Goal: Transaction & Acquisition: Book appointment/travel/reservation

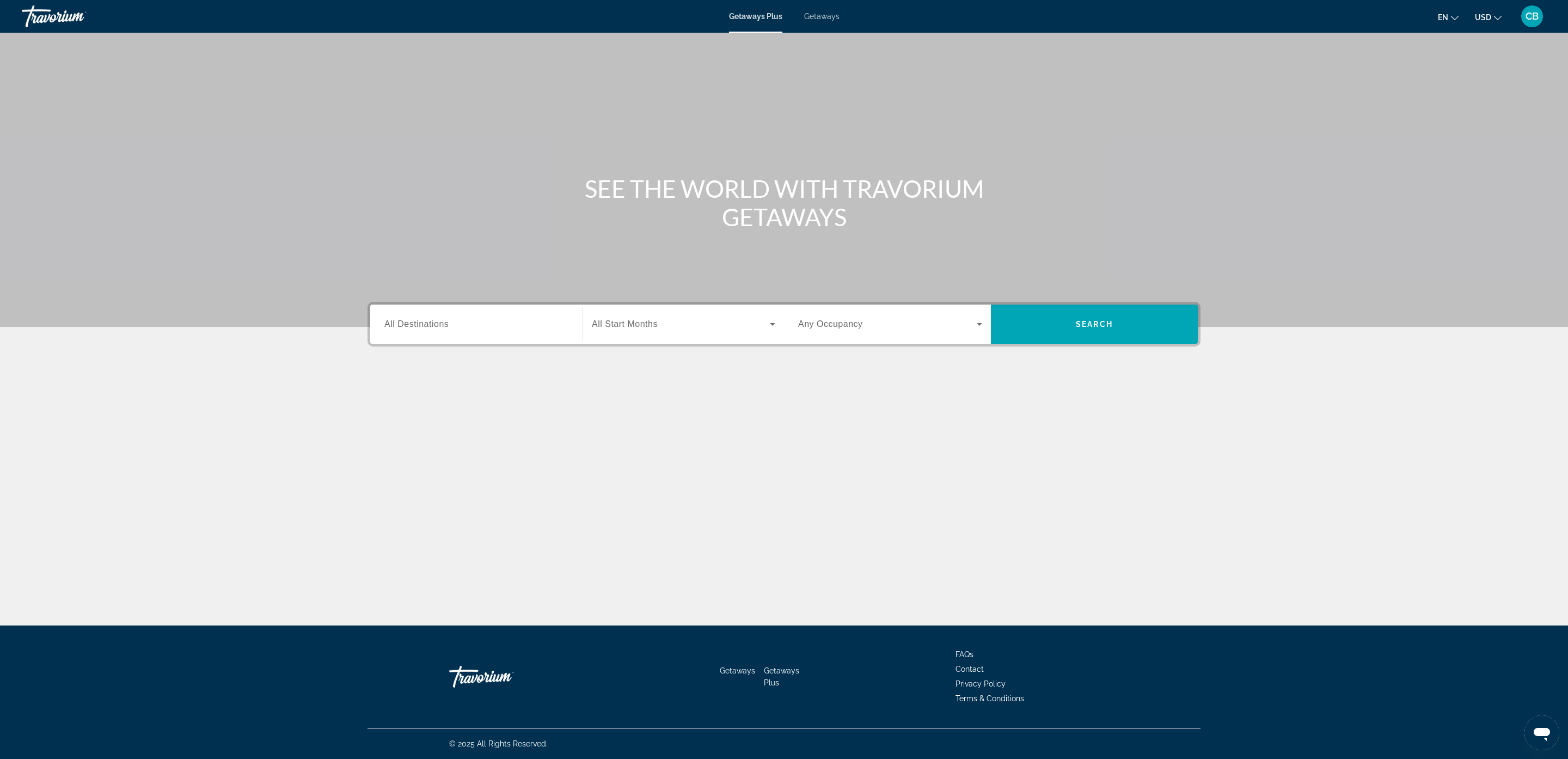
click at [448, 311] on div "Search widget" at bounding box center [476, 324] width 184 height 31
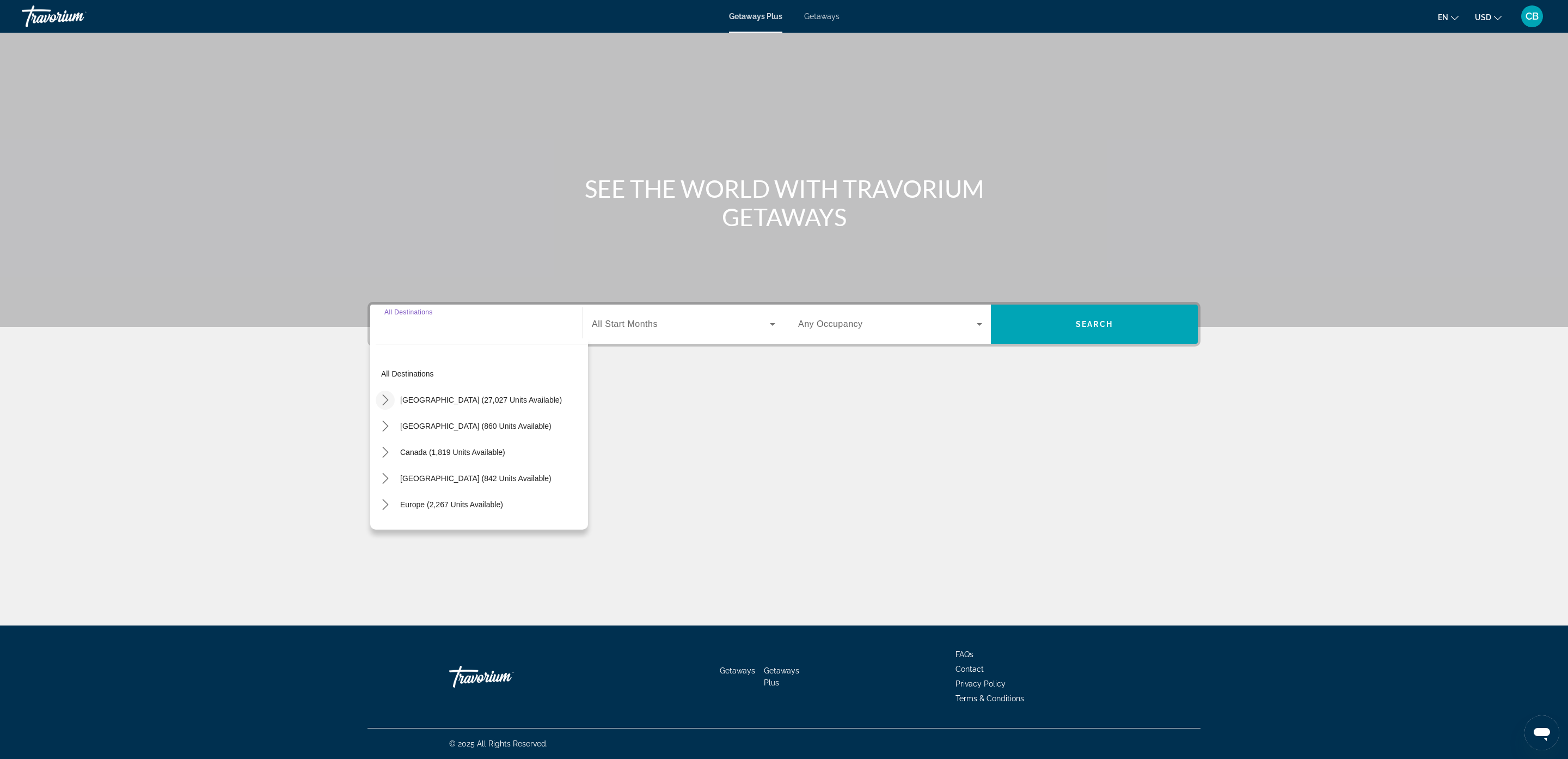
click at [384, 391] on mat-icon "Toggle United States (27,027 units available) submenu" at bounding box center [385, 400] width 19 height 19
click at [441, 369] on span "Select destination: Florida (2,899 units available)" at bounding box center [471, 362] width 131 height 26
type input "**********"
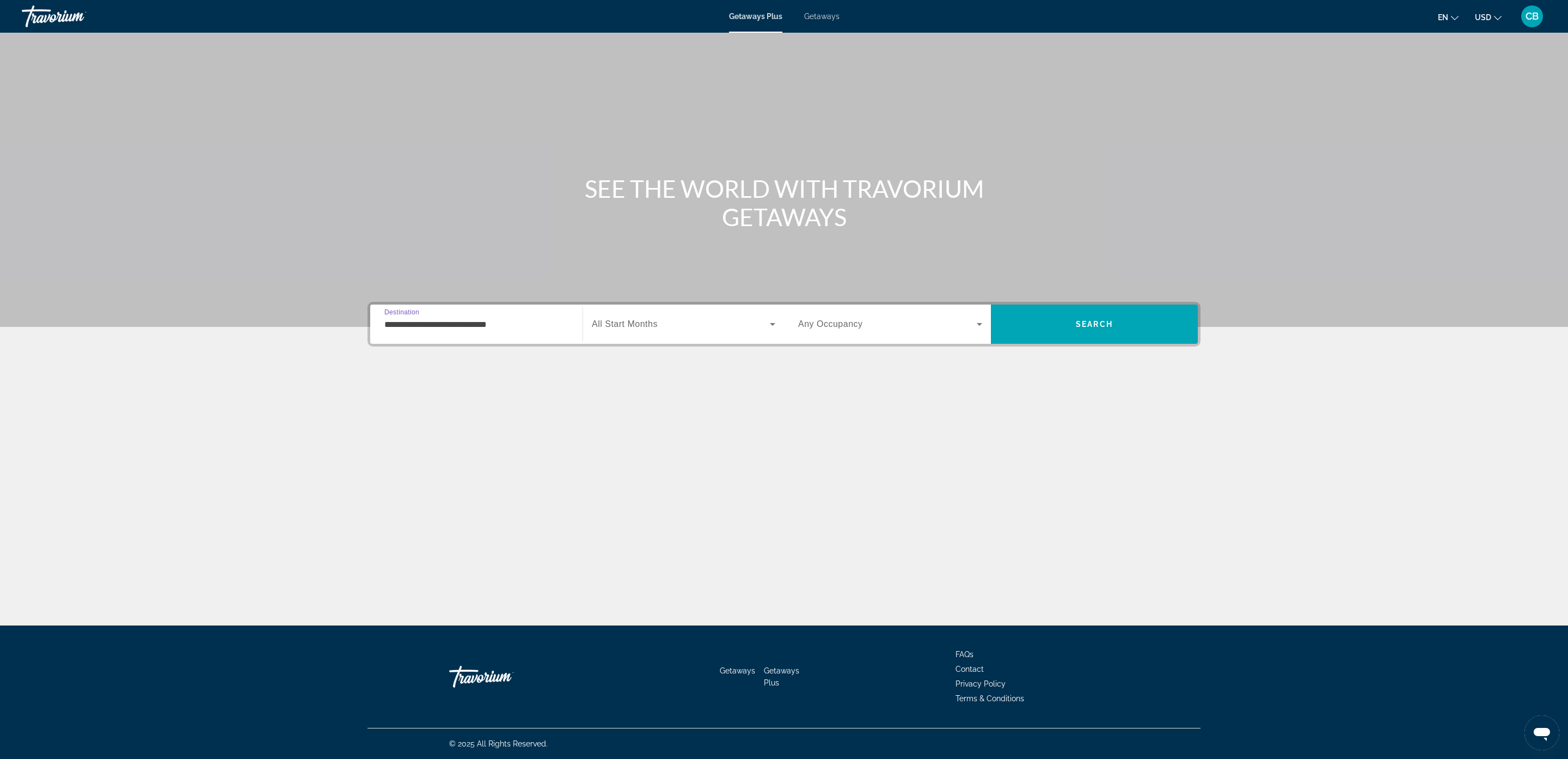
click at [657, 328] on span "All Start Months" at bounding box center [625, 324] width 66 height 10
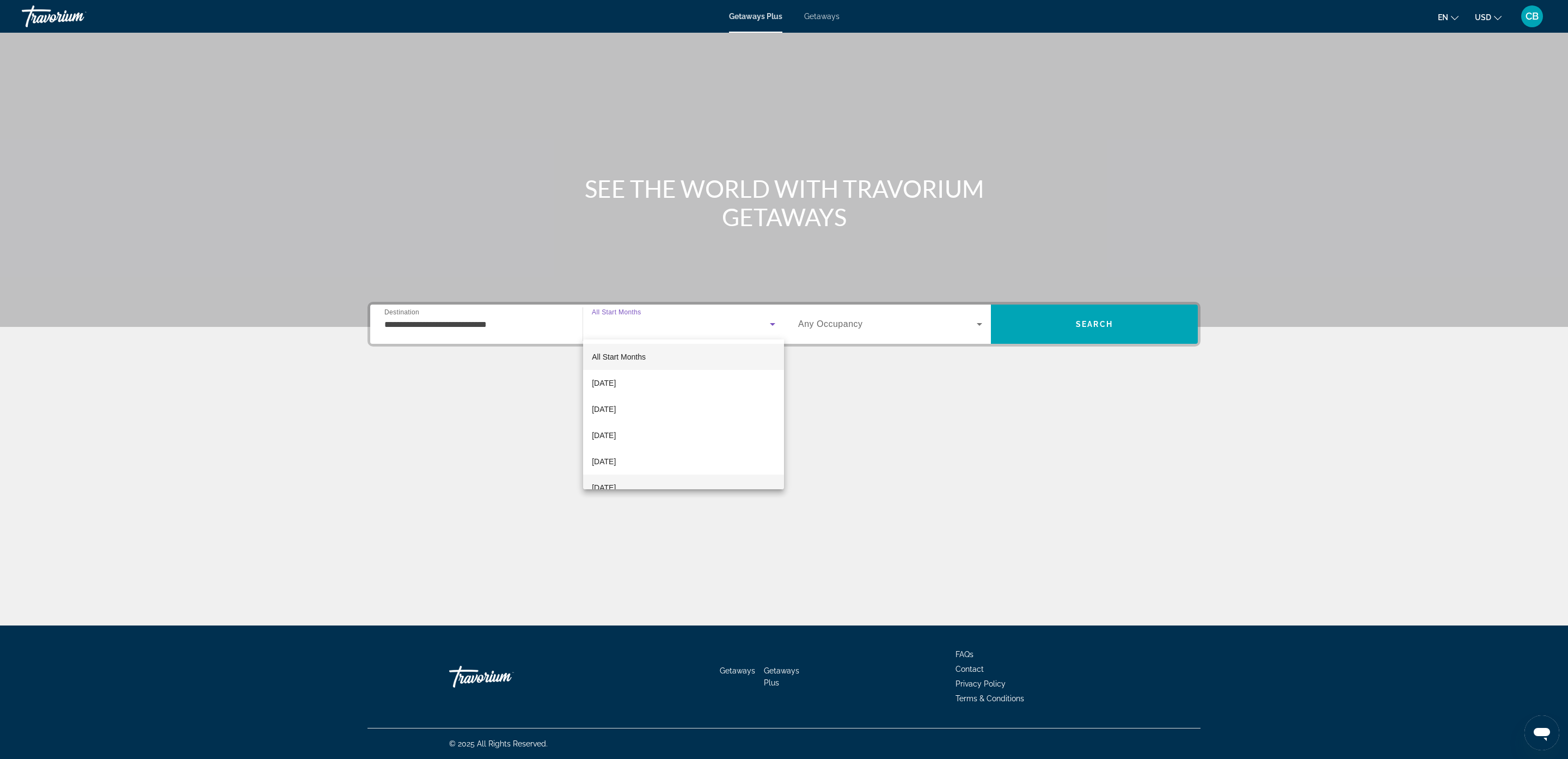
click at [664, 478] on mat-option "[DATE]" at bounding box center [684, 487] width 201 height 26
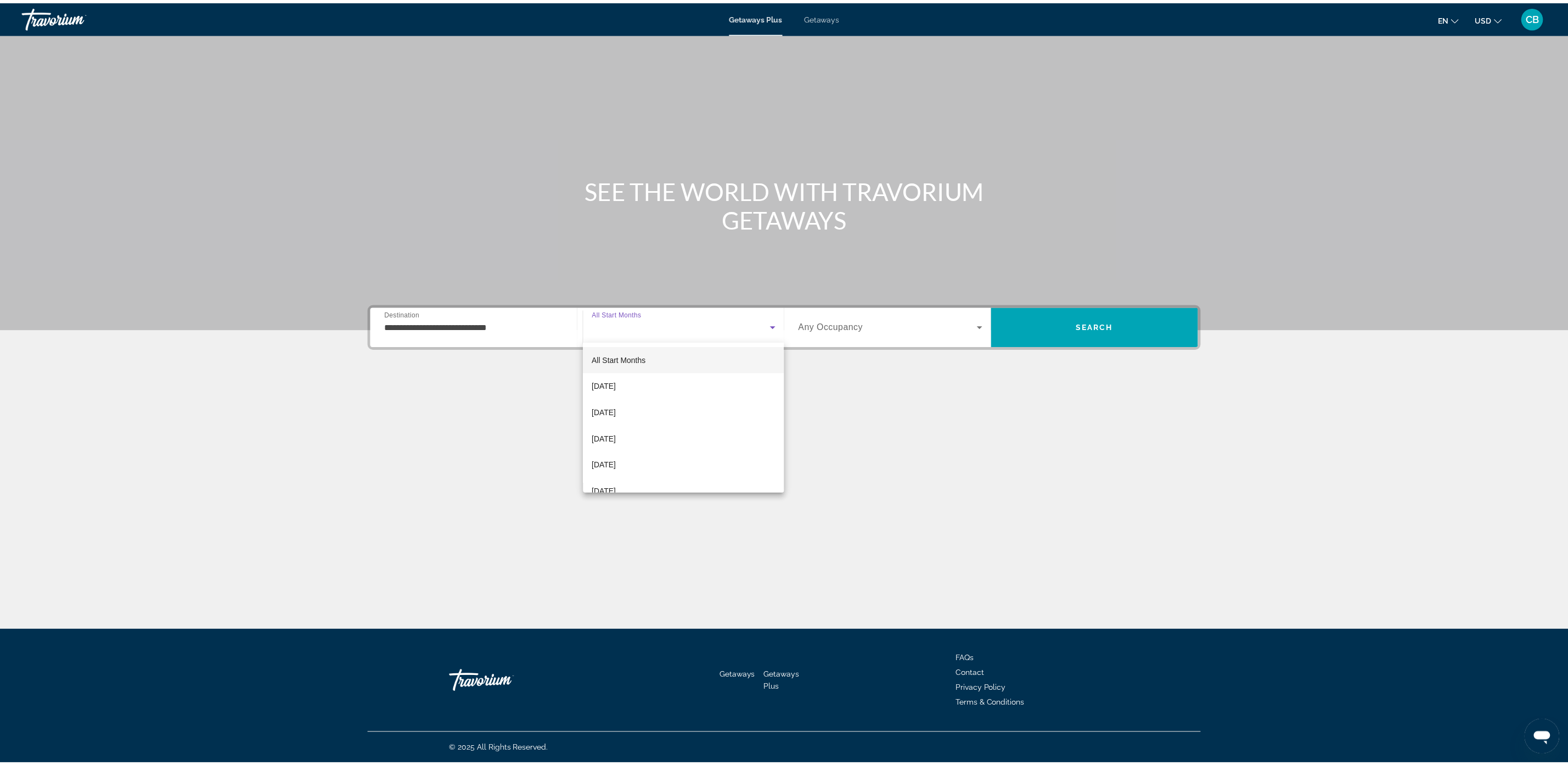
scroll to position [11, 0]
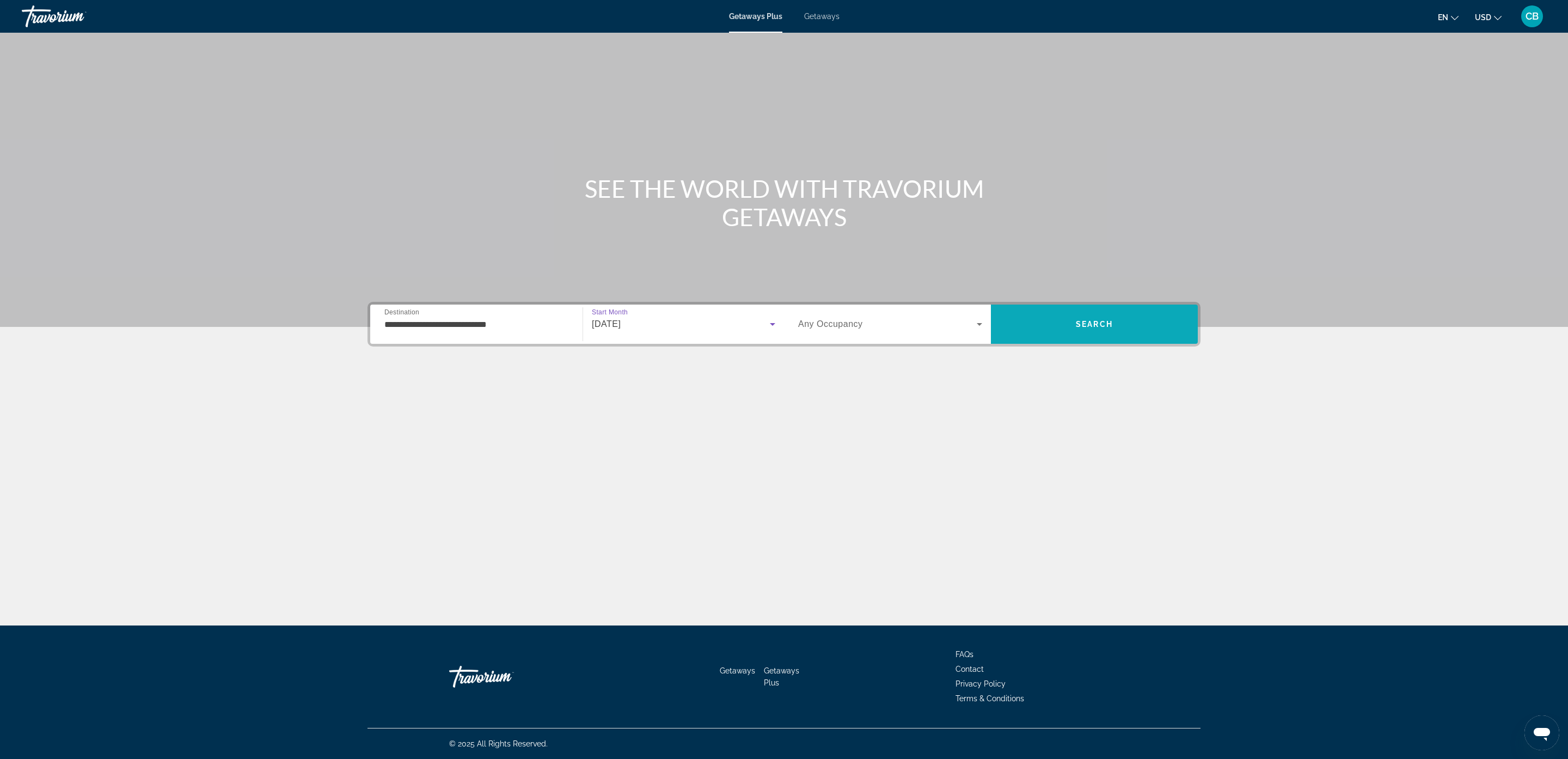
click at [1072, 317] on span "Search" at bounding box center [1095, 324] width 207 height 26
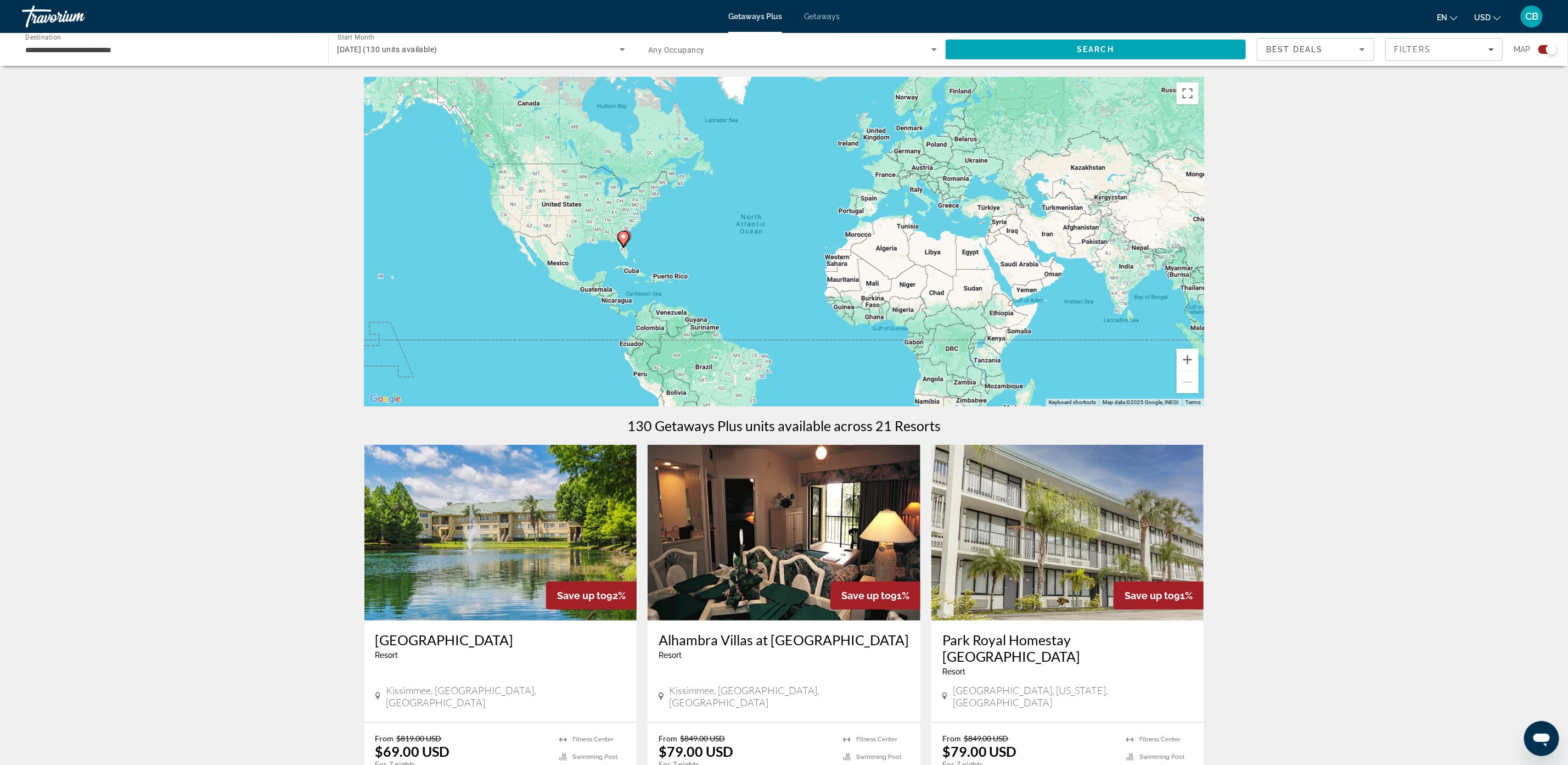
click at [1309, 46] on span "Best Deals" at bounding box center [1294, 49] width 57 height 9
click at [1435, 51] on div at bounding box center [784, 382] width 1568 height 765
click at [1435, 50] on div "Filters" at bounding box center [1444, 49] width 100 height 9
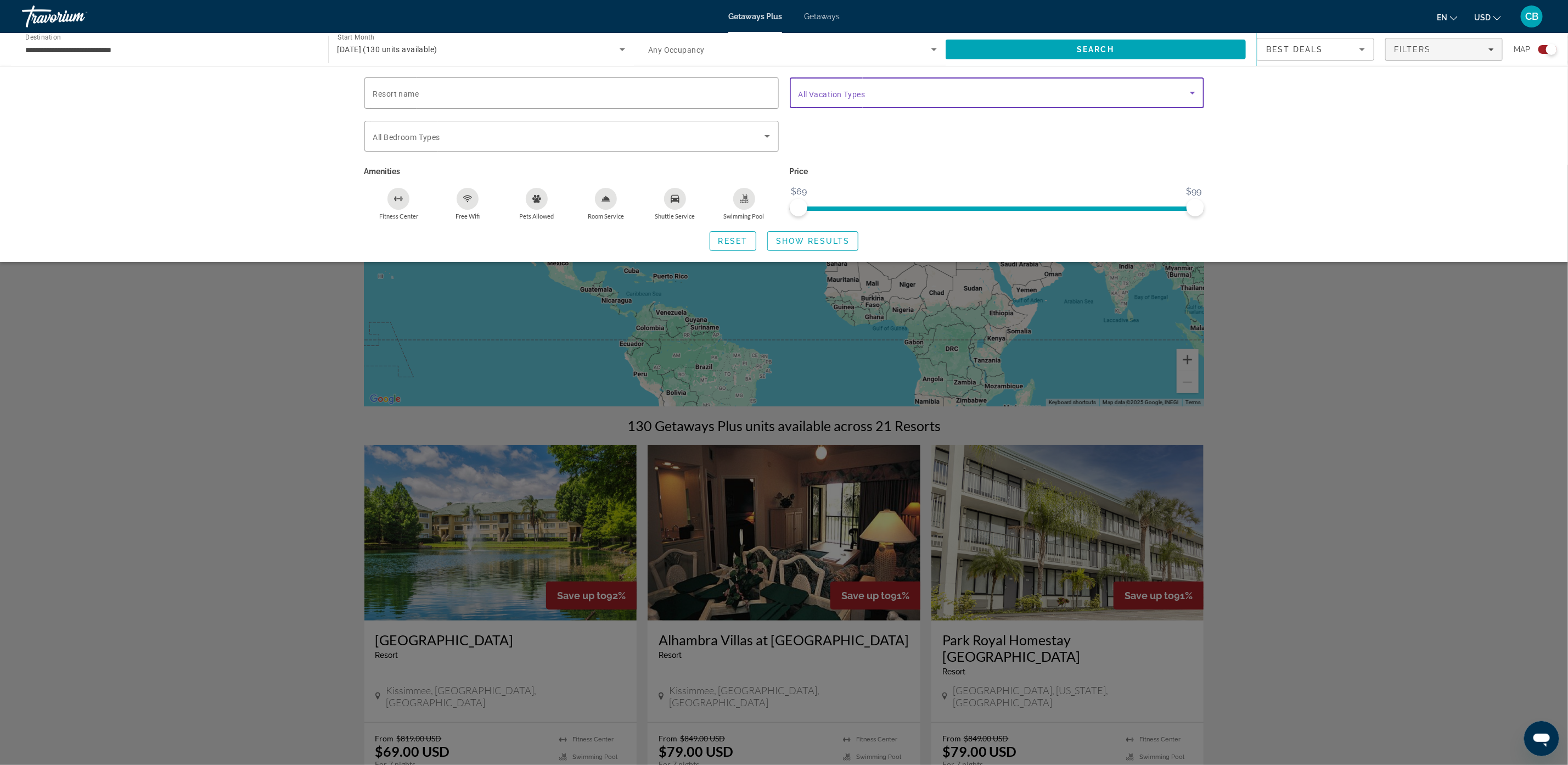
click at [992, 86] on span "Search widget" at bounding box center [994, 92] width 391 height 13
click at [685, 142] on div at bounding box center [784, 382] width 1568 height 765
click at [685, 142] on span "Search widget" at bounding box center [569, 136] width 391 height 13
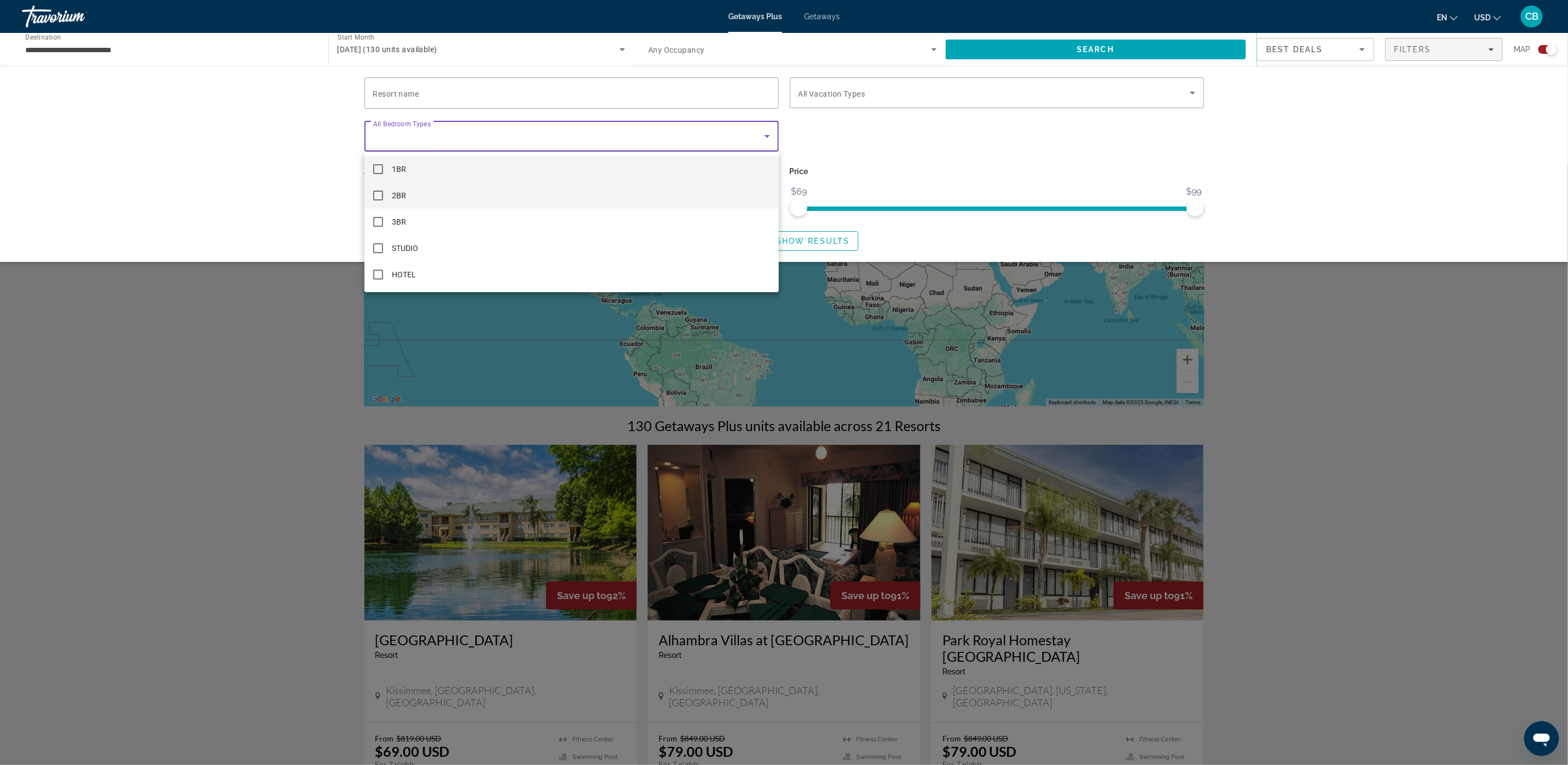
click at [377, 196] on mat-pseudo-checkbox at bounding box center [378, 195] width 10 height 10
click at [1419, 188] on div at bounding box center [784, 382] width 1568 height 765
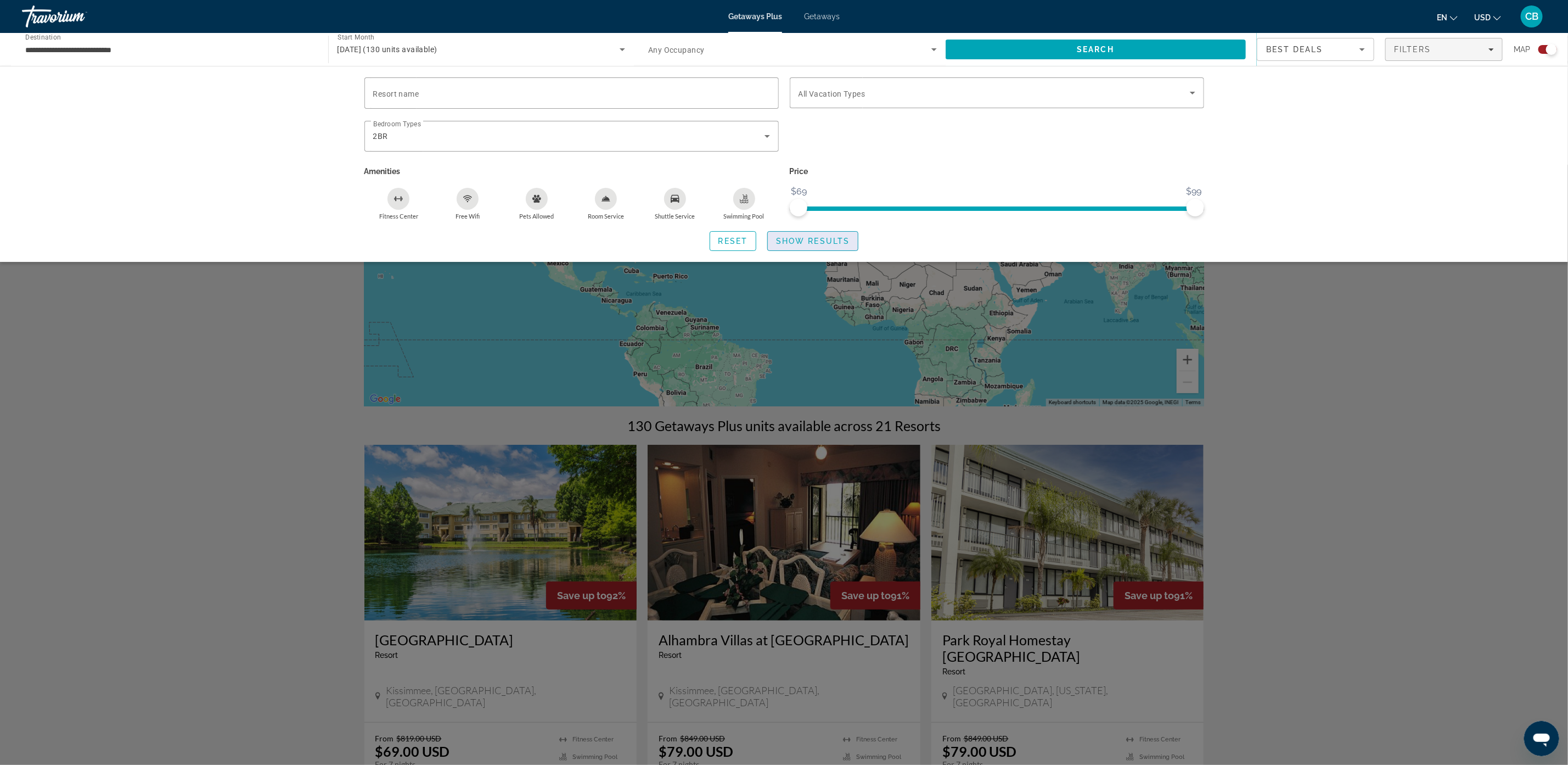
click at [826, 231] on span "Search widget" at bounding box center [813, 241] width 90 height 27
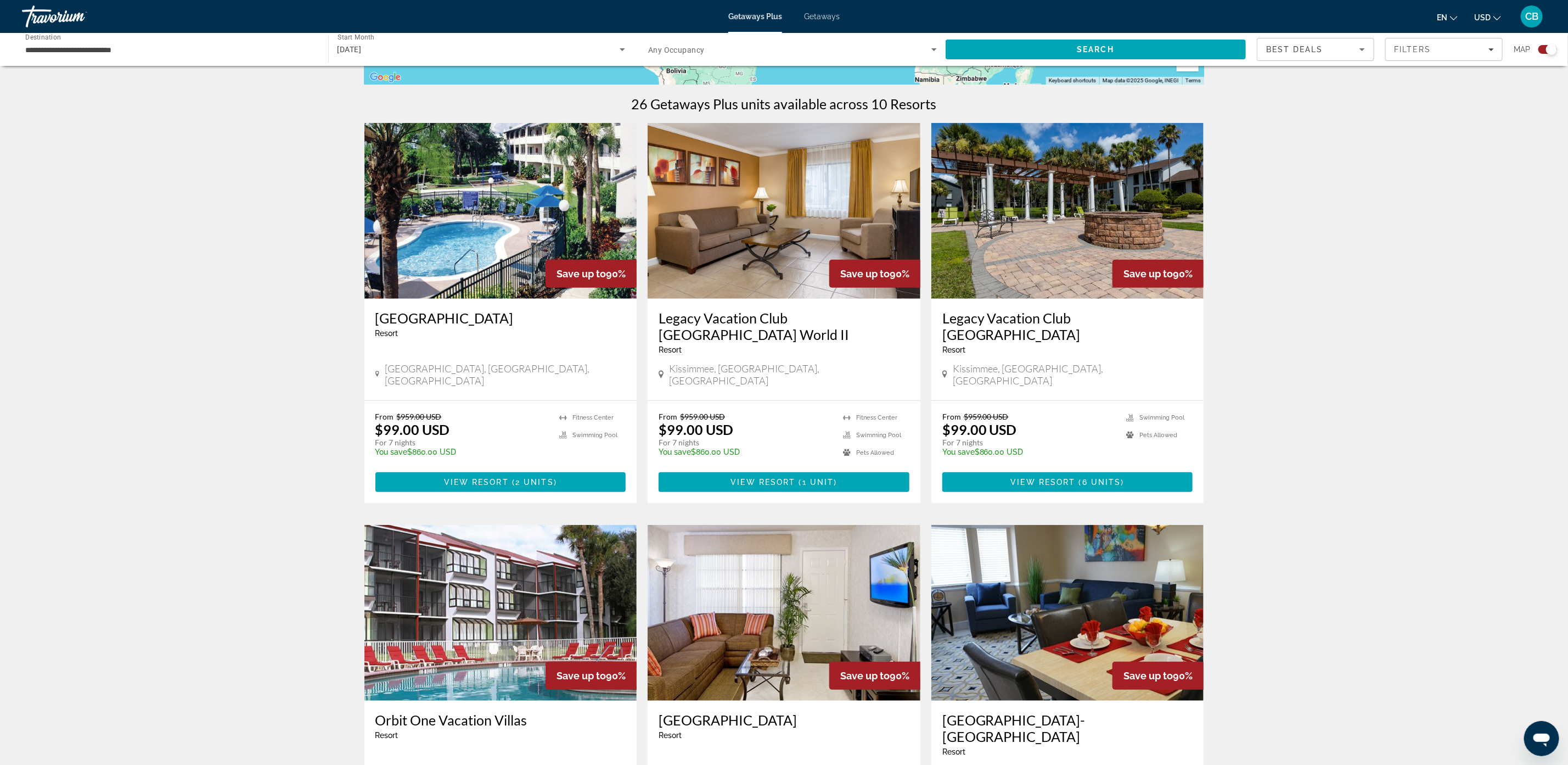
scroll to position [329, 0]
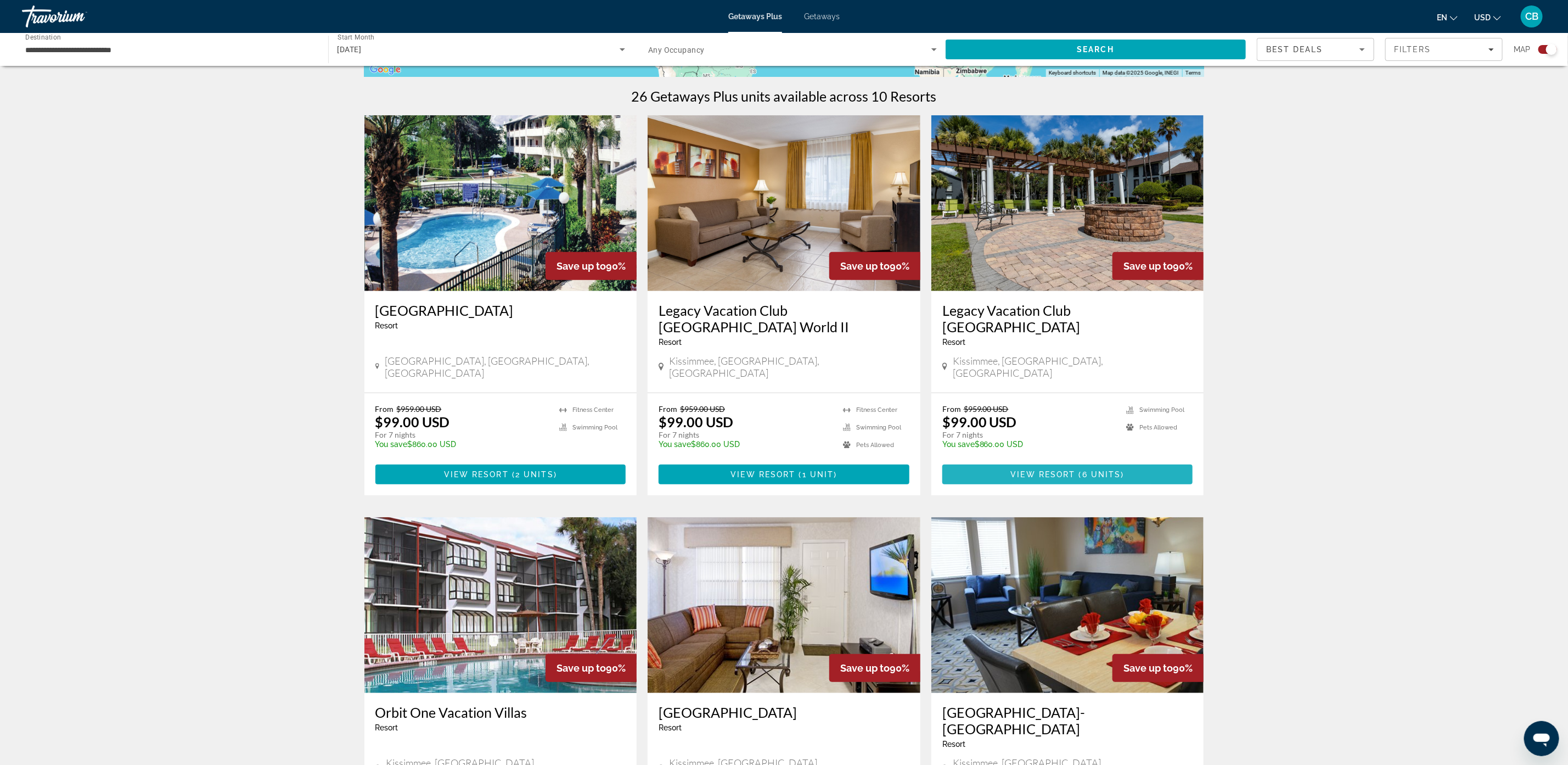
click at [1033, 467] on span "Main content" at bounding box center [1068, 474] width 251 height 27
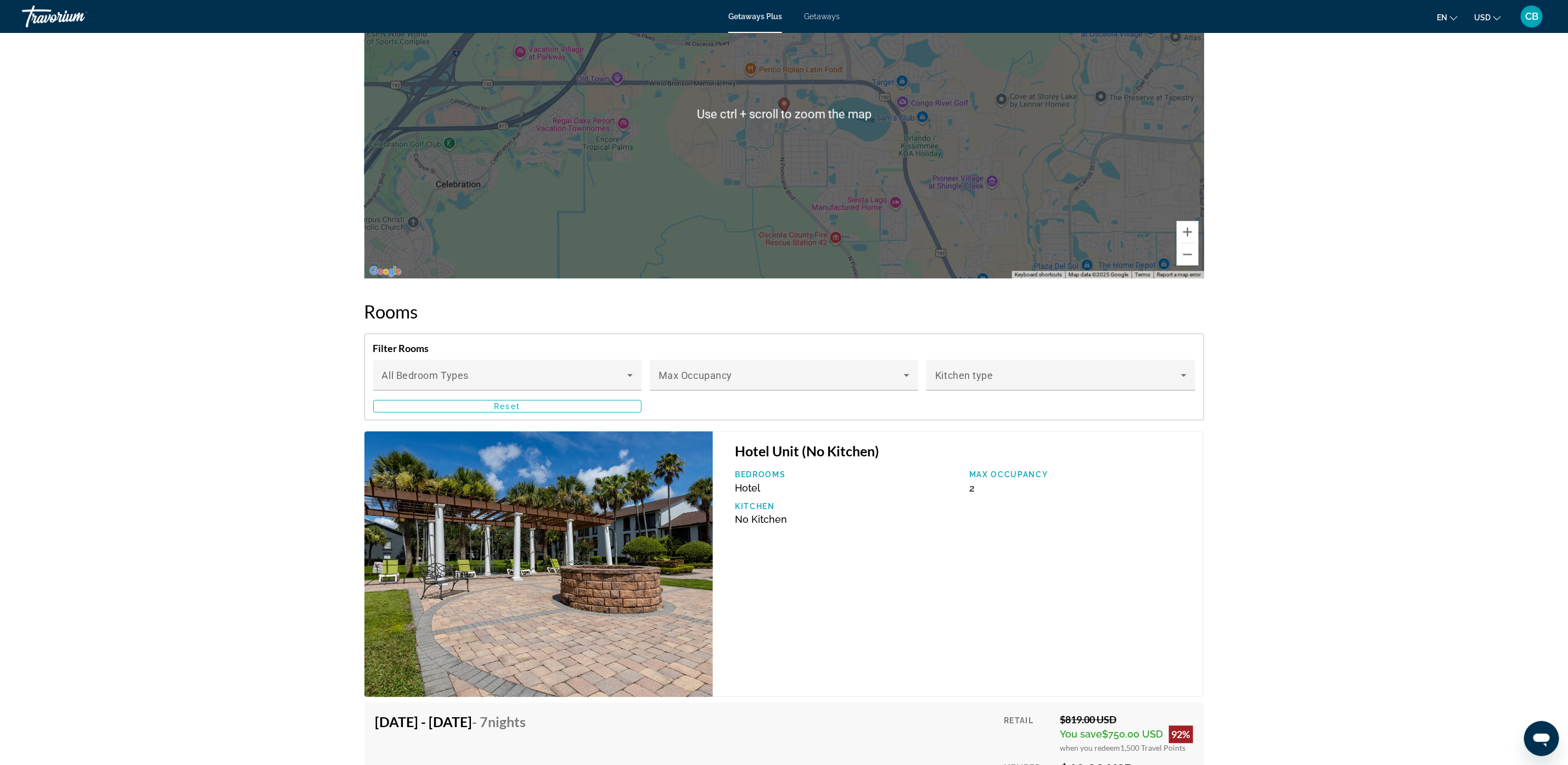
scroll to position [1977, 0]
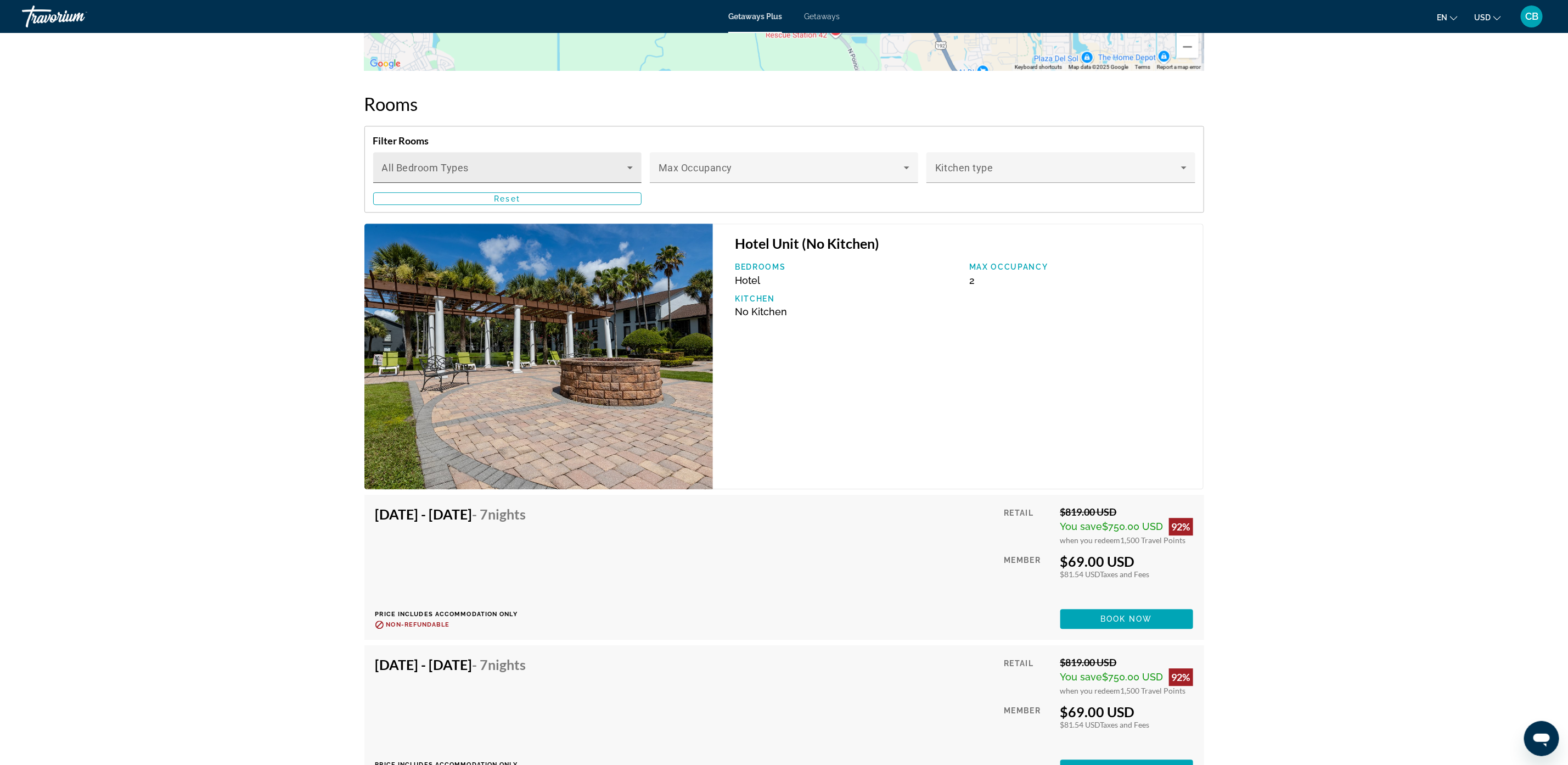
click at [631, 155] on div "Bedroom Types All Bedroom Types" at bounding box center [508, 167] width 251 height 31
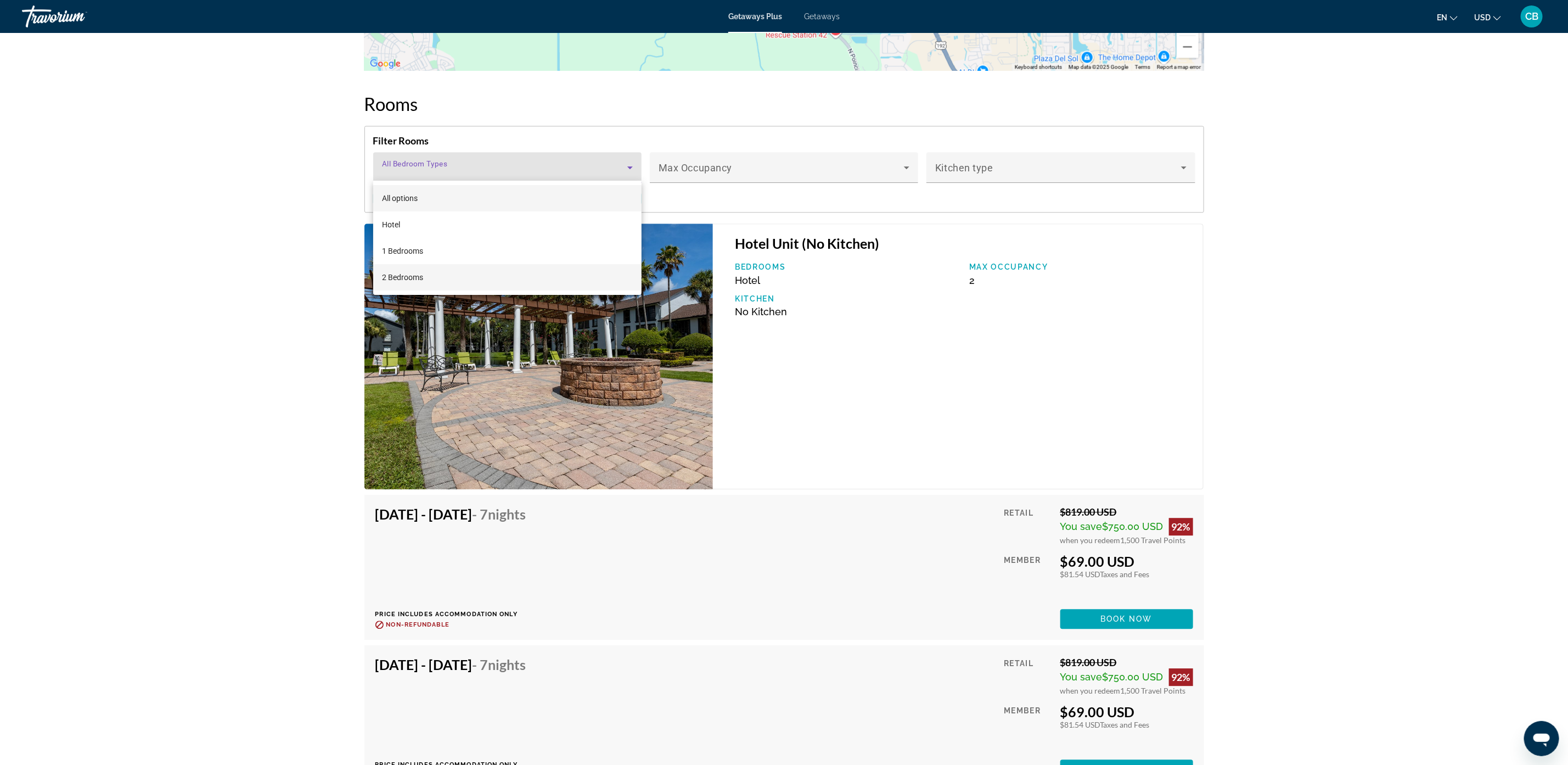
click at [402, 275] on span "2 Bedrooms" at bounding box center [402, 277] width 41 height 13
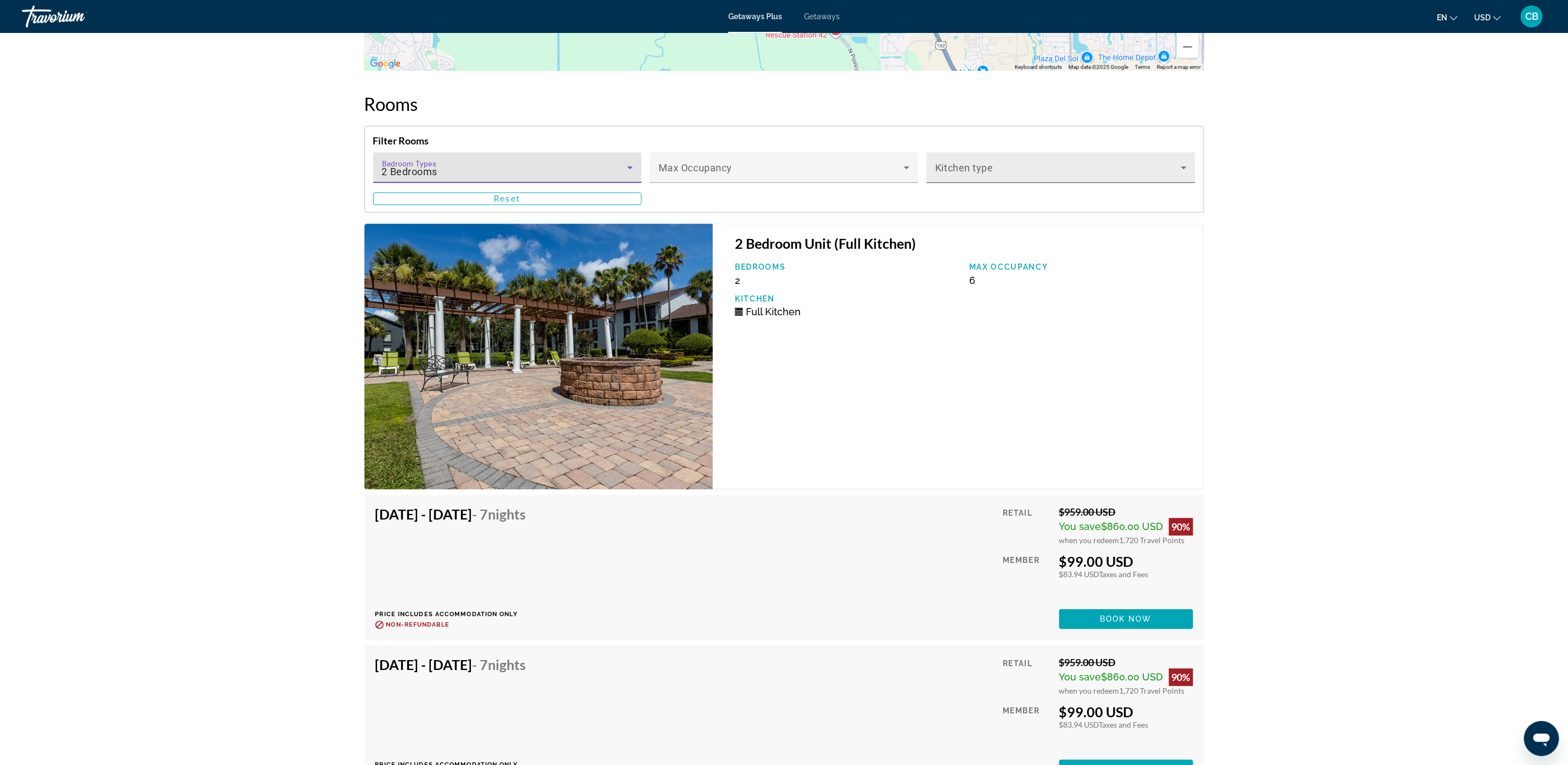
click at [1071, 167] on span "Main content" at bounding box center [1057, 172] width 245 height 13
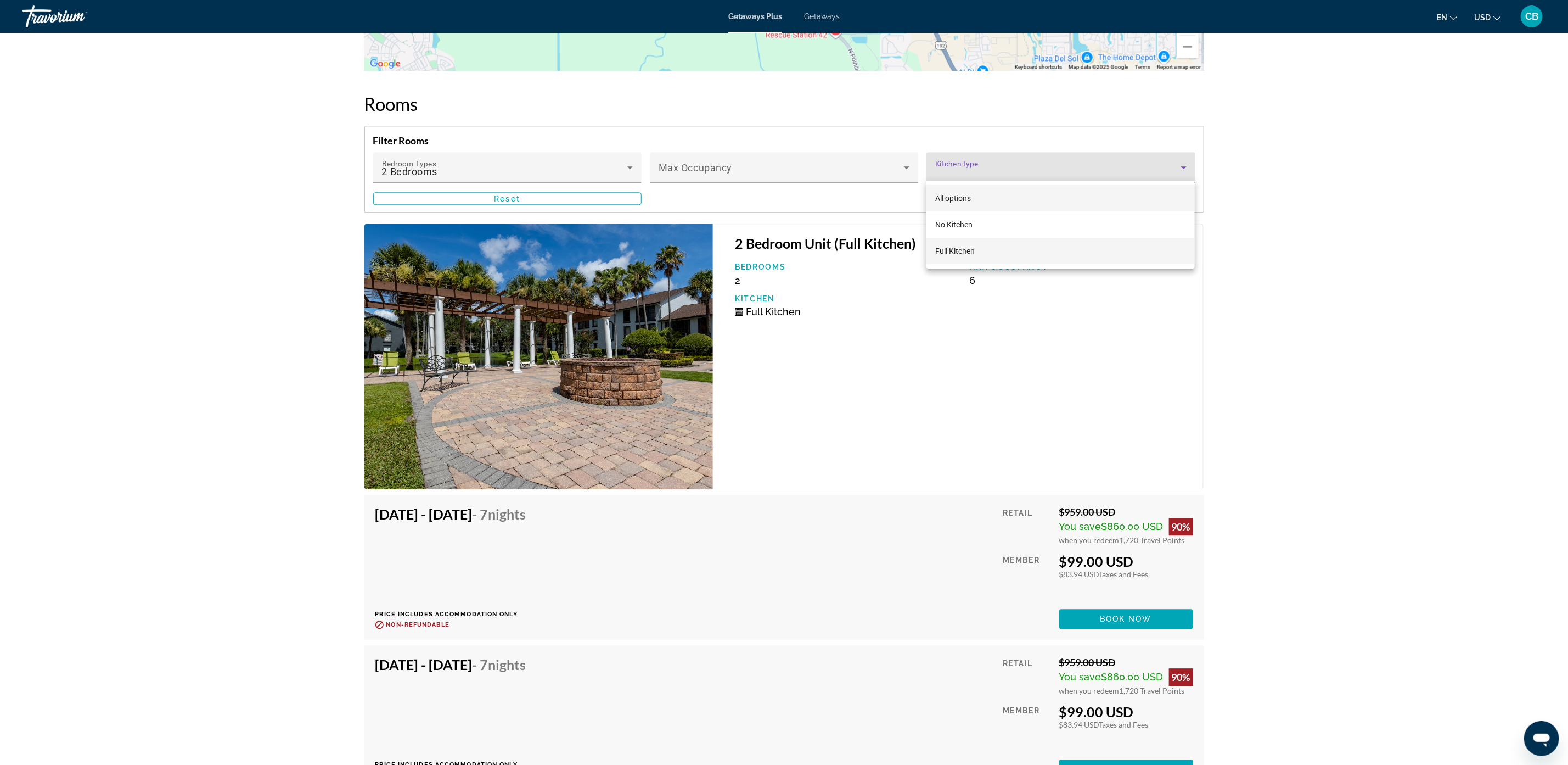
click at [971, 257] on span "Full Kitchen" at bounding box center [954, 251] width 39 height 13
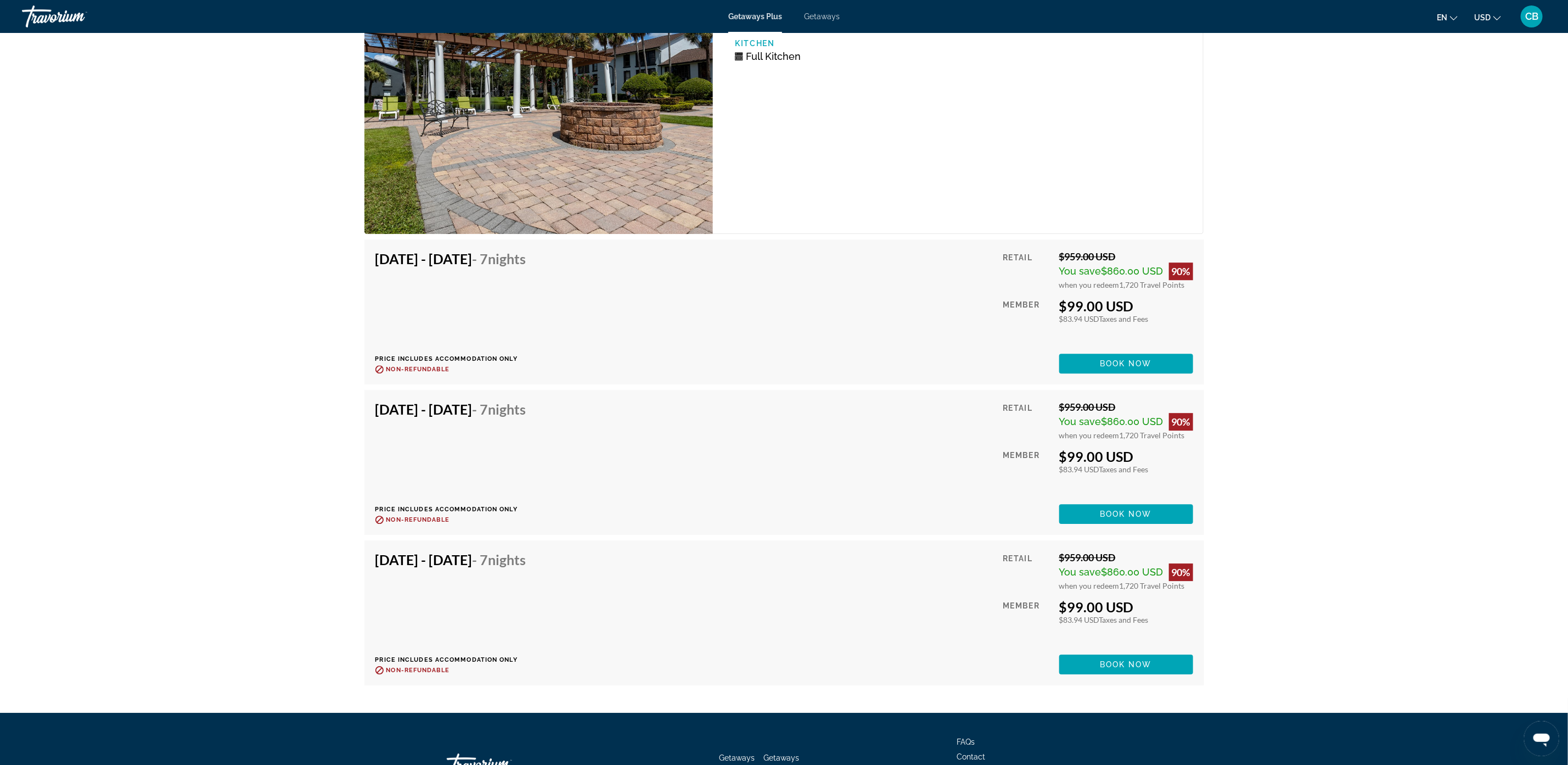
scroll to position [2306, 0]
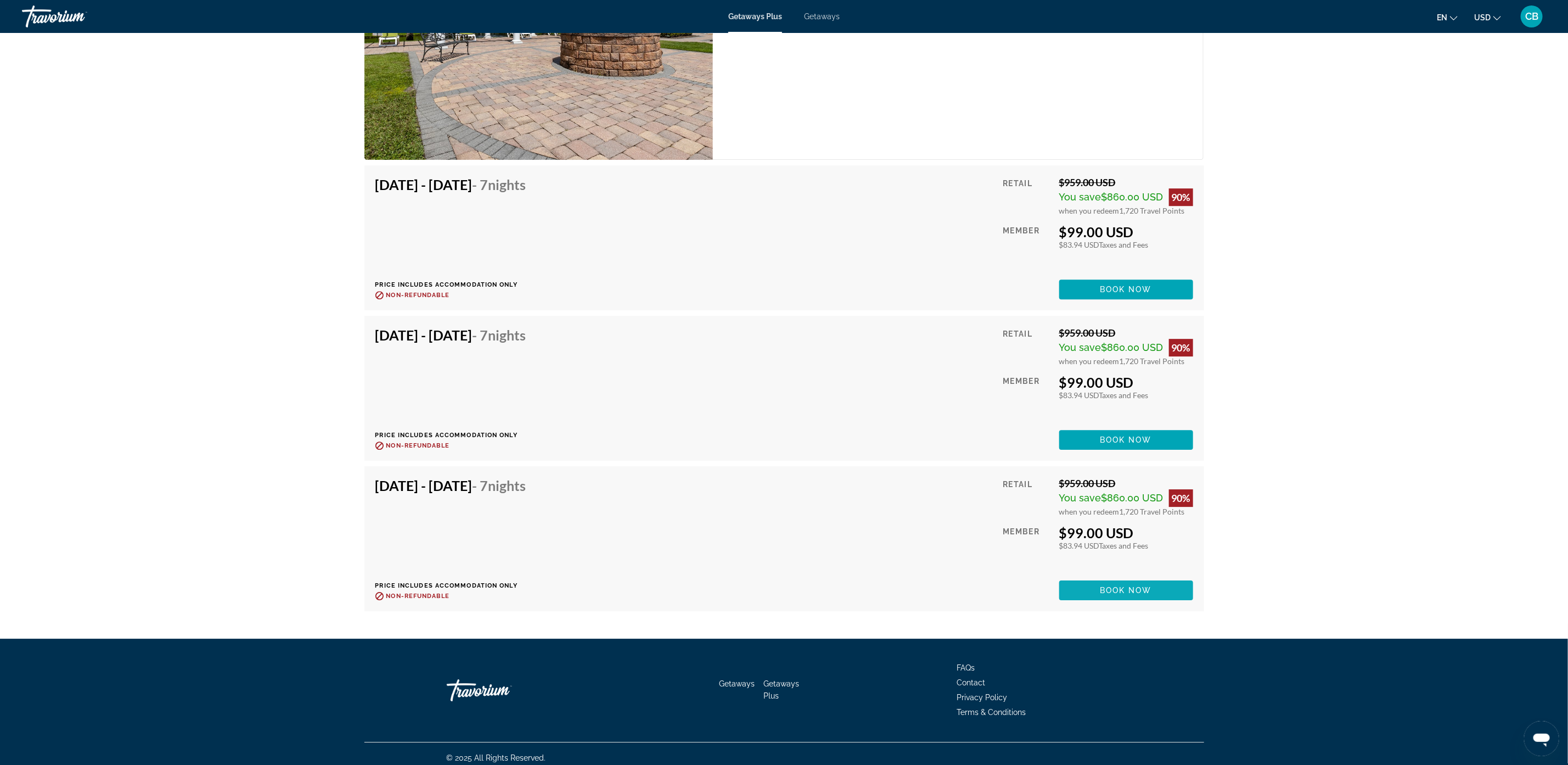
click at [1153, 582] on span "Main content" at bounding box center [1126, 590] width 134 height 27
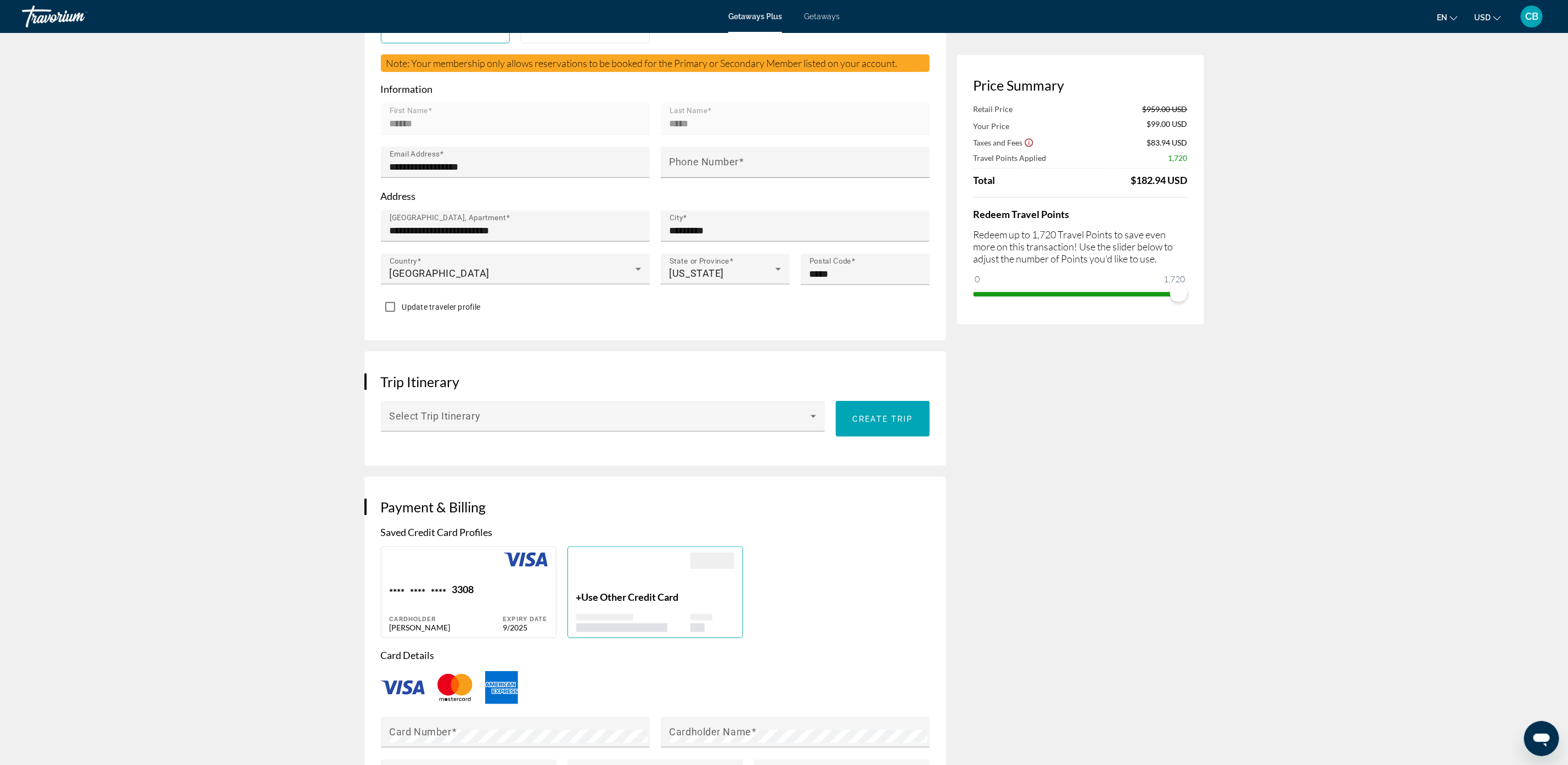
scroll to position [329, 0]
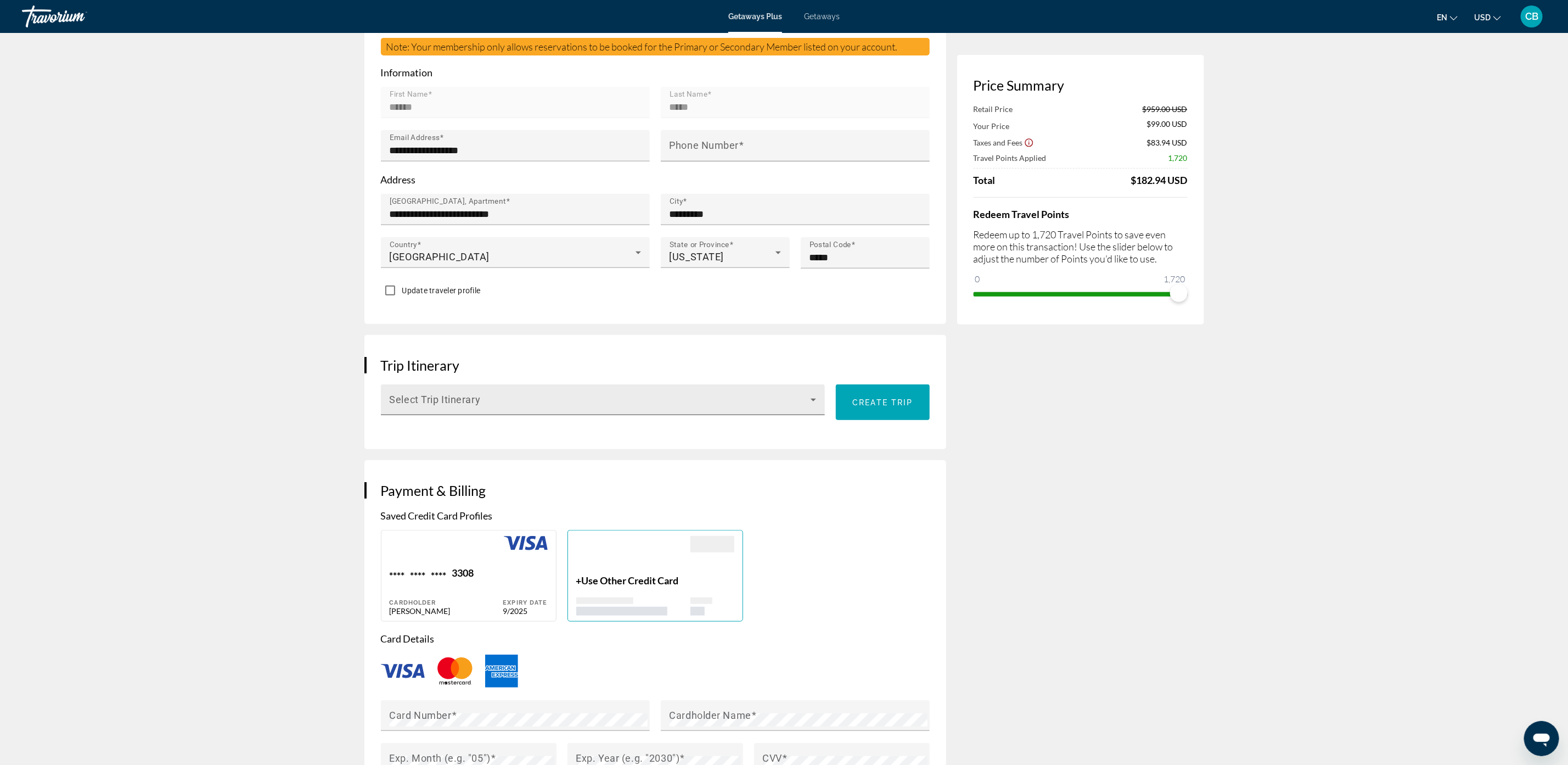
click at [808, 402] on icon "Main content" at bounding box center [813, 399] width 13 height 13
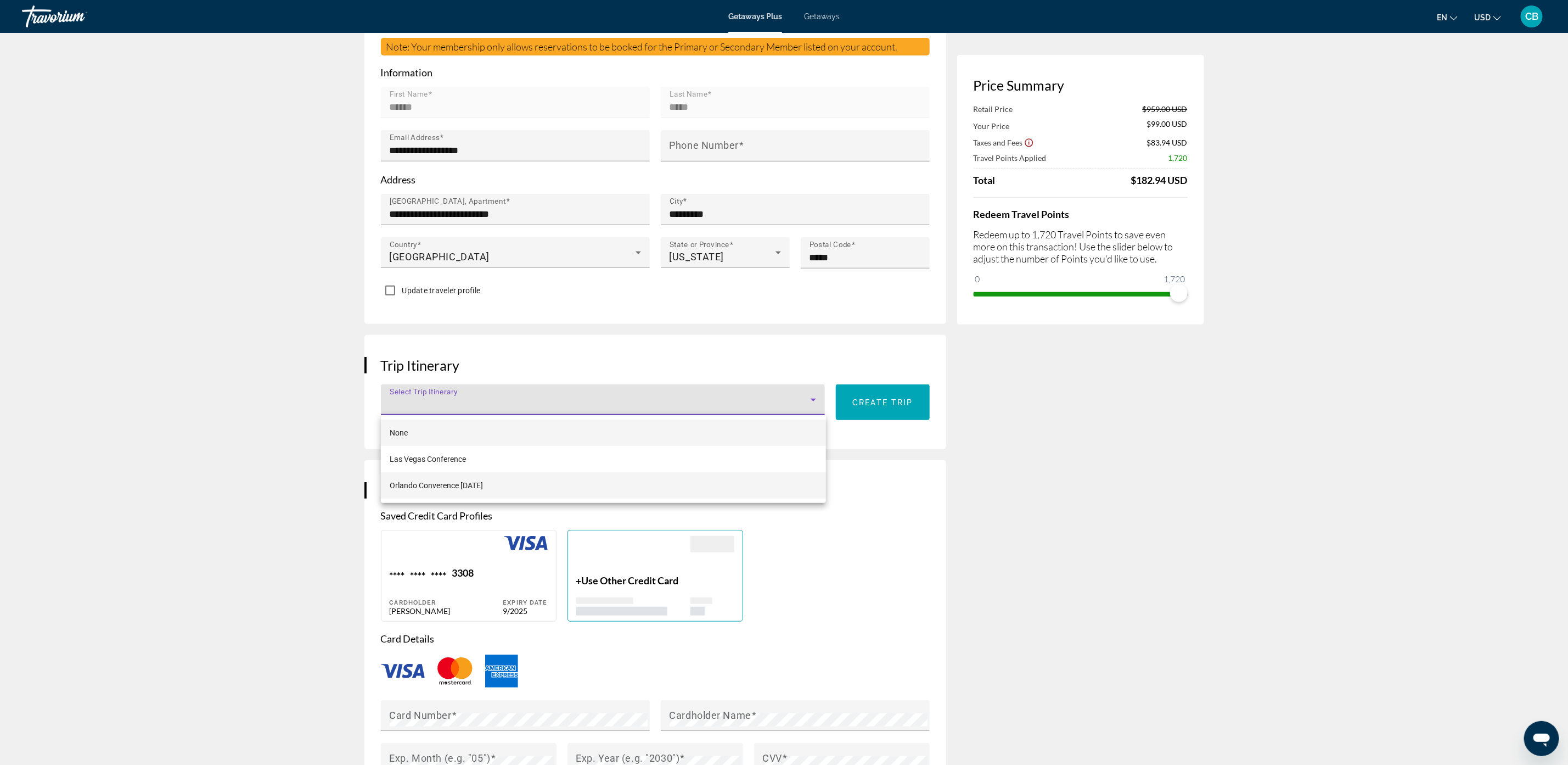
click at [419, 491] on span "Orlando Converence [DATE]" at bounding box center [436, 485] width 93 height 13
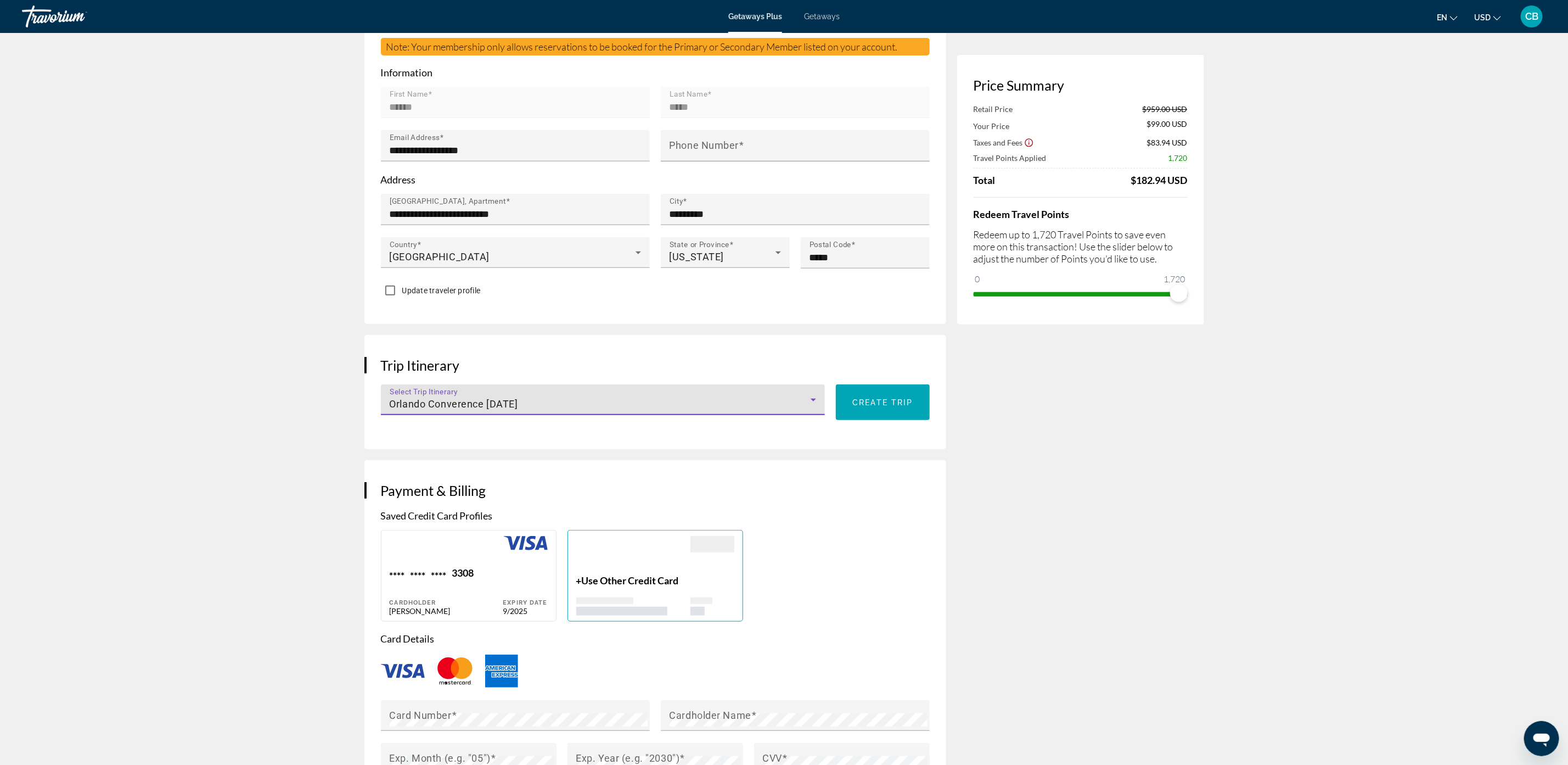
scroll to position [411, 0]
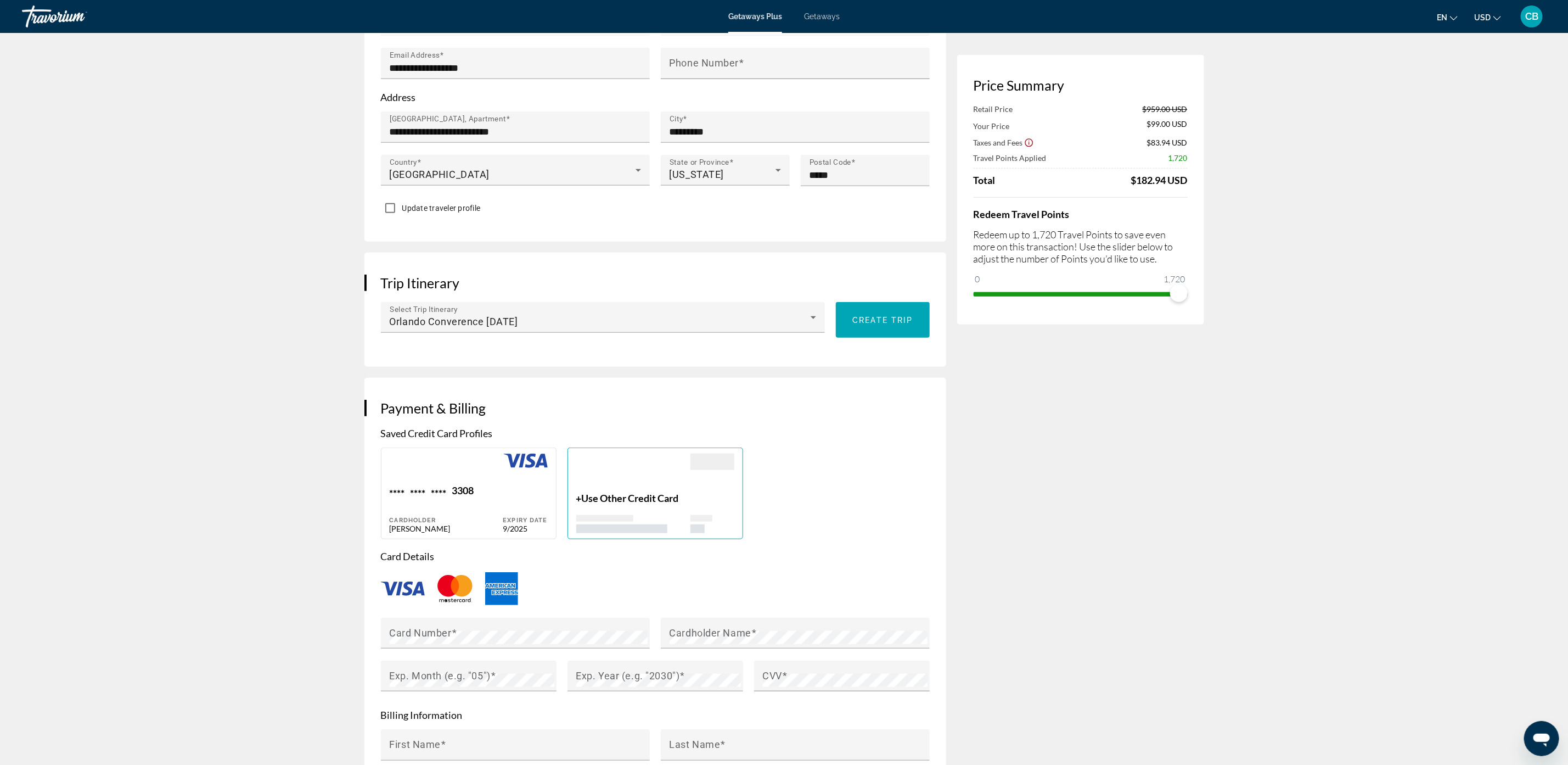
click at [497, 585] on img "Main content" at bounding box center [501, 588] width 33 height 33
click at [696, 637] on mat-label "Cardholder Name" at bounding box center [711, 632] width 82 height 11
click at [459, 671] on mat-label "Exp. Month (e.g. "05")" at bounding box center [440, 676] width 101 height 11
click at [598, 664] on div "Exp. Year (e.g. "2030")" at bounding box center [658, 676] width 165 height 31
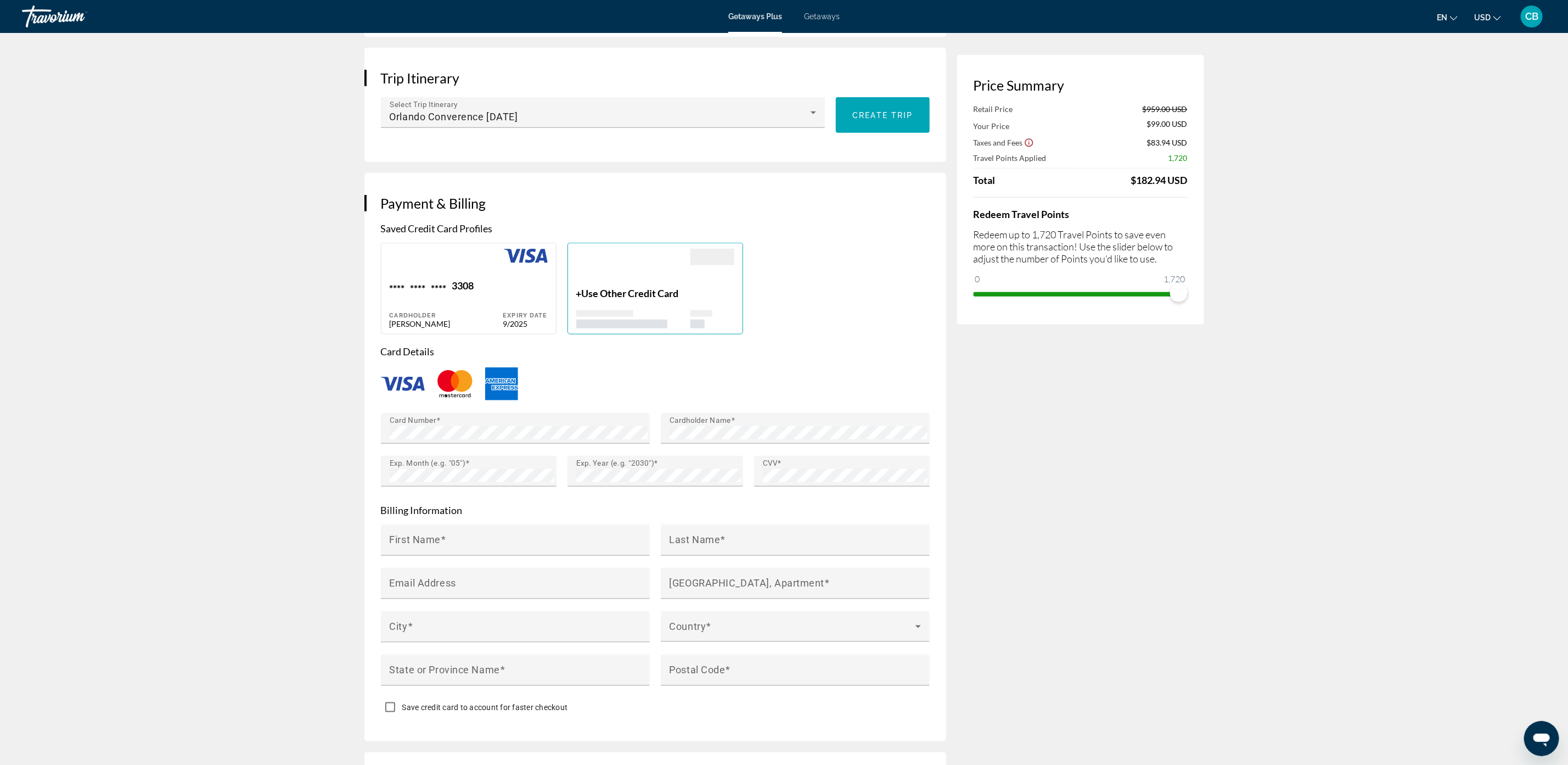
scroll to position [659, 0]
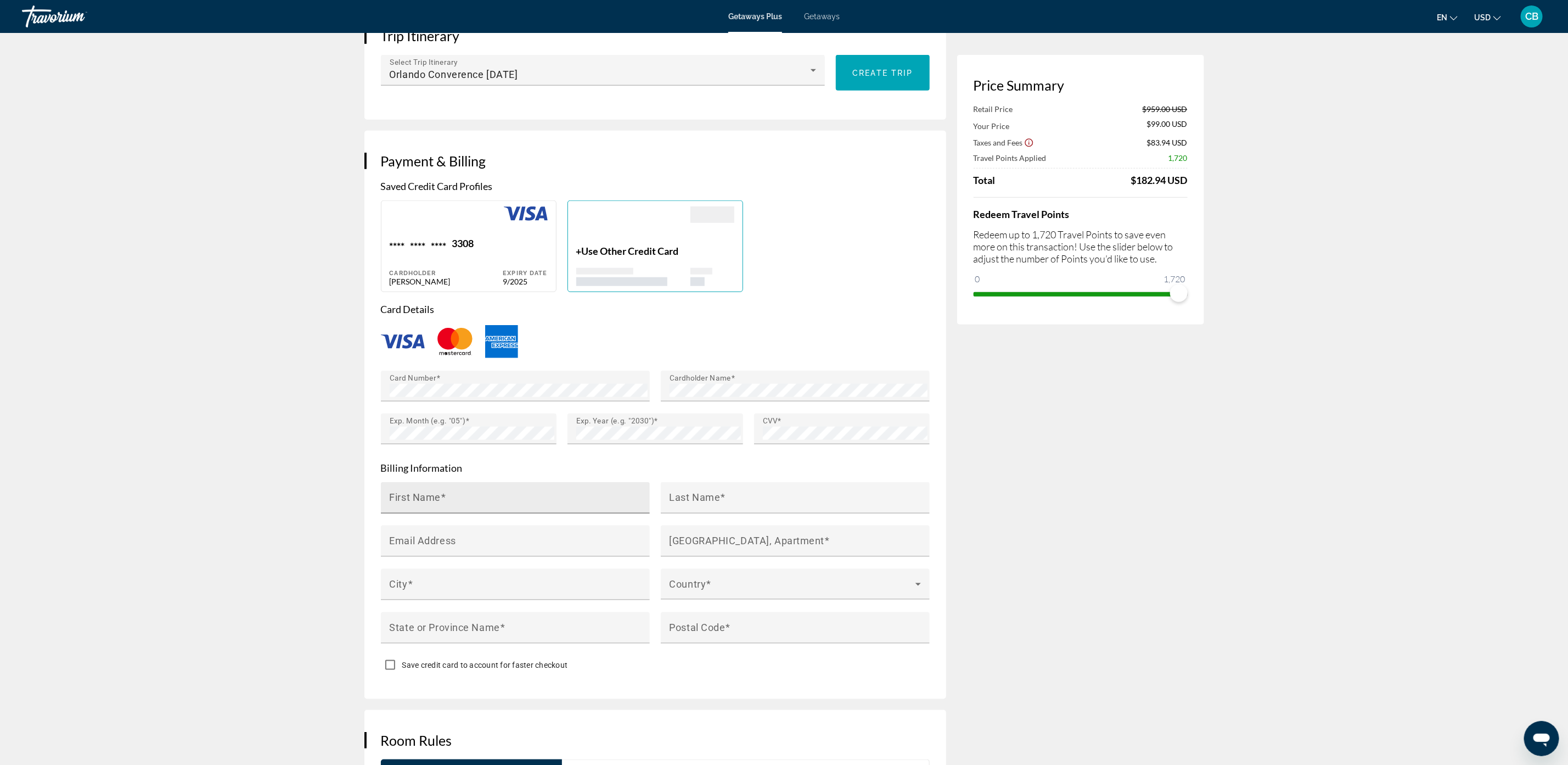
click at [422, 501] on mat-label "First Name" at bounding box center [415, 497] width 51 height 11
click at [422, 501] on input "First Name" at bounding box center [518, 502] width 258 height 13
type input "******"
type input "*****"
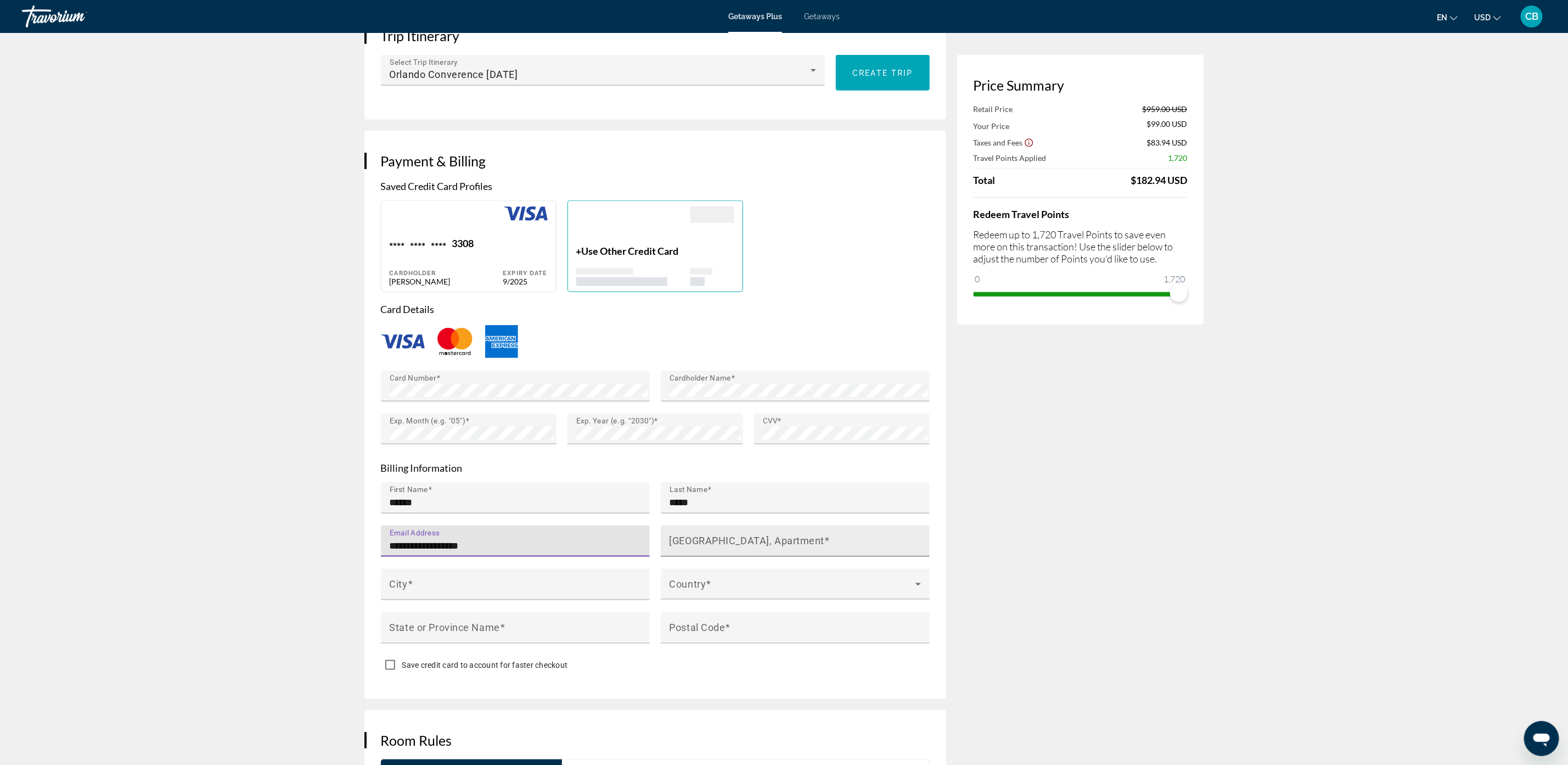
type input "**********"
click at [708, 538] on mat-label "[GEOGRAPHIC_DATA], Apartment" at bounding box center [747, 541] width 155 height 11
click at [708, 539] on input "[GEOGRAPHIC_DATA], Apartment" at bounding box center [798, 546] width 258 height 13
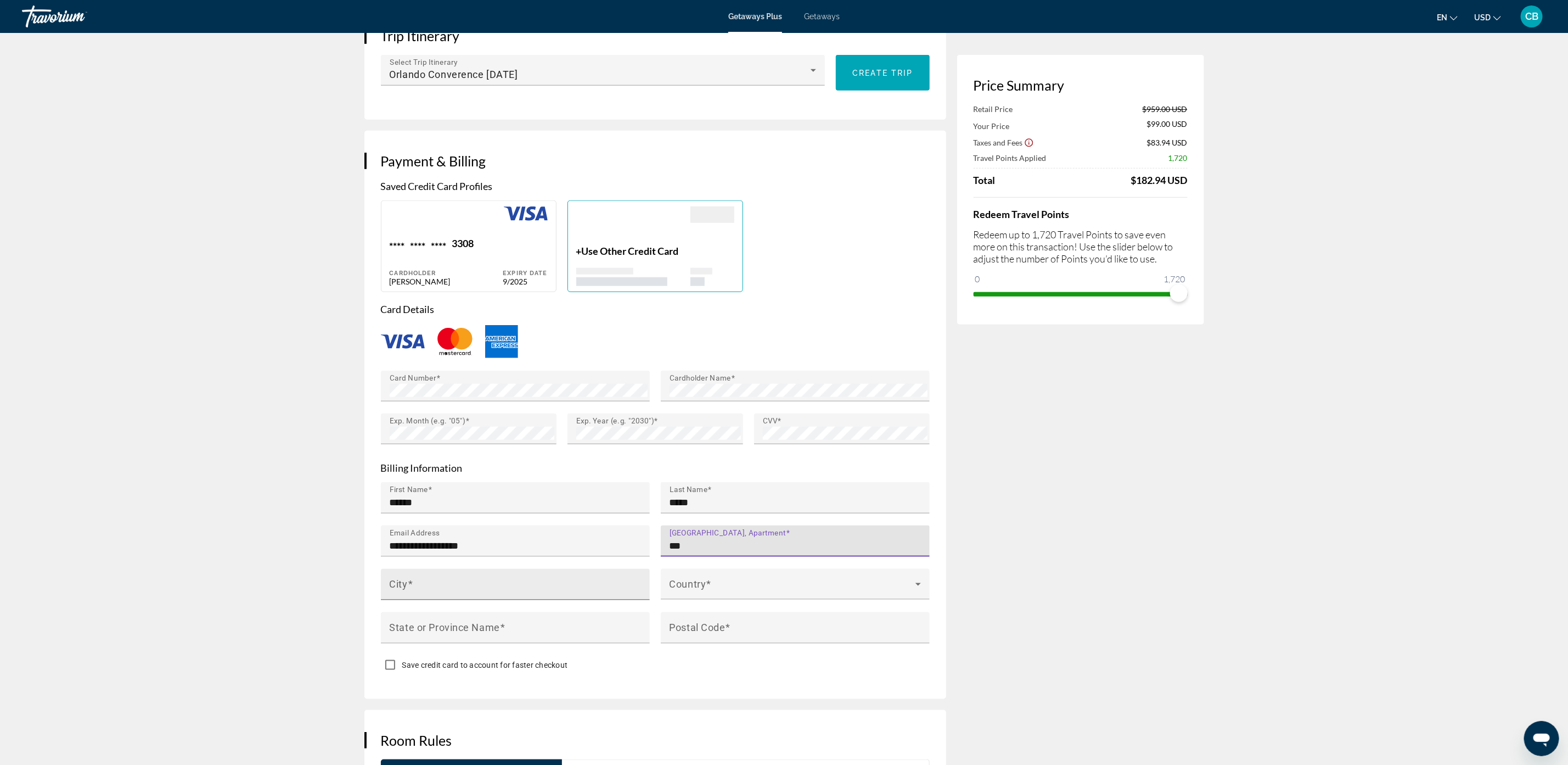
type input "***"
click at [576, 580] on div "City" at bounding box center [518, 584] width 258 height 31
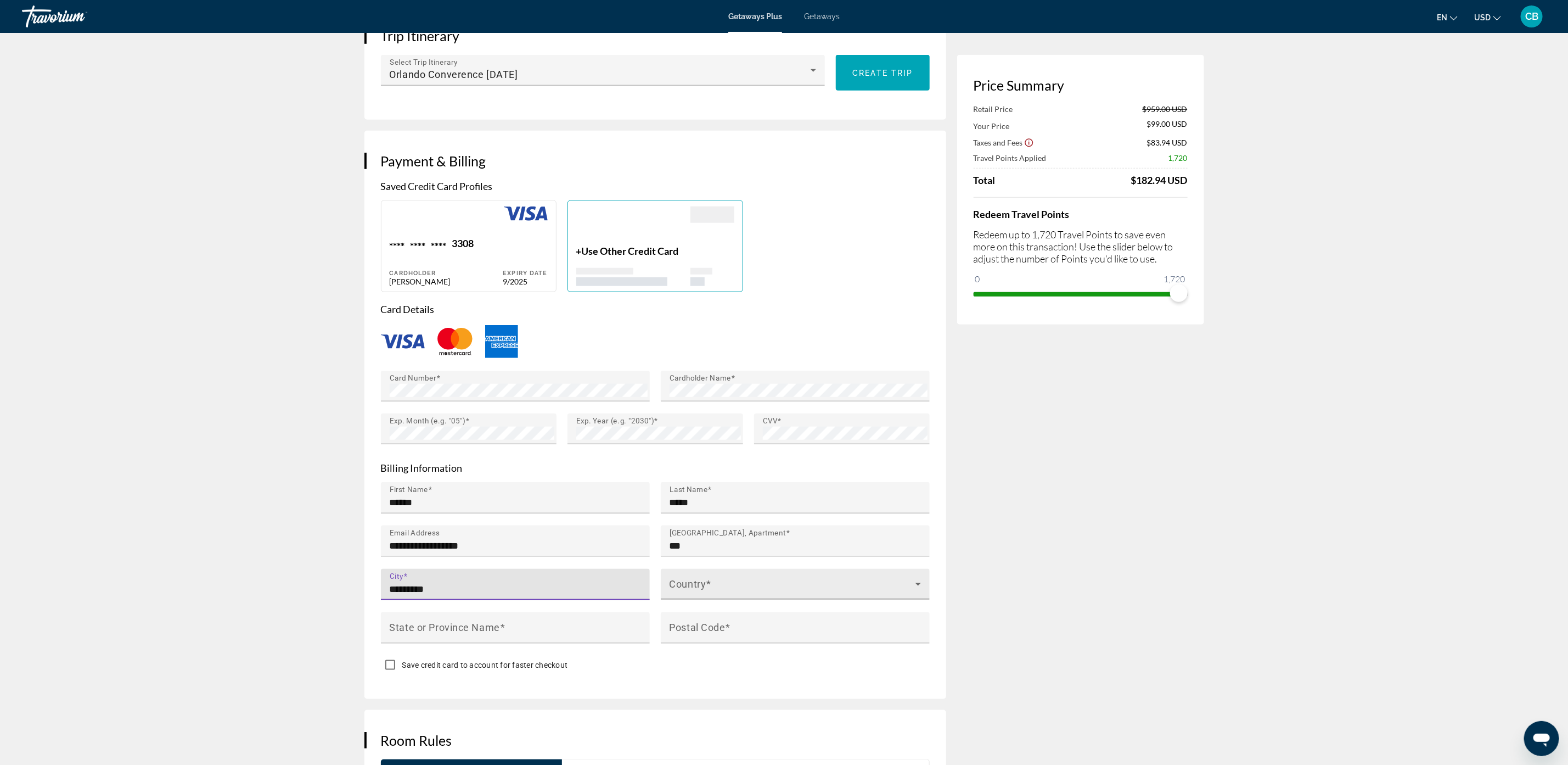
type input "*********"
click at [702, 587] on span "Main content" at bounding box center [793, 588] width 246 height 13
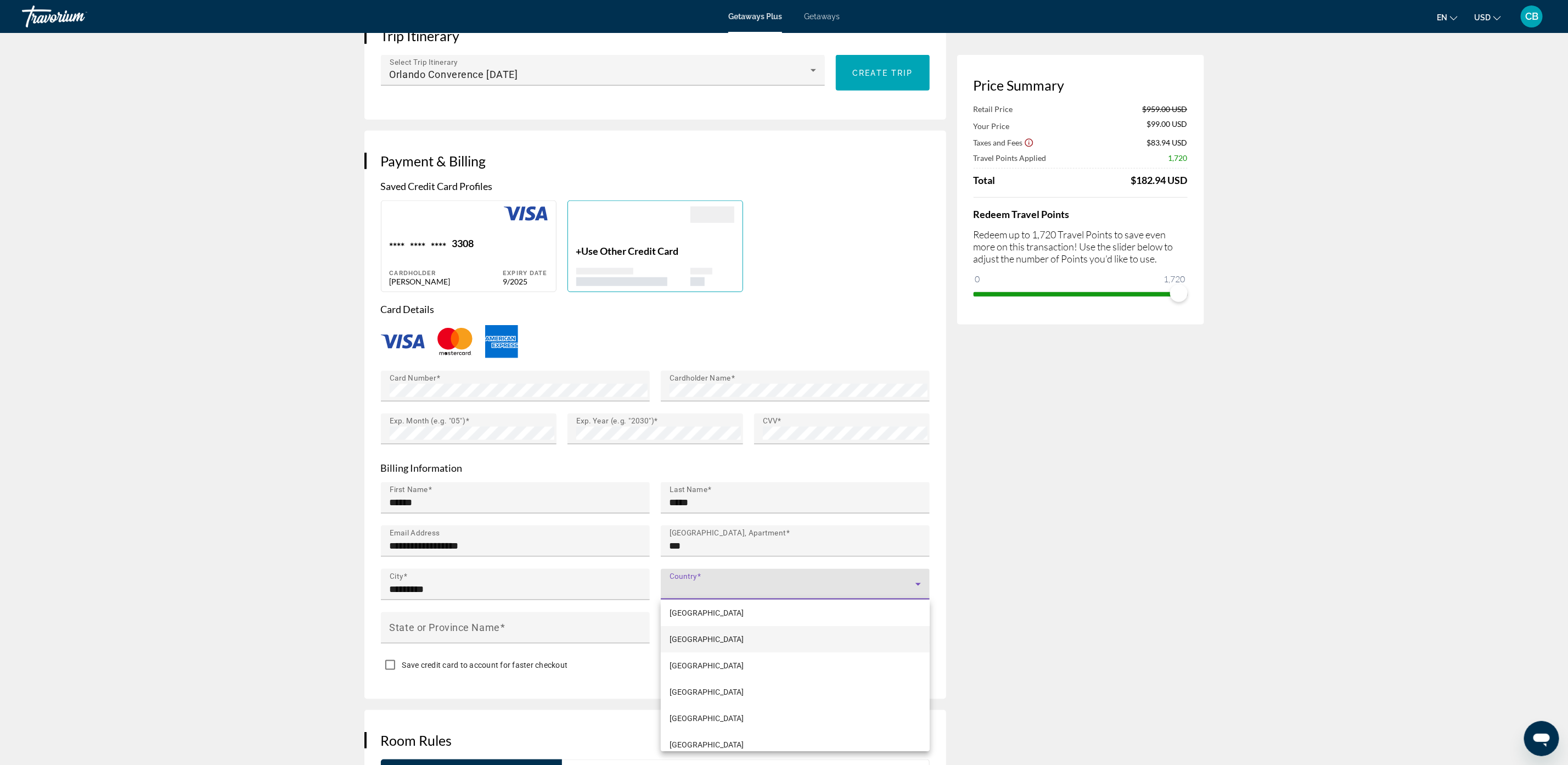
scroll to position [6284, 0]
click at [744, 712] on span "[GEOGRAPHIC_DATA]" at bounding box center [707, 711] width 74 height 13
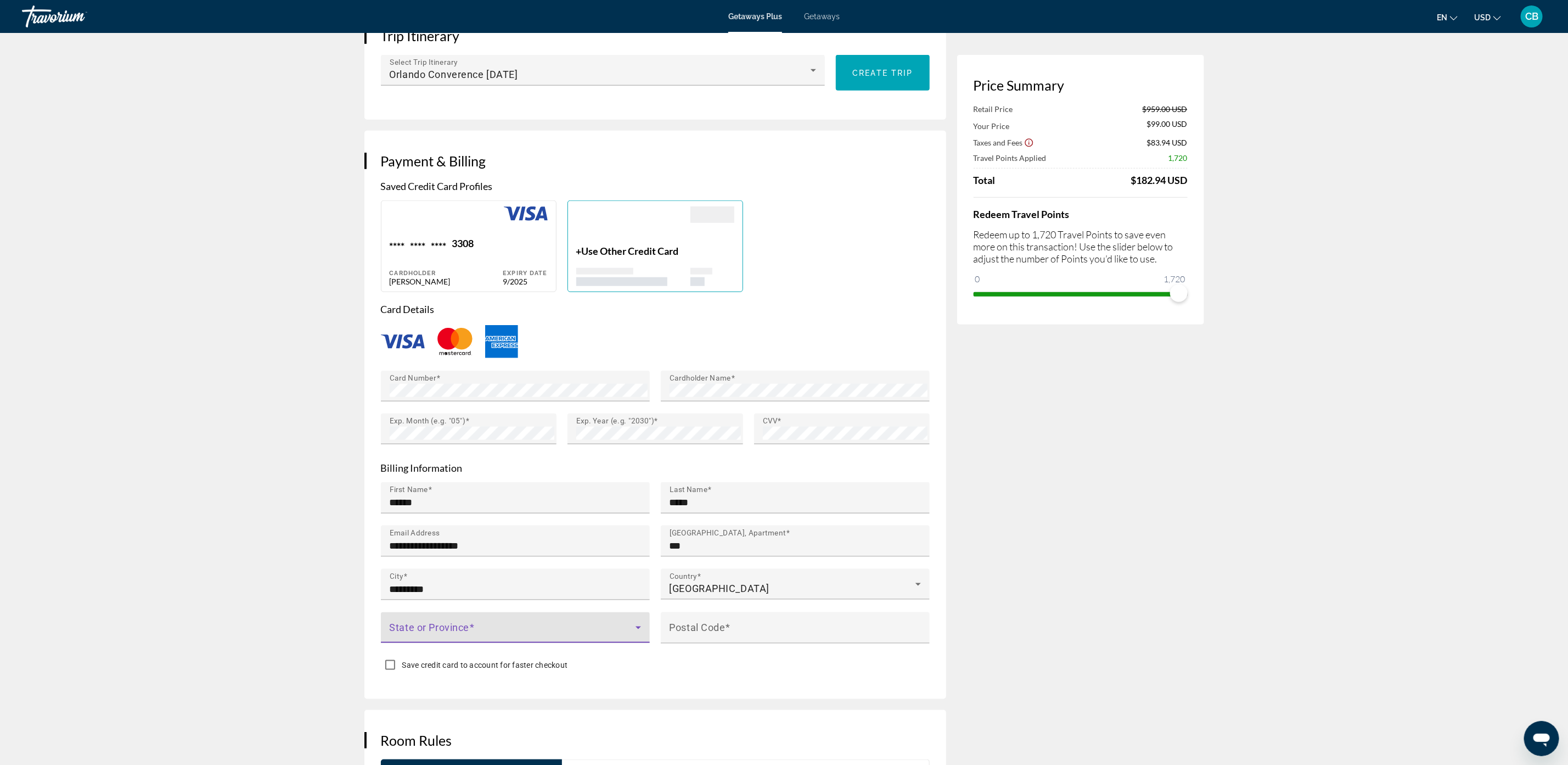
click at [430, 628] on span "Main content" at bounding box center [512, 632] width 246 height 13
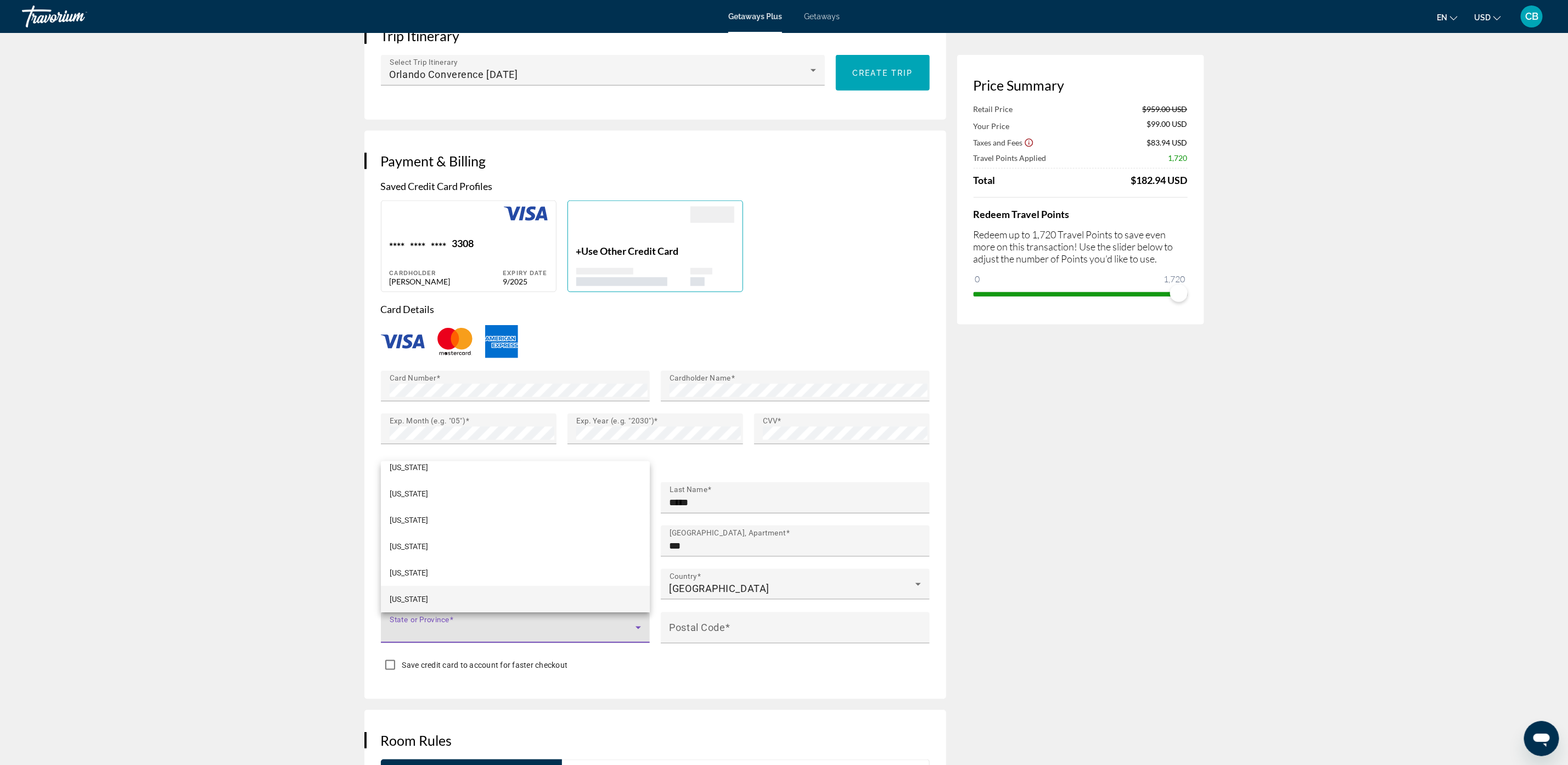
scroll to position [624, 0]
click at [470, 580] on mat-option "[US_STATE]" at bounding box center [515, 592] width 269 height 27
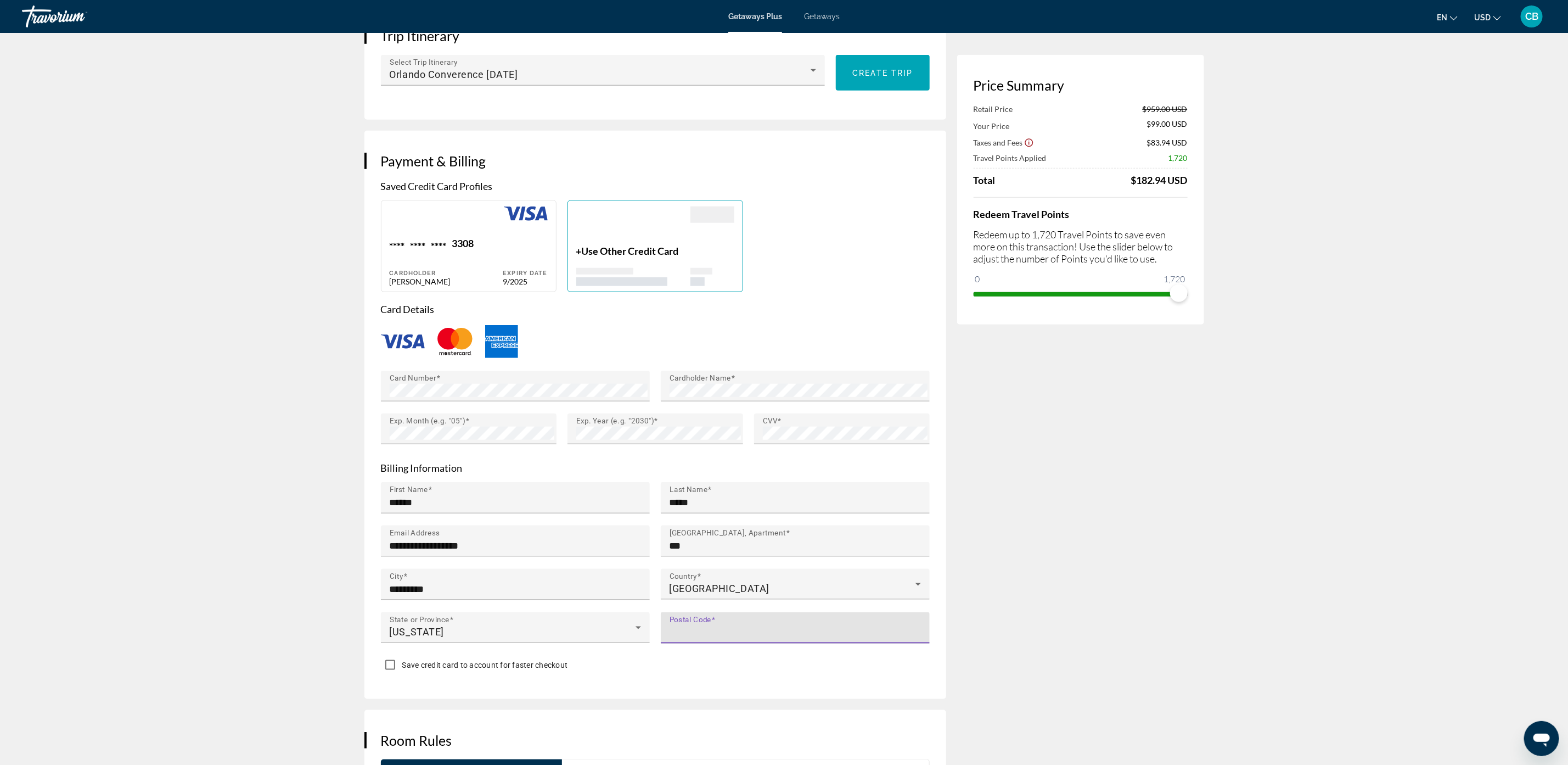
click at [776, 635] on input "Postal Code" at bounding box center [798, 632] width 258 height 13
type input "*****"
click at [762, 661] on div "Save credit card to account for faster checkout" at bounding box center [655, 666] width 549 height 22
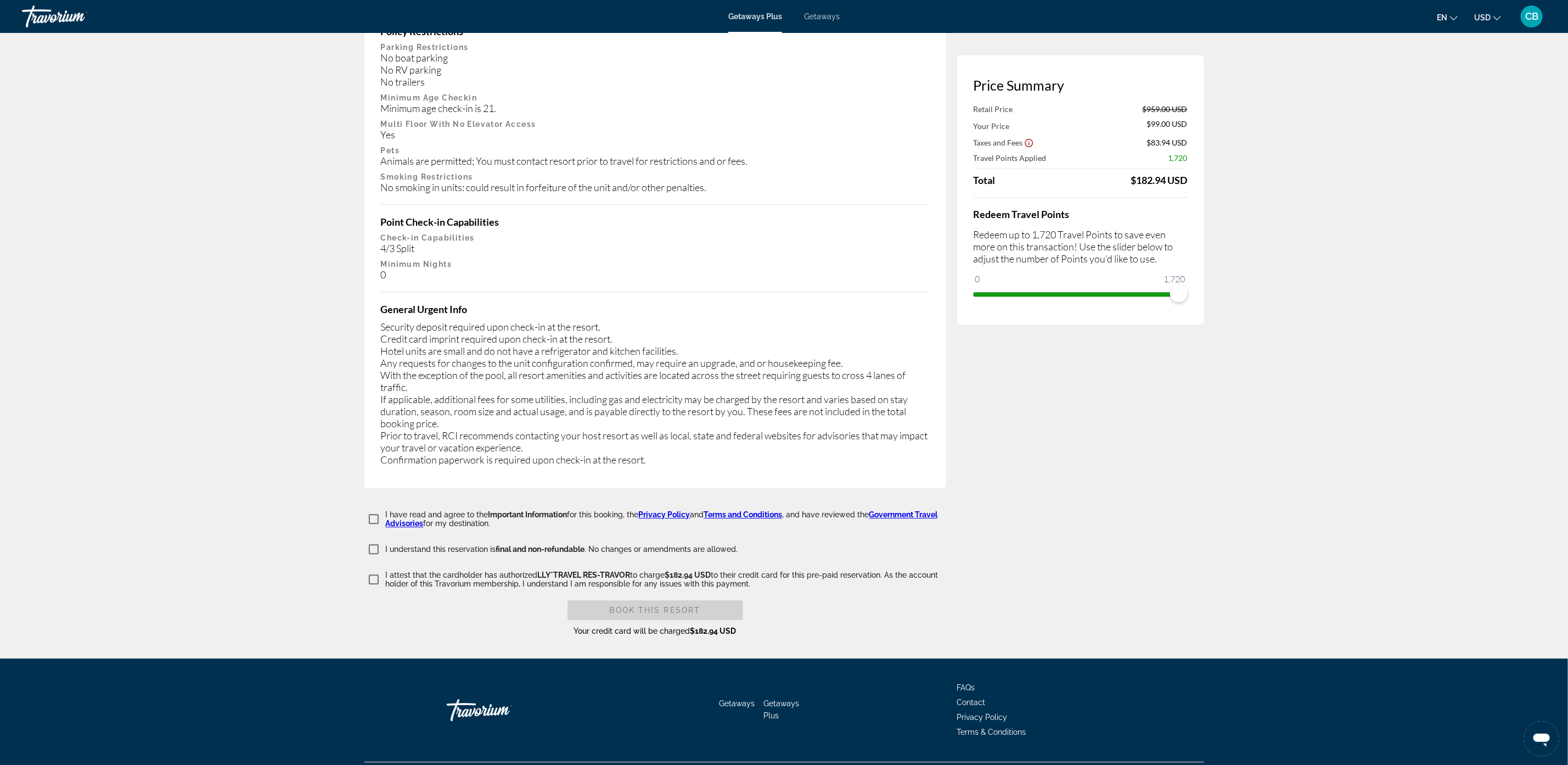
scroll to position [1886, 0]
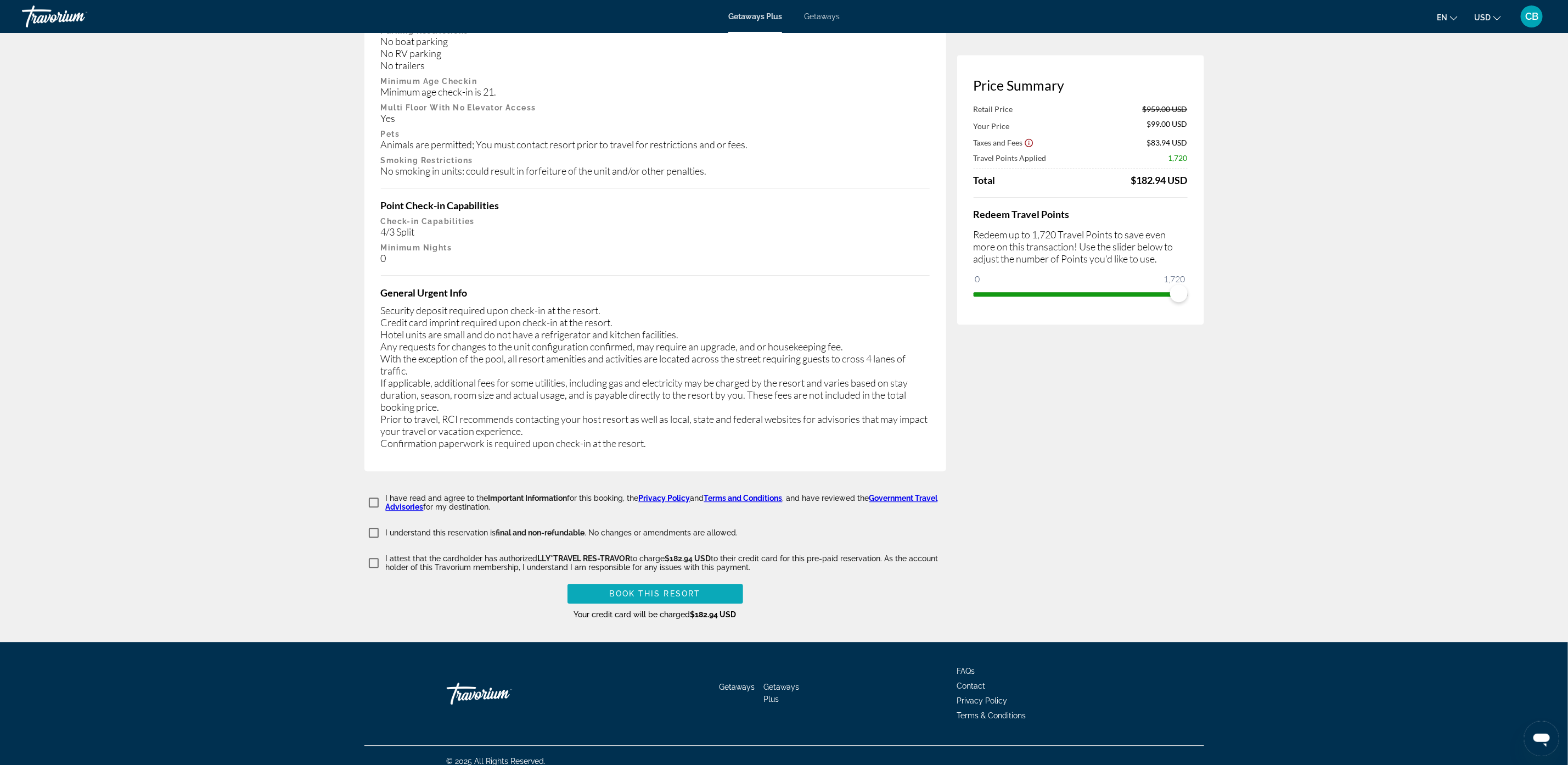
click at [722, 580] on span "Main content" at bounding box center [655, 593] width 176 height 27
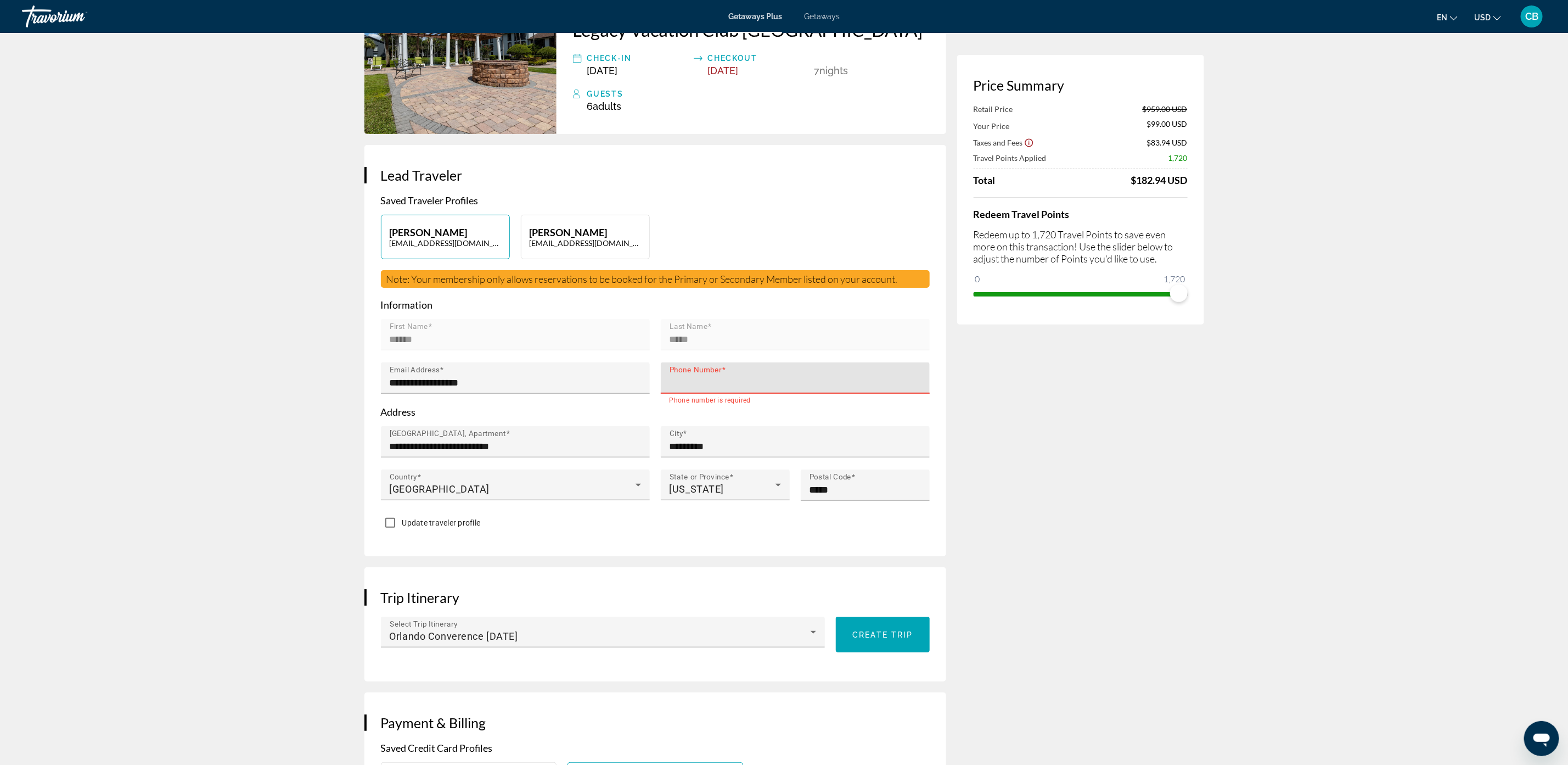
click at [718, 376] on input "Phone Number" at bounding box center [798, 382] width 258 height 13
type input "**********"
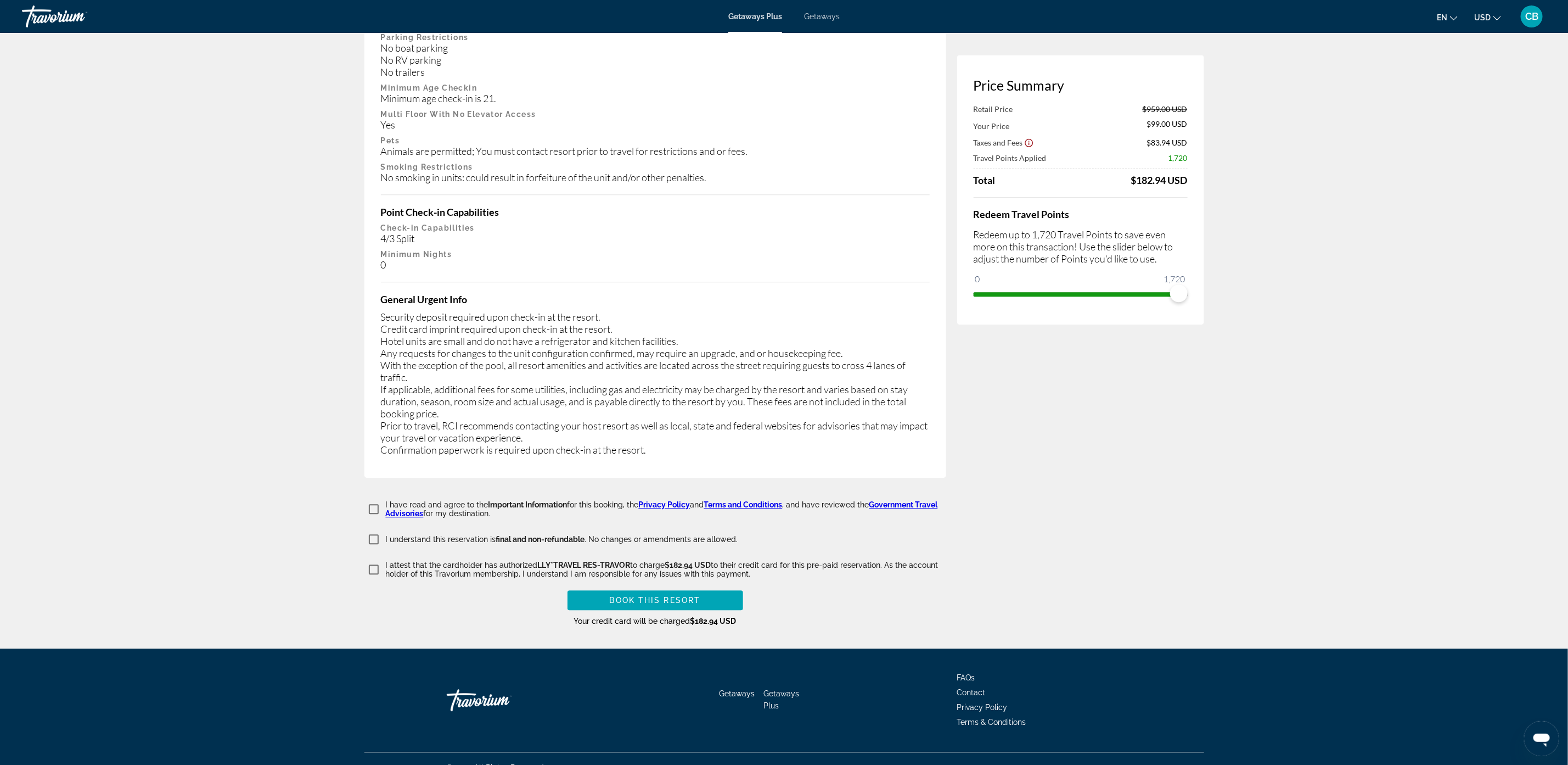
scroll to position [1886, 0]
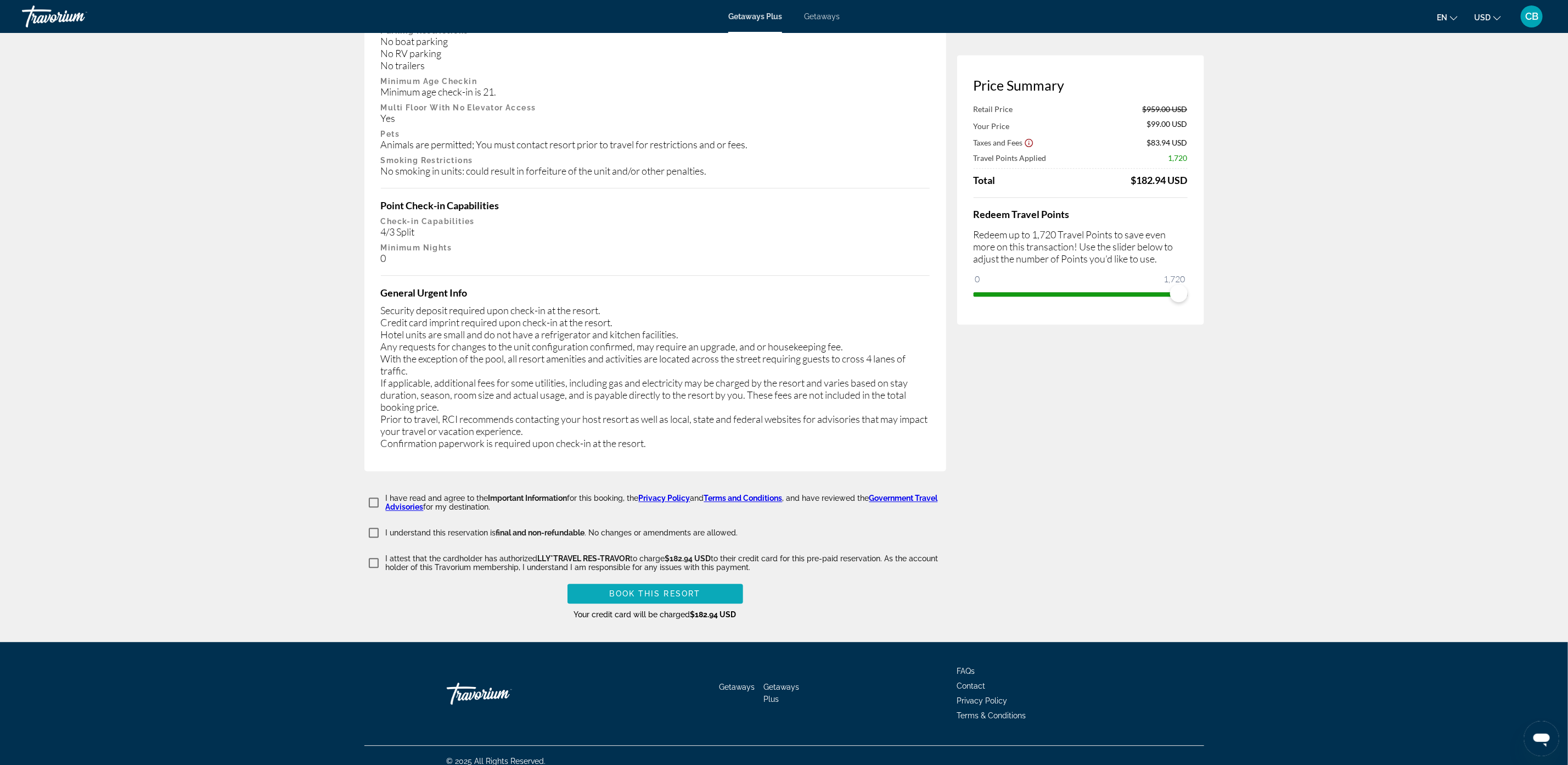
click at [676, 589] on span "Book this Resort" at bounding box center [655, 593] width 91 height 9
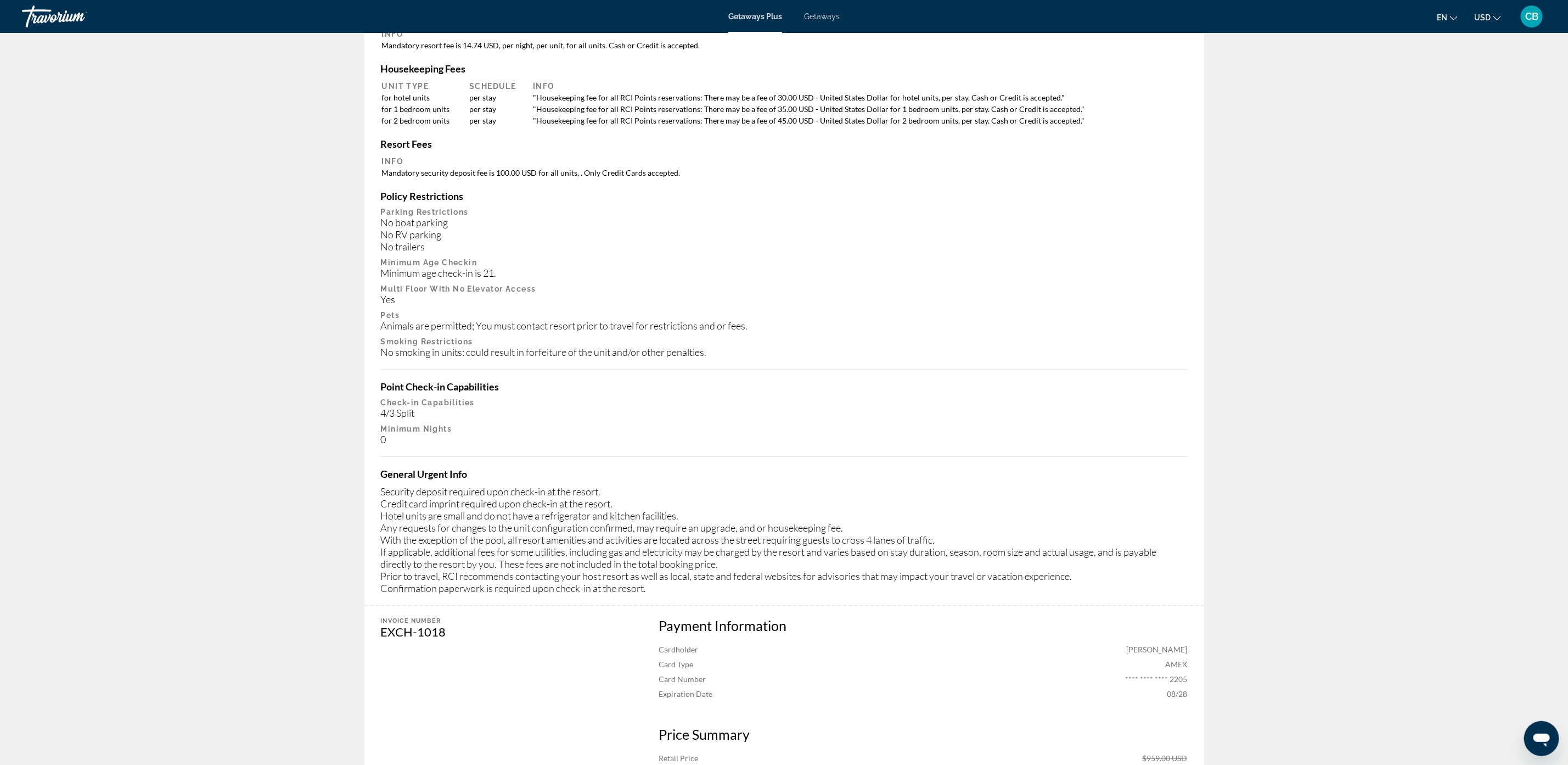
scroll to position [741, 0]
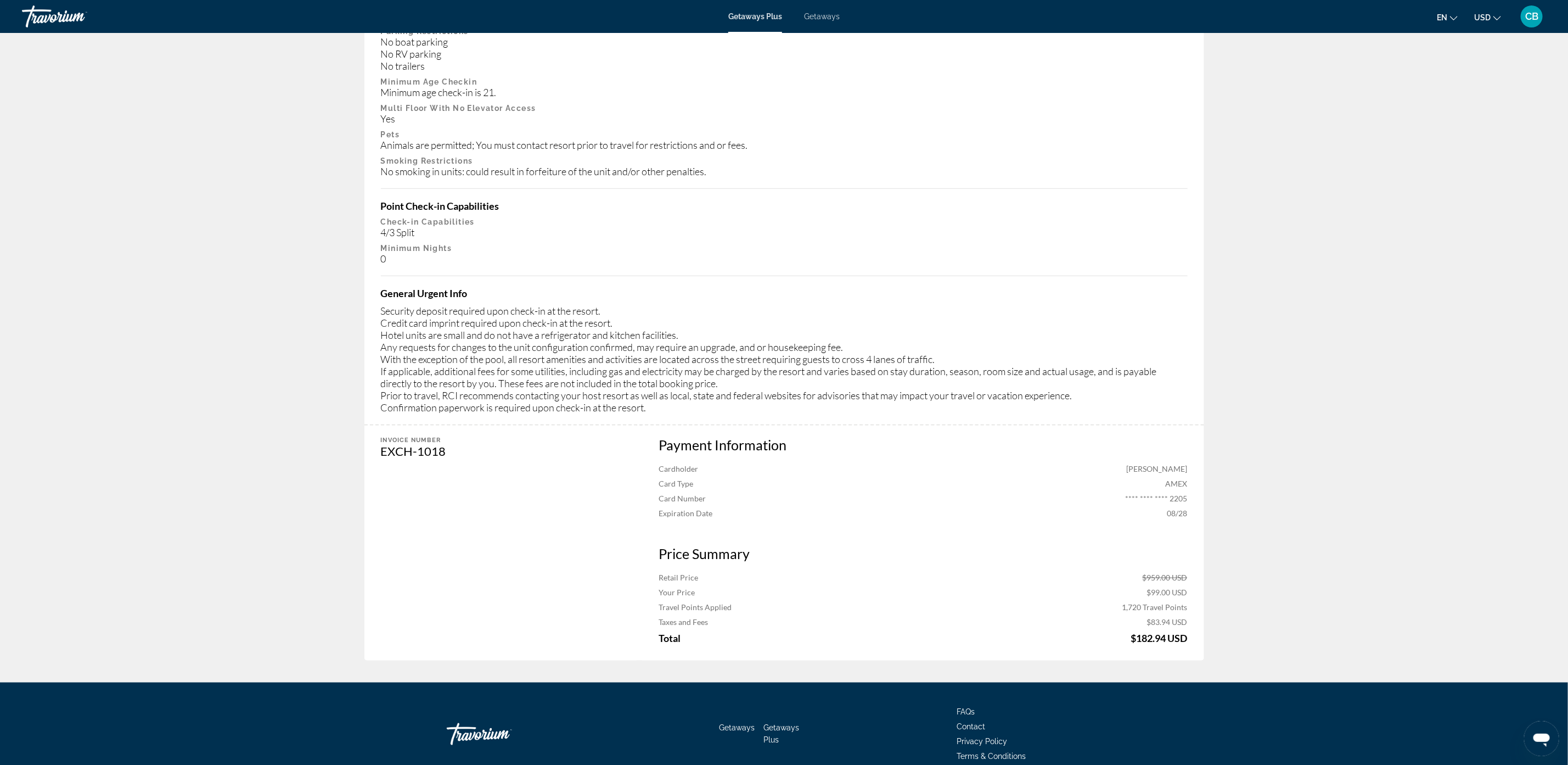
drag, startPoint x: 1305, startPoint y: 460, endPoint x: 1305, endPoint y: 466, distance: 6.0
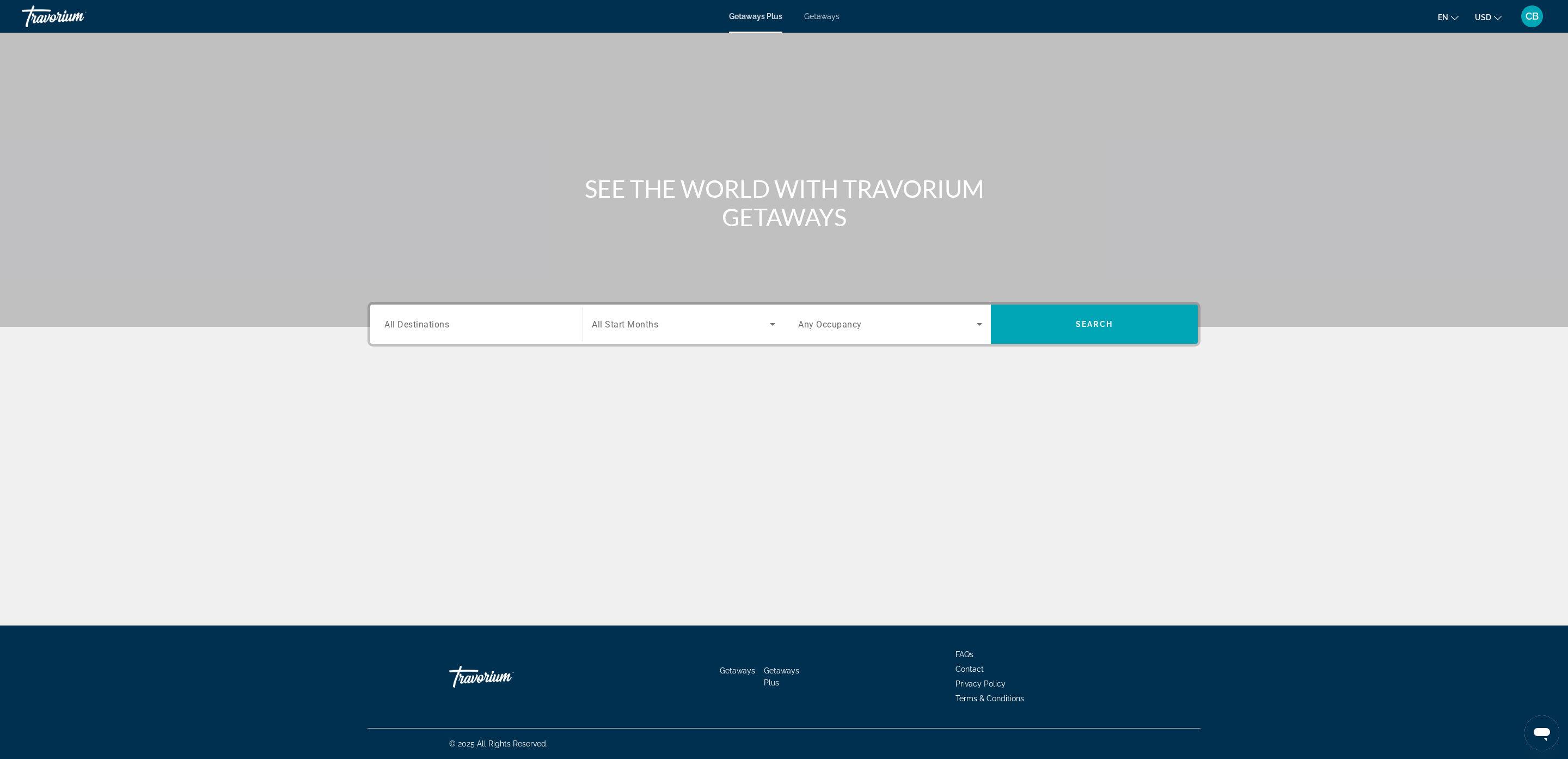
click at [471, 323] on input "Destination All Destinations" at bounding box center [476, 324] width 184 height 13
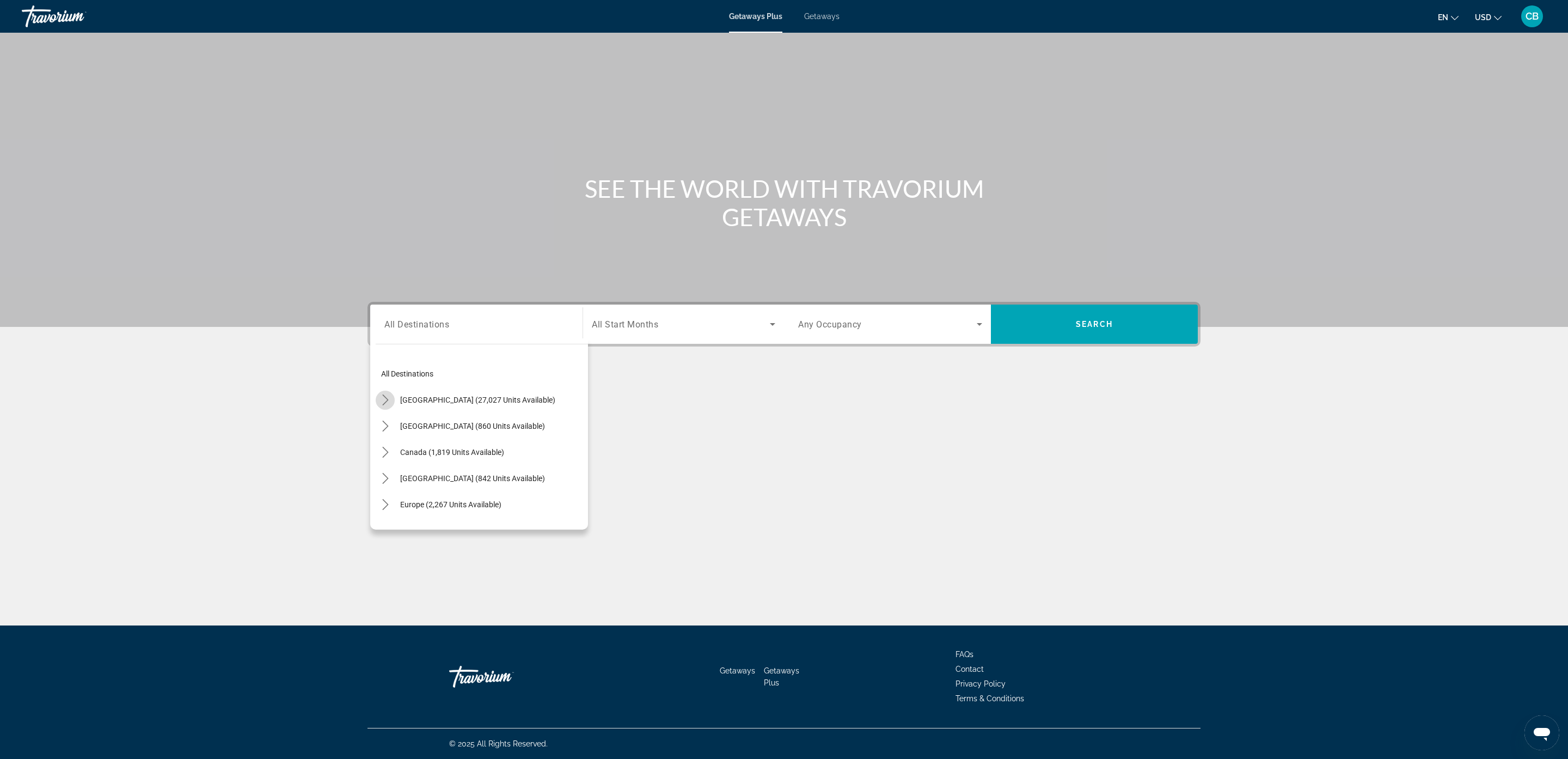
click at [389, 399] on icon "Toggle United States (27,027 units available) submenu" at bounding box center [386, 400] width 11 height 11
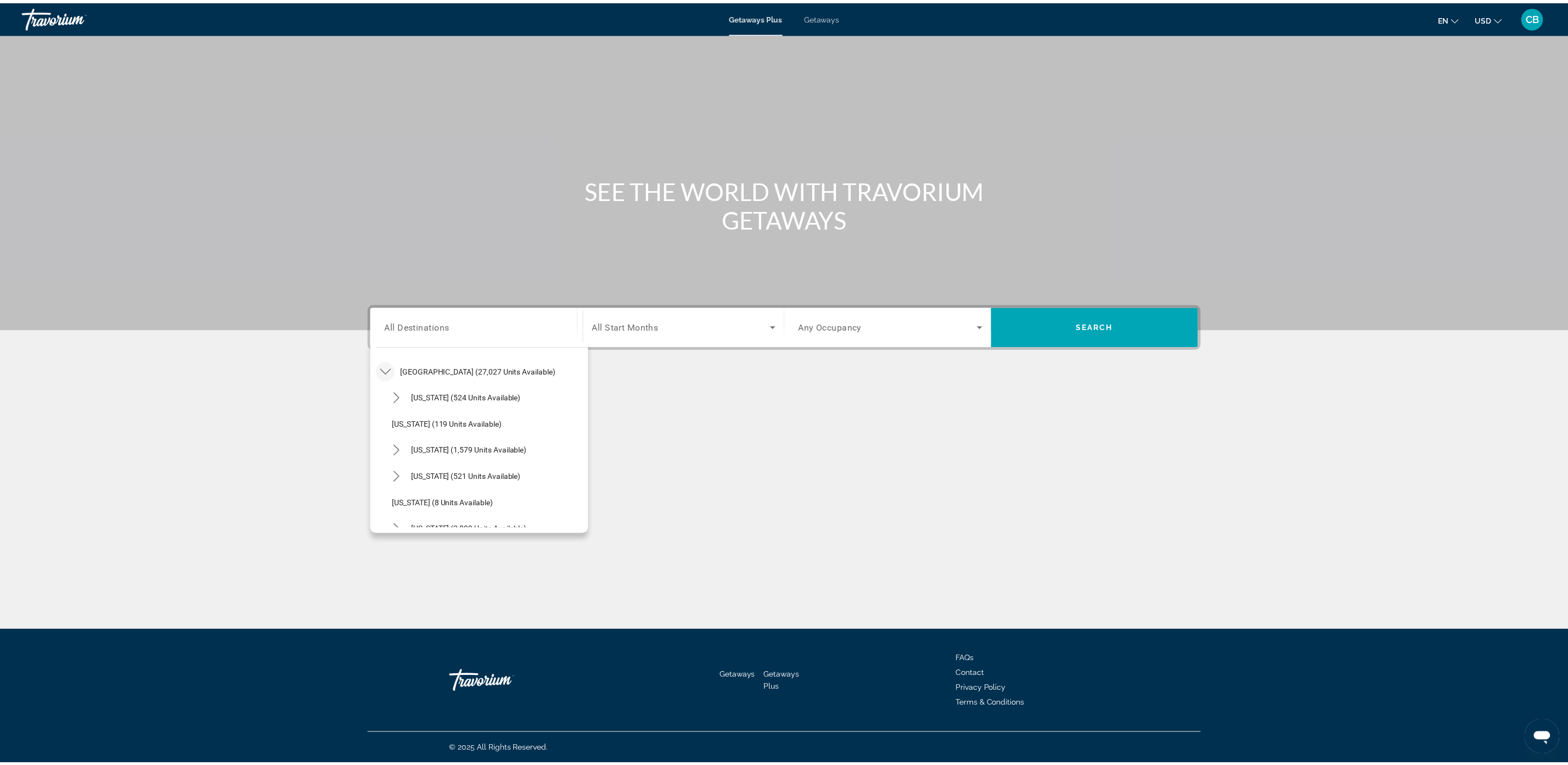
scroll to position [172, 0]
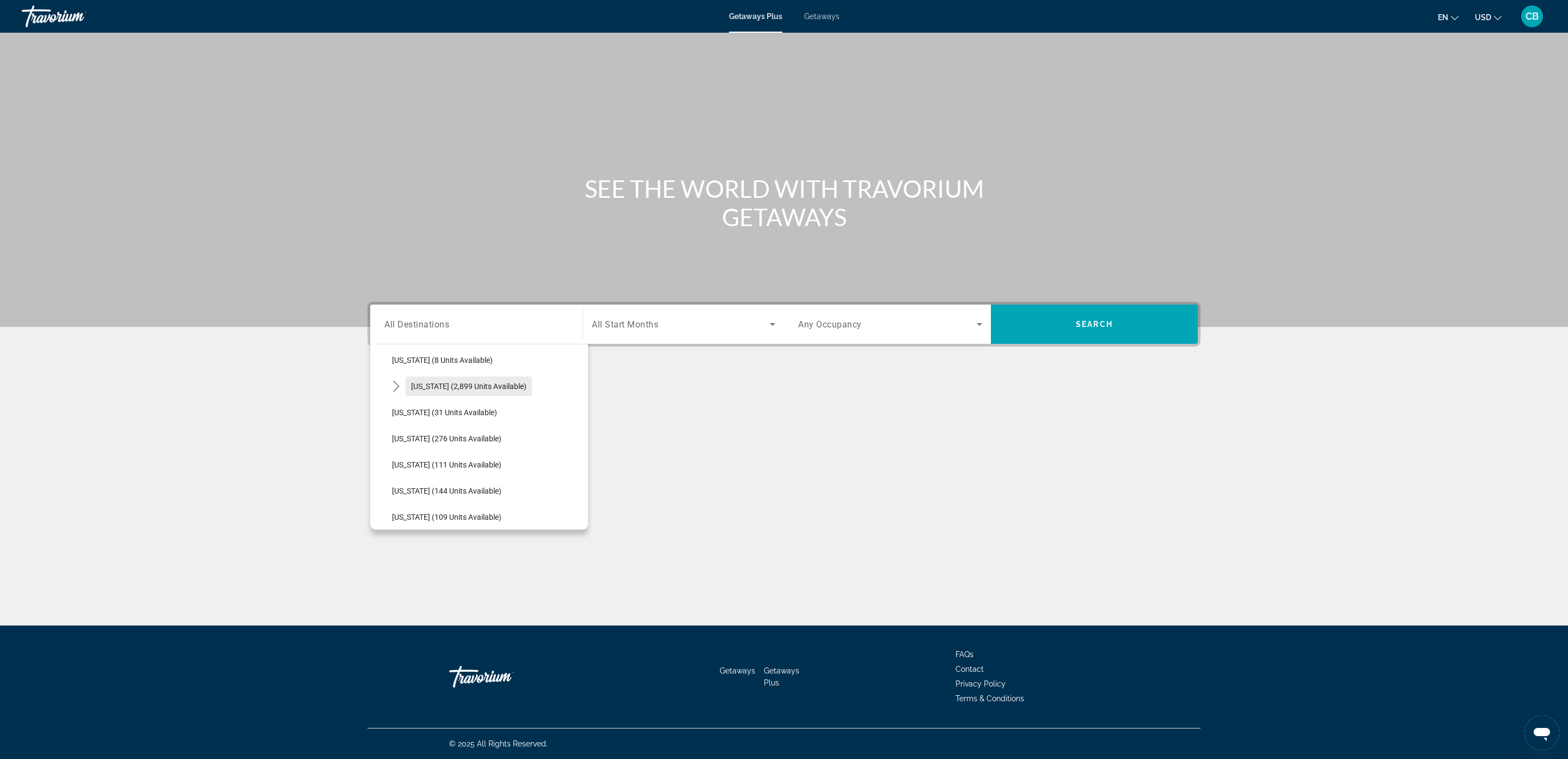
click at [426, 384] on span "[US_STATE] (2,899 units available)" at bounding box center [468, 386] width 116 height 9
type input "**********"
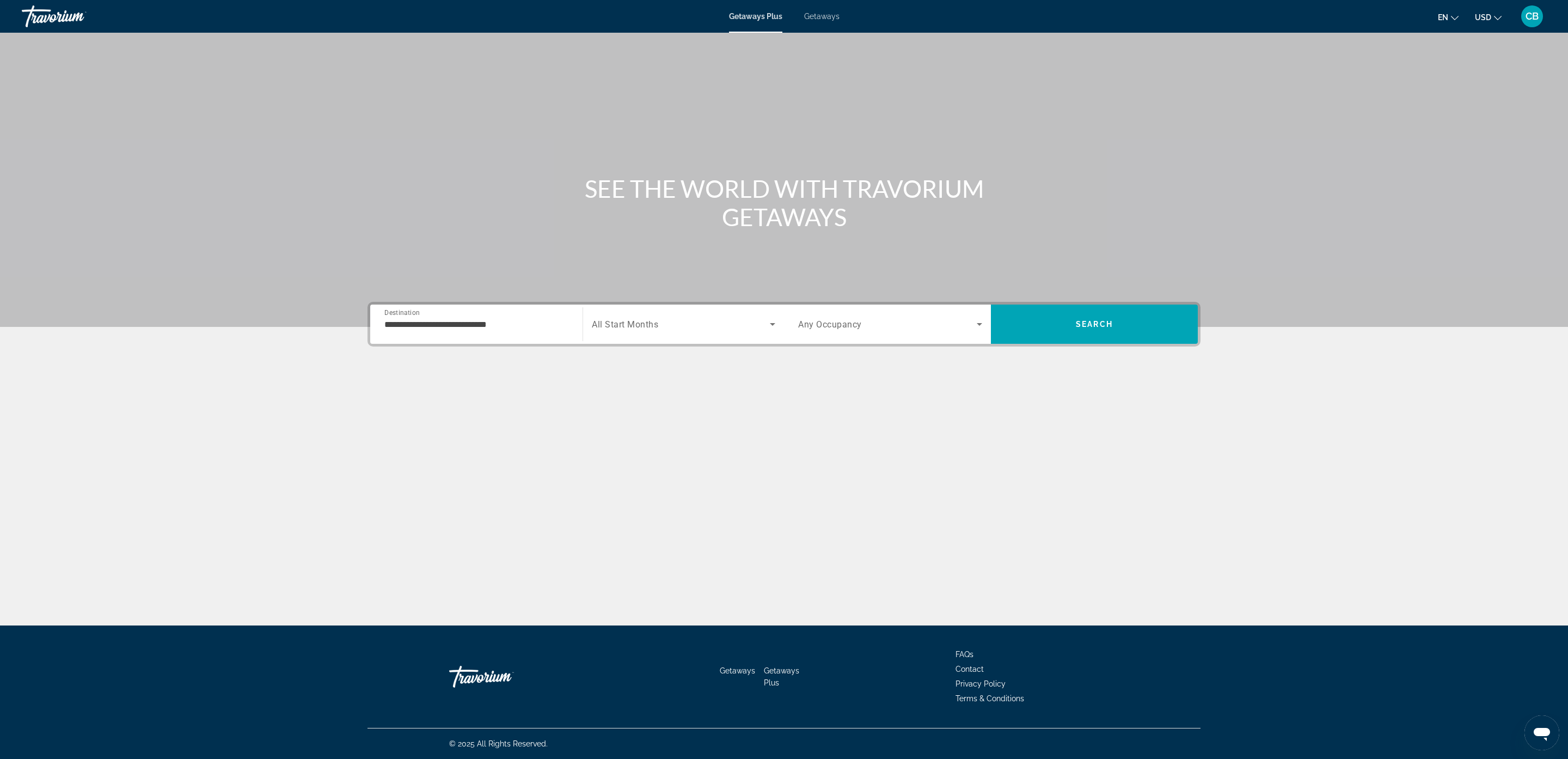
click at [642, 324] on span "All Start Months" at bounding box center [625, 324] width 66 height 10
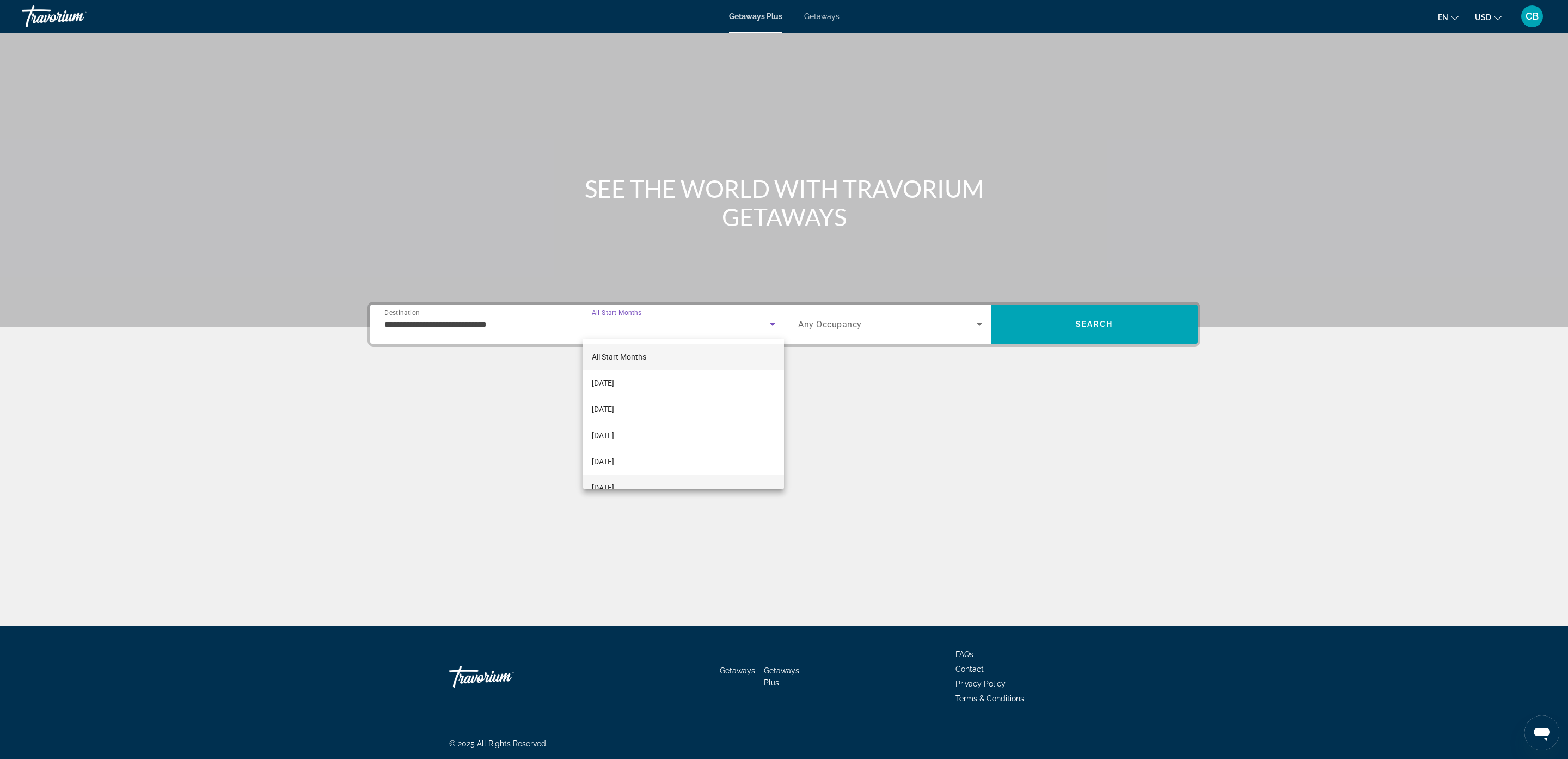
click at [621, 478] on mat-option "[DATE]" at bounding box center [684, 487] width 201 height 26
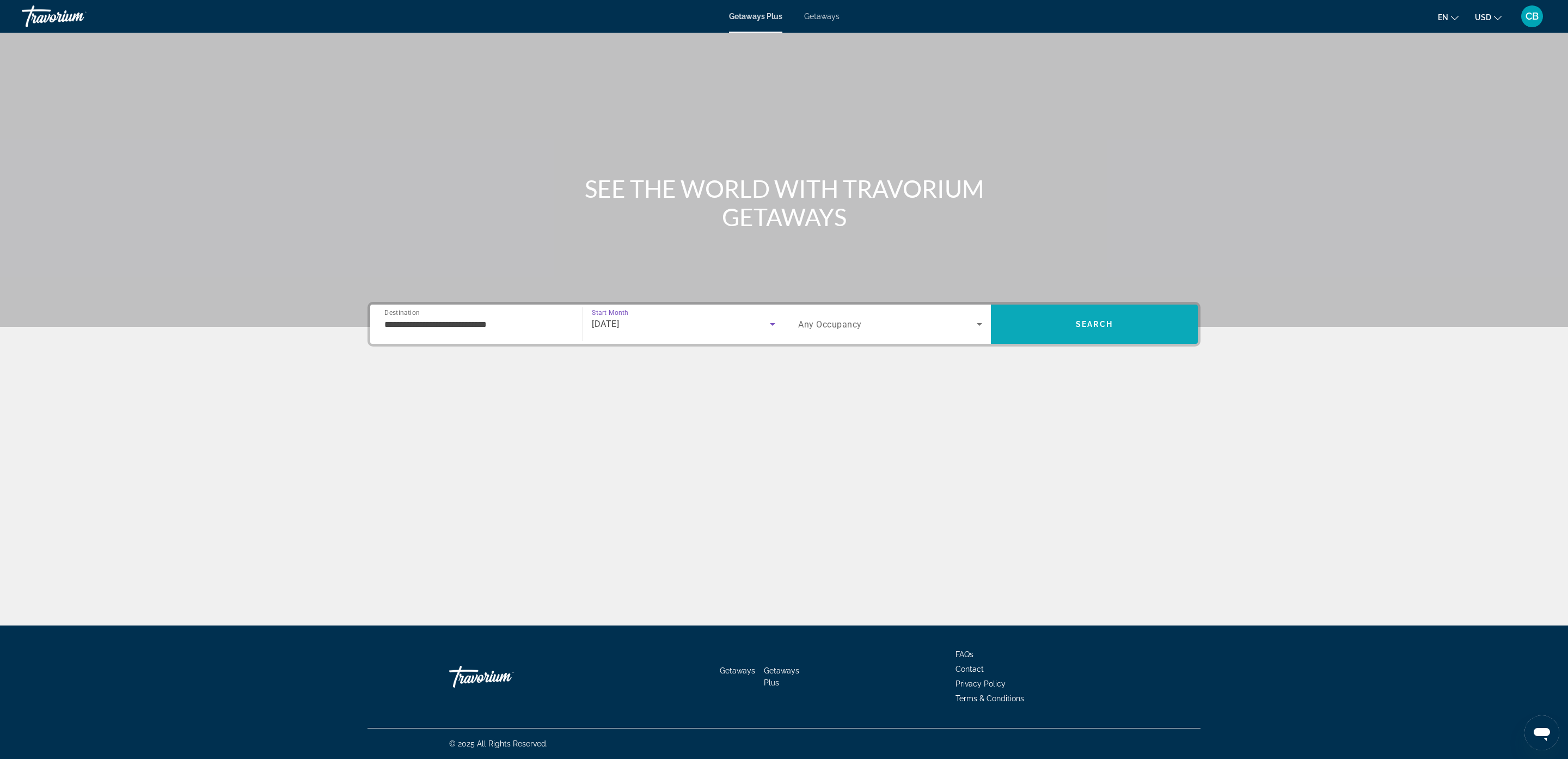
click at [1119, 324] on span "Search" at bounding box center [1095, 324] width 207 height 26
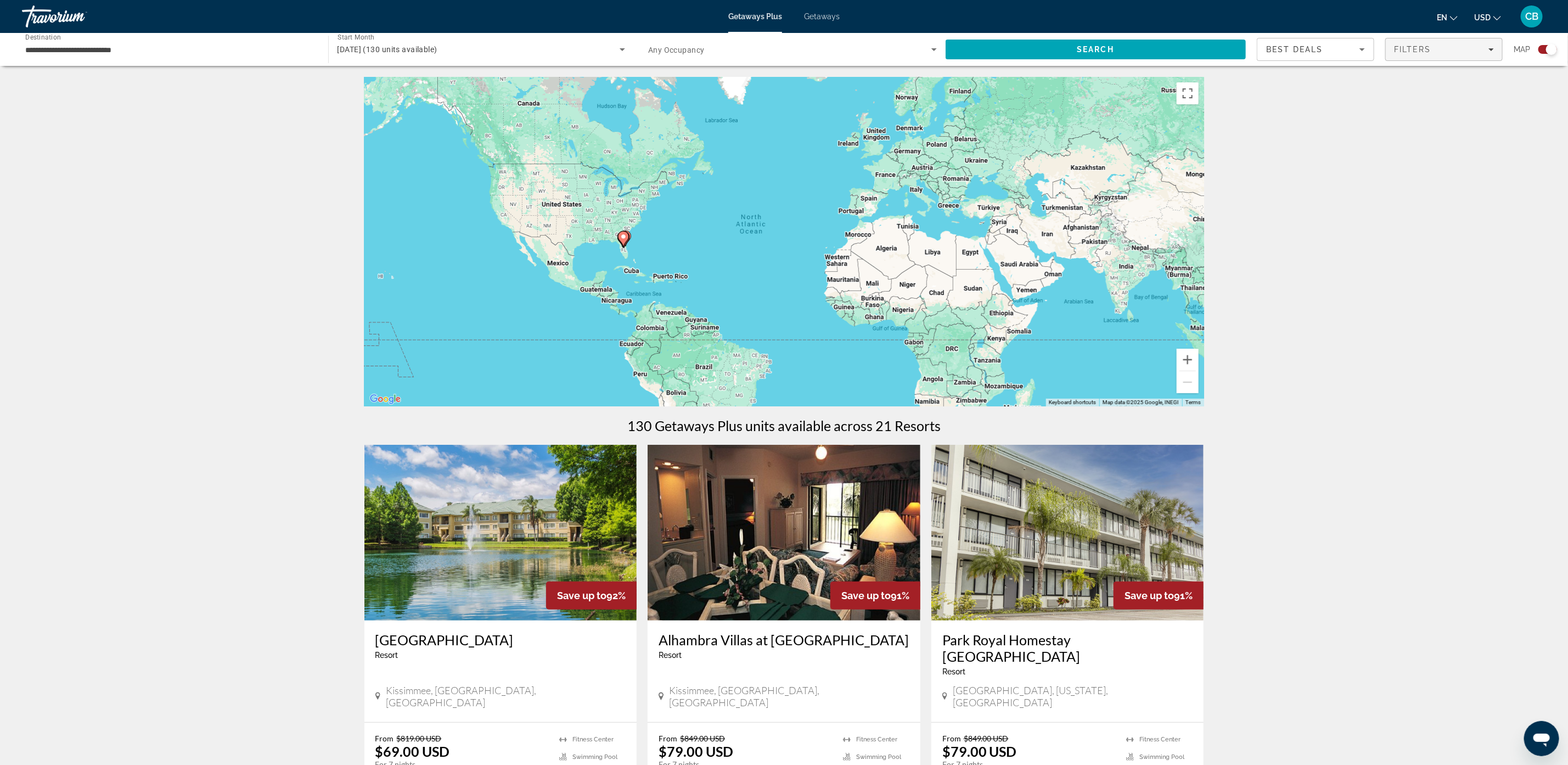
click at [1410, 46] on span "Filters" at bounding box center [1413, 49] width 37 height 9
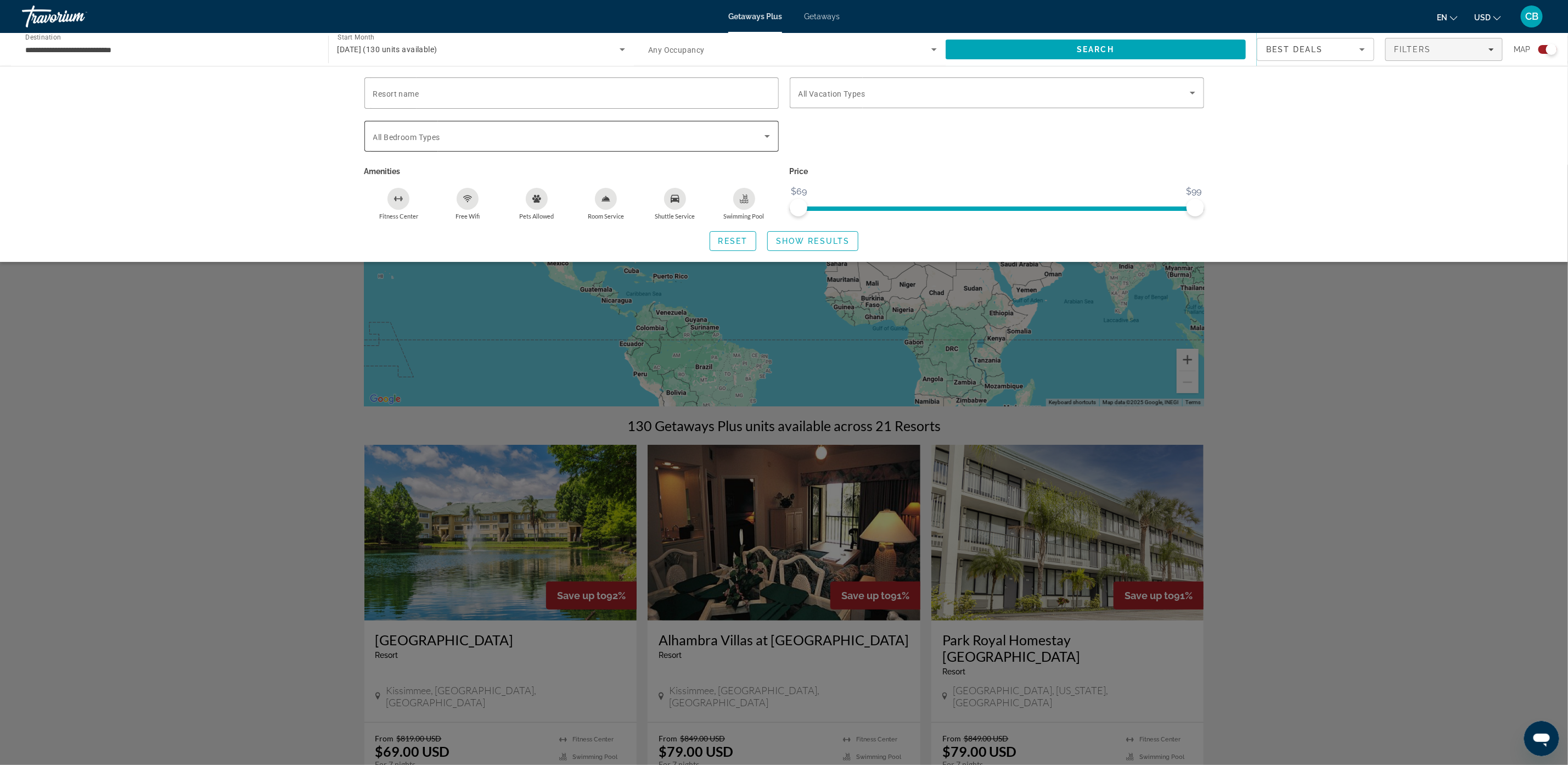
click at [439, 138] on span "All Bedroom Types" at bounding box center [406, 137] width 67 height 9
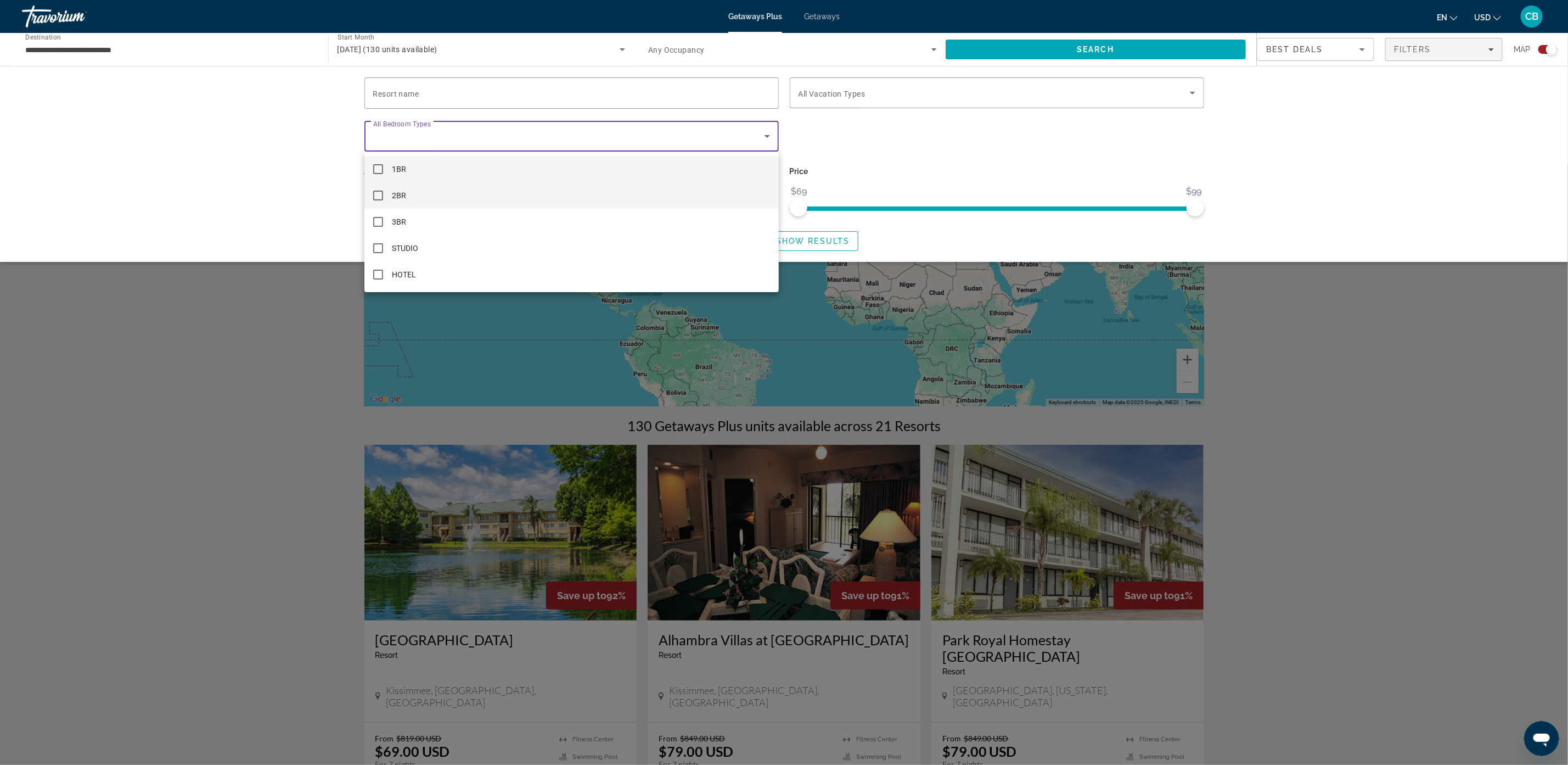
click at [372, 193] on mat-option "2BR" at bounding box center [572, 195] width 414 height 27
click at [1233, 146] on div at bounding box center [784, 382] width 1568 height 765
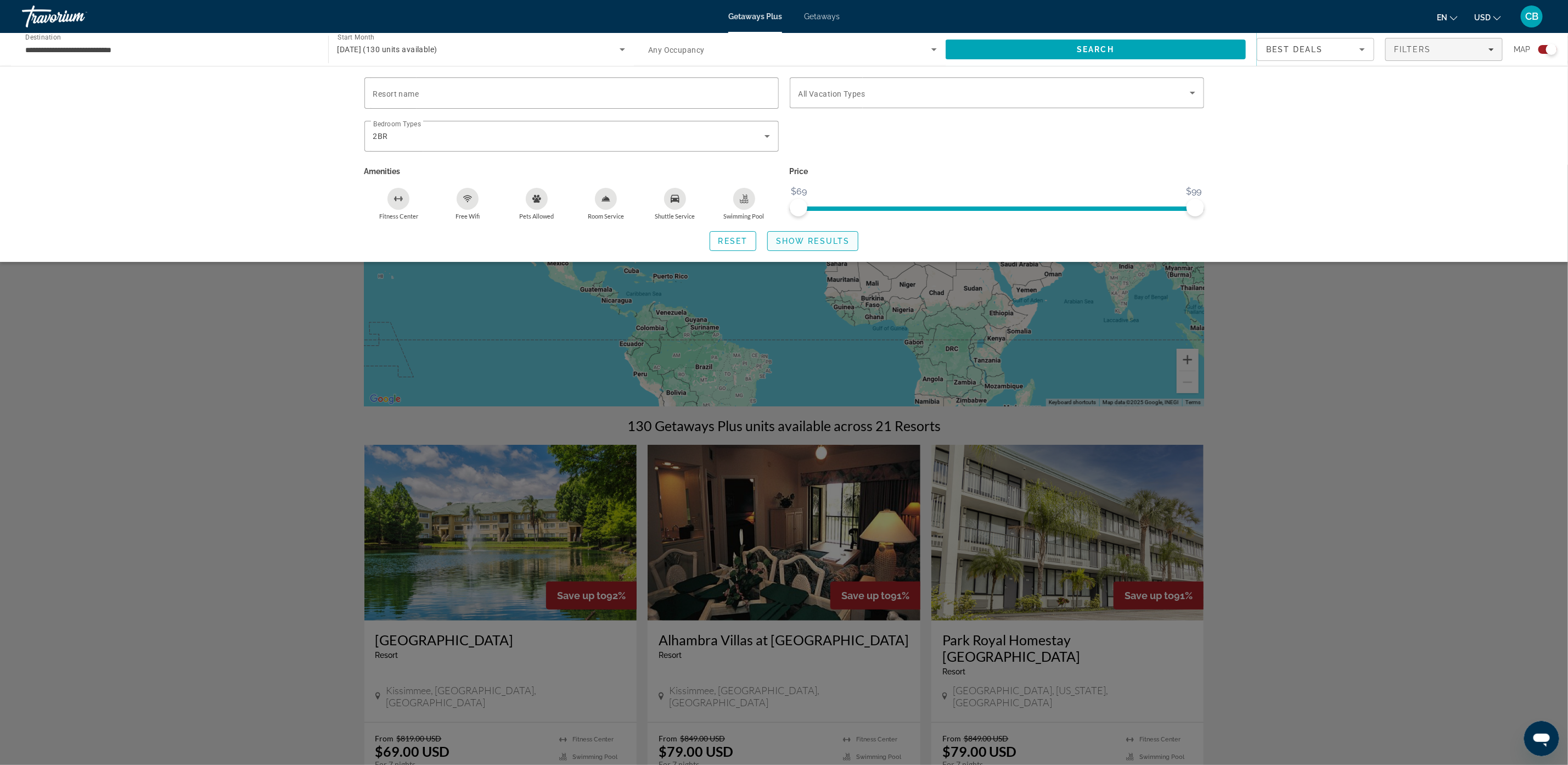
click at [832, 239] on span "Show Results" at bounding box center [813, 240] width 74 height 9
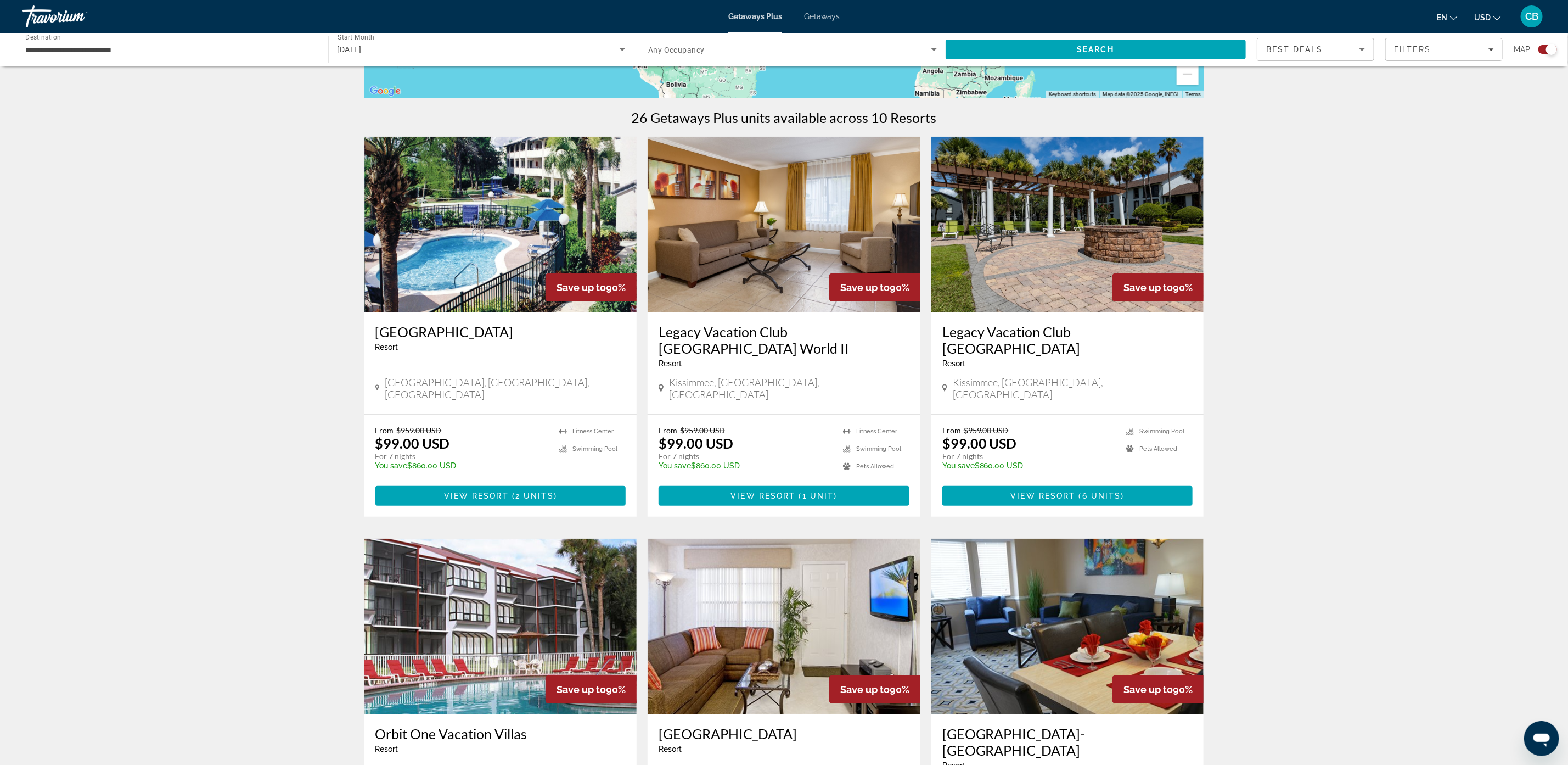
scroll to position [337, 0]
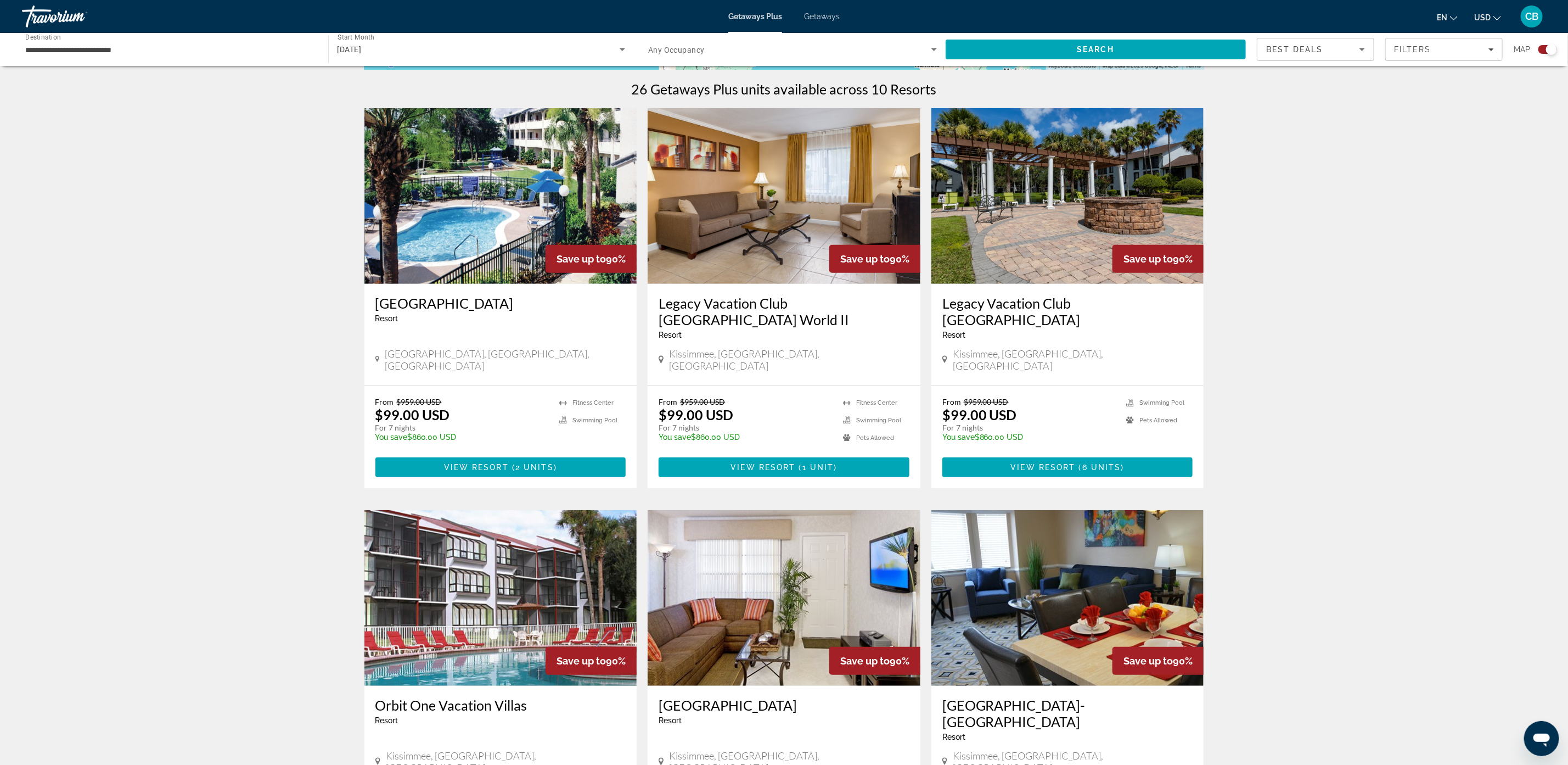
click at [1360, 452] on div "← Move left → Move right ↑ Move up ↓ Move down + Zoom in - Zoom out Home Jump l…" at bounding box center [784, 722] width 1568 height 1965
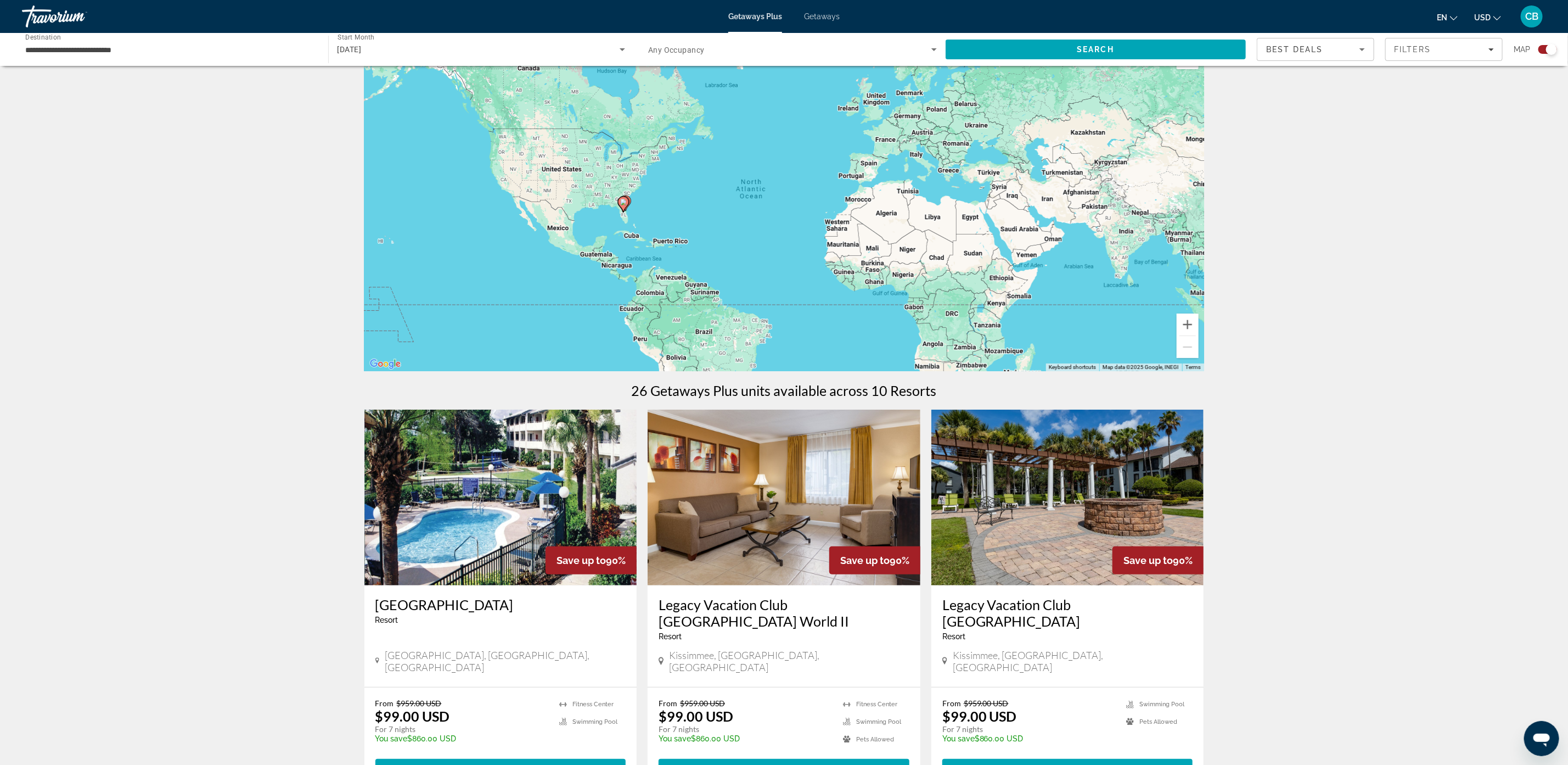
scroll to position [0, 0]
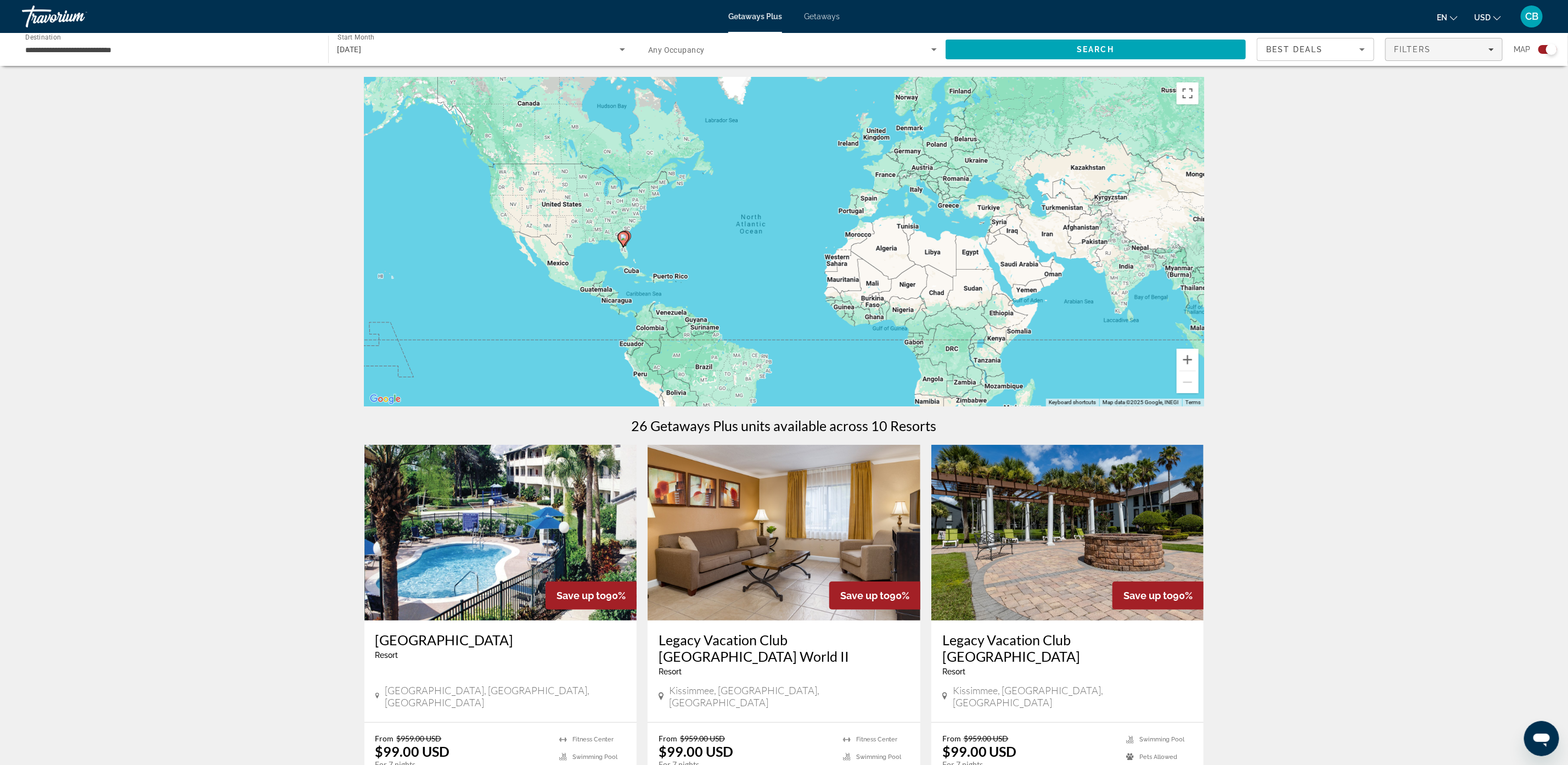
click at [1471, 39] on span "Filters" at bounding box center [1443, 49] width 116 height 27
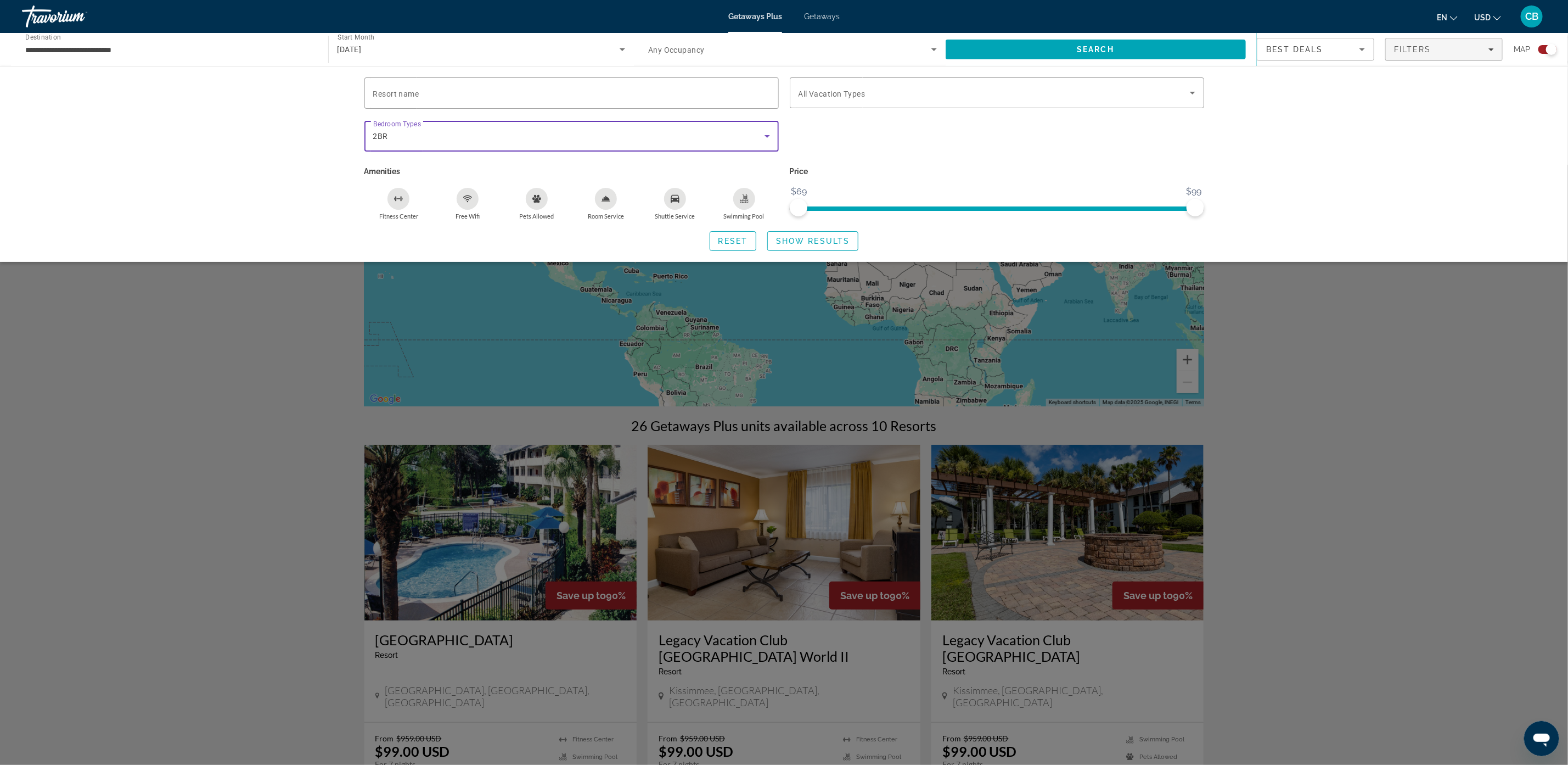
click at [766, 135] on icon "Search widget" at bounding box center [767, 136] width 6 height 2
click at [382, 170] on mat-pseudo-checkbox at bounding box center [378, 169] width 10 height 10
click at [845, 248] on div at bounding box center [784, 382] width 1568 height 765
click at [839, 237] on span "Show Results" at bounding box center [813, 240] width 74 height 9
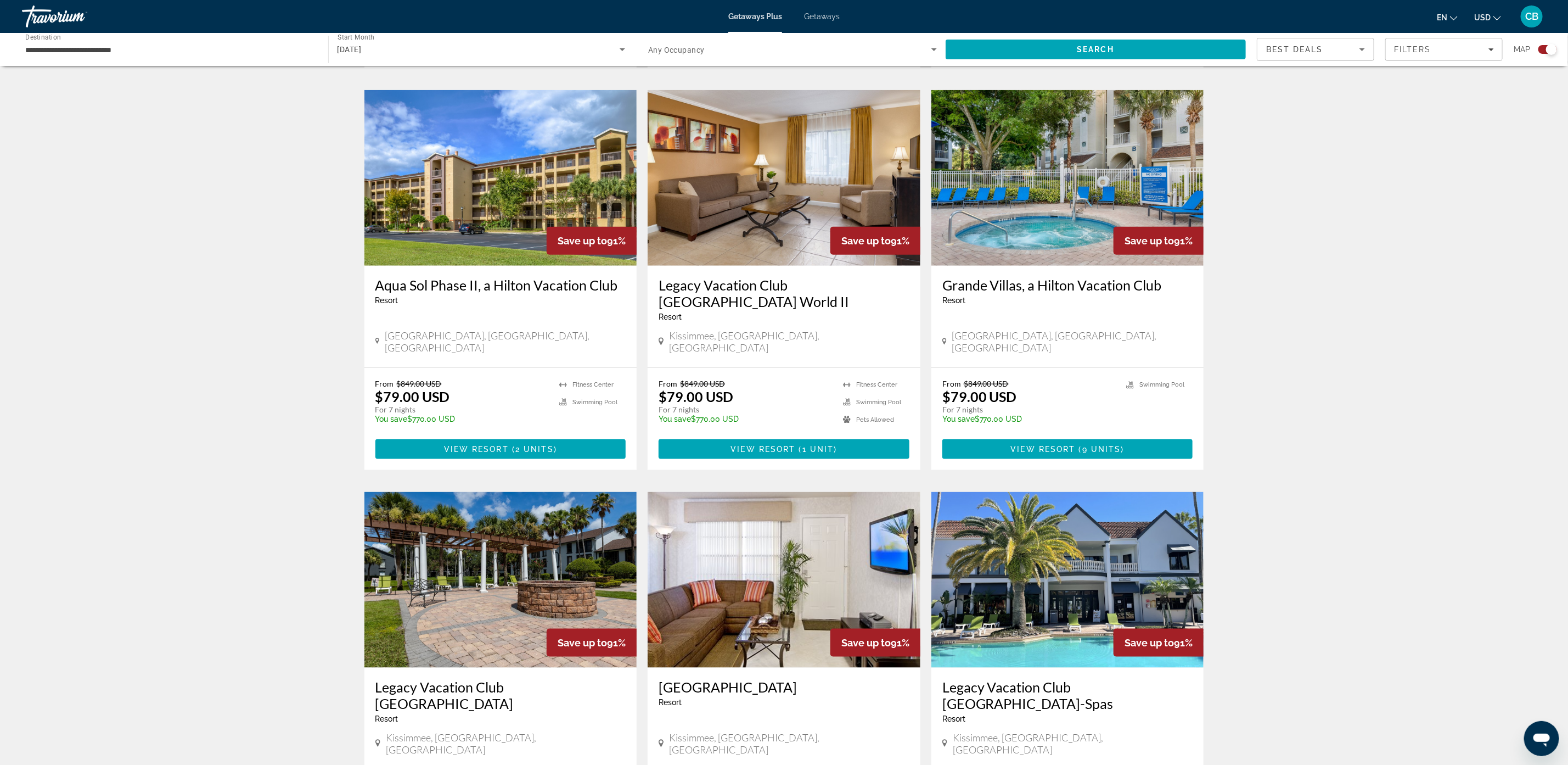
scroll to position [771, 0]
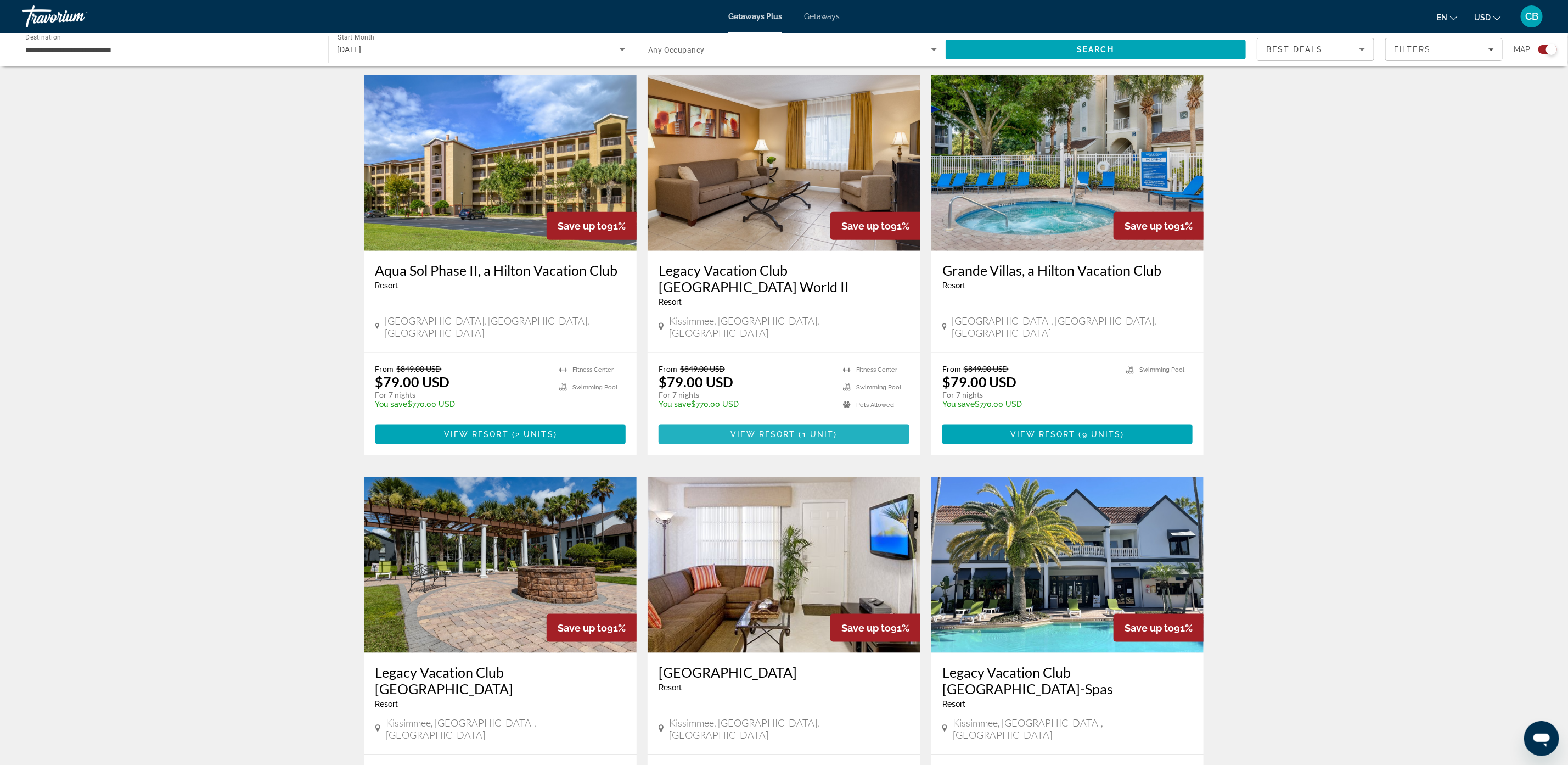
click at [807, 430] on span "1 unit" at bounding box center [819, 434] width 32 height 9
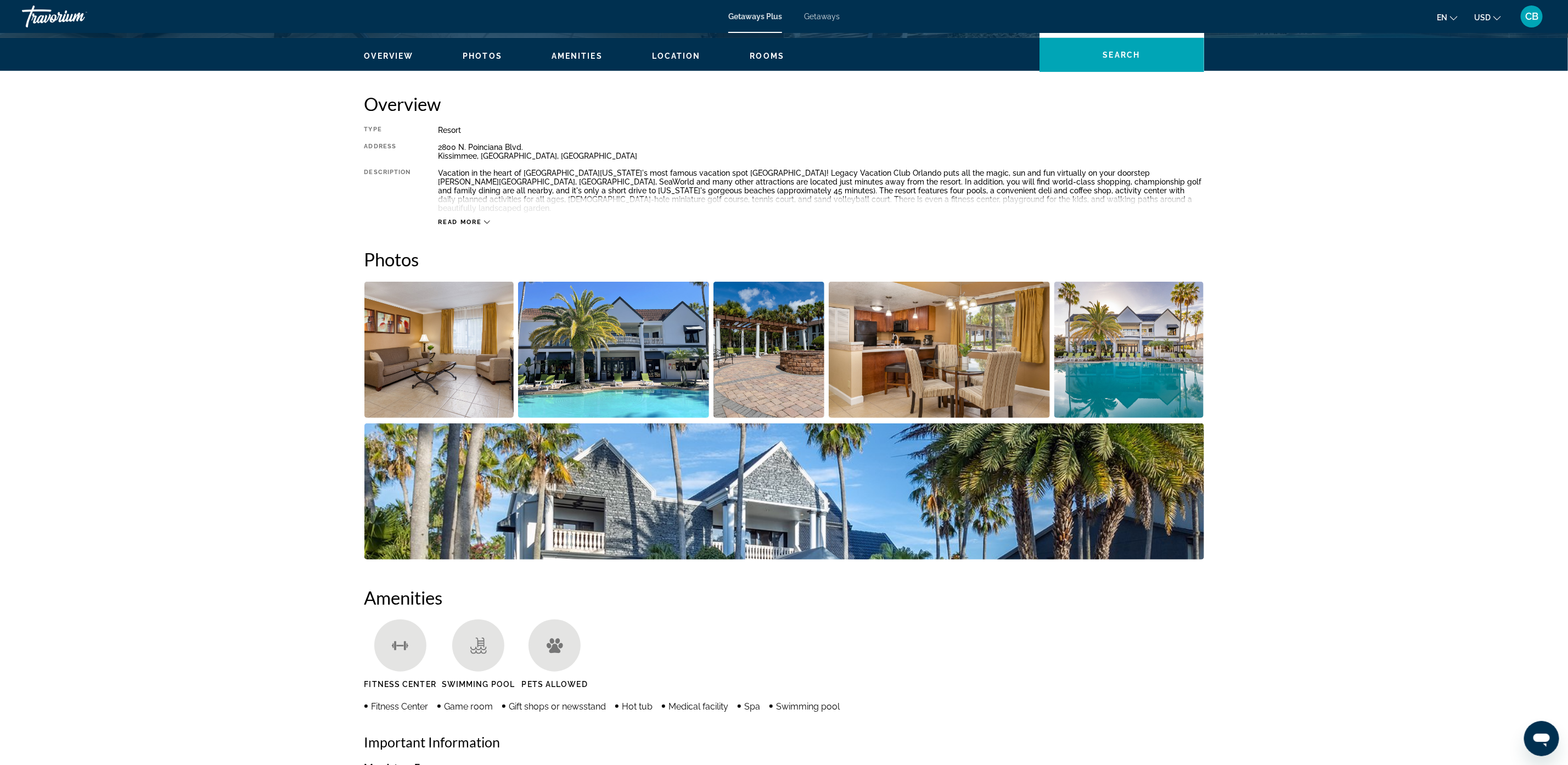
scroll to position [309, 0]
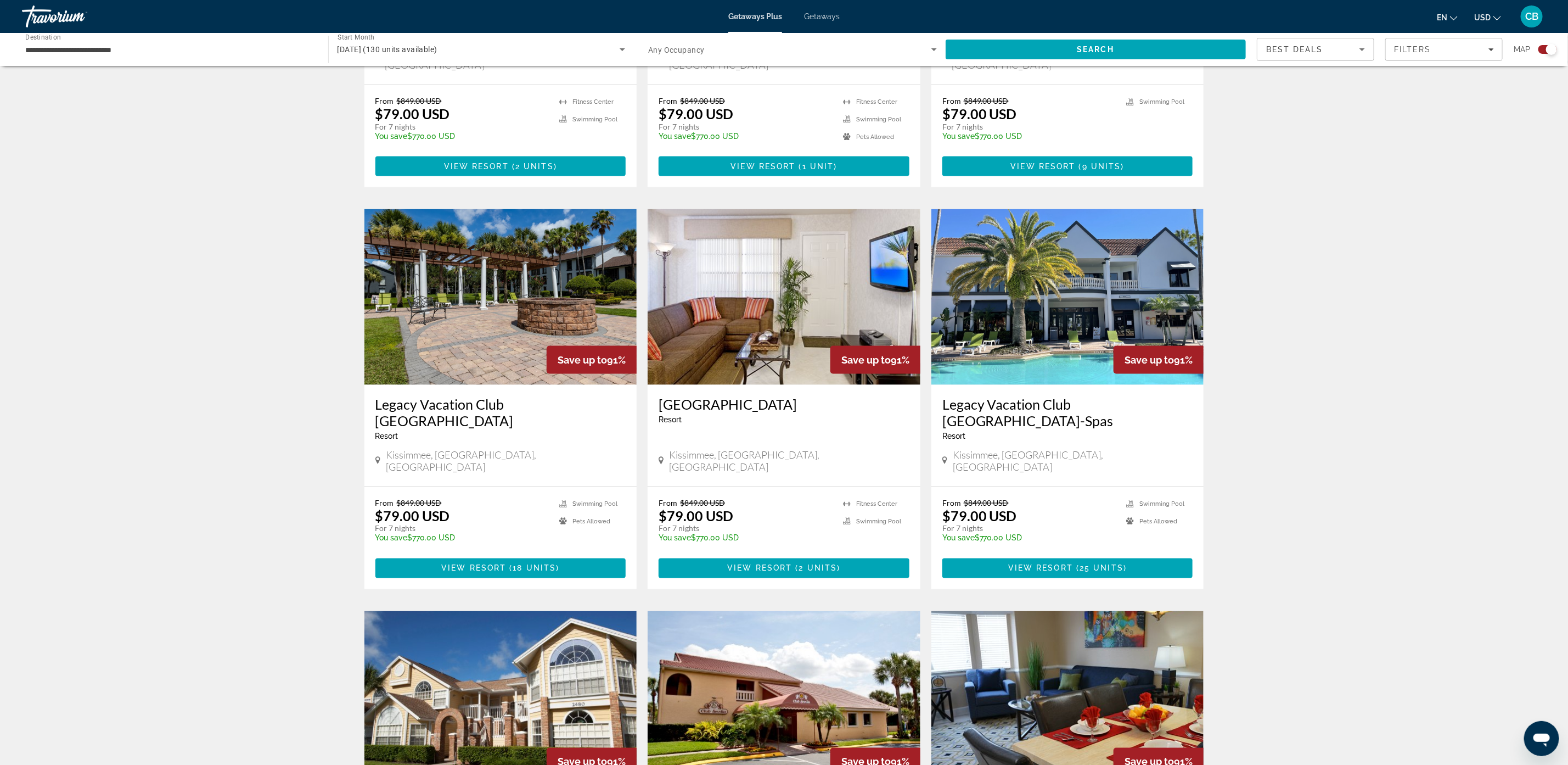
scroll to position [1068, 0]
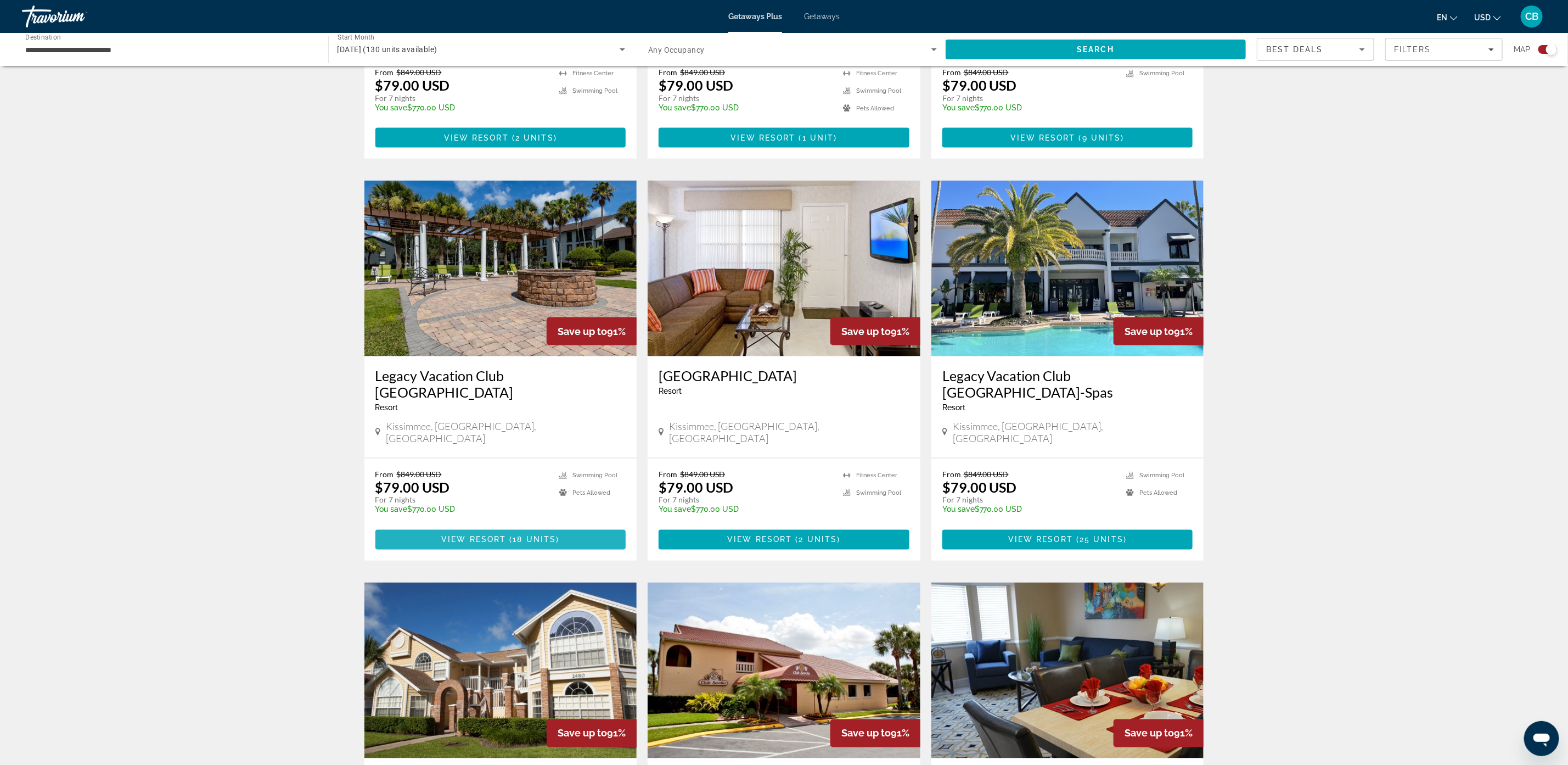
click at [500, 535] on span "View Resort" at bounding box center [473, 539] width 65 height 9
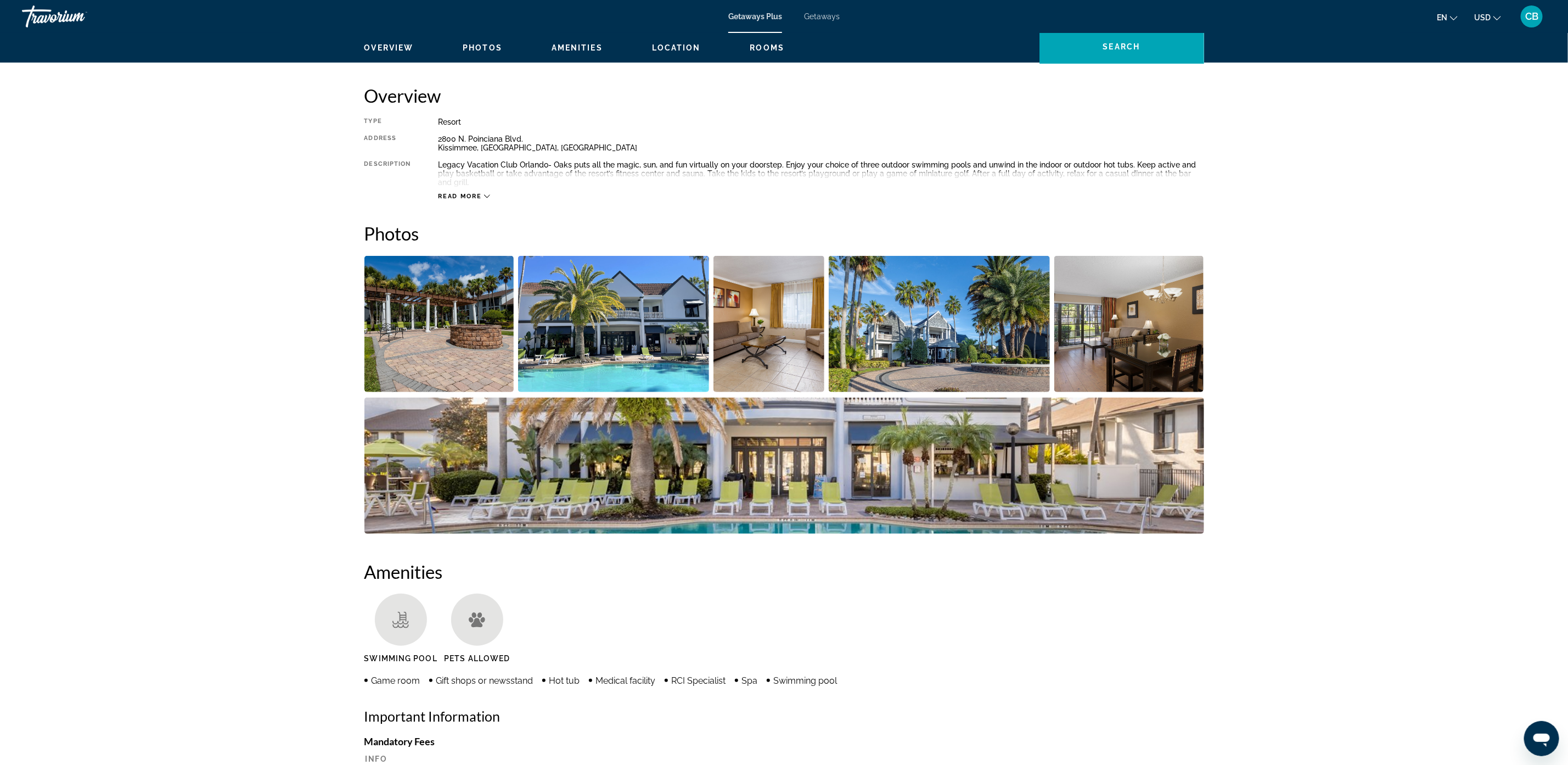
scroll to position [338, 0]
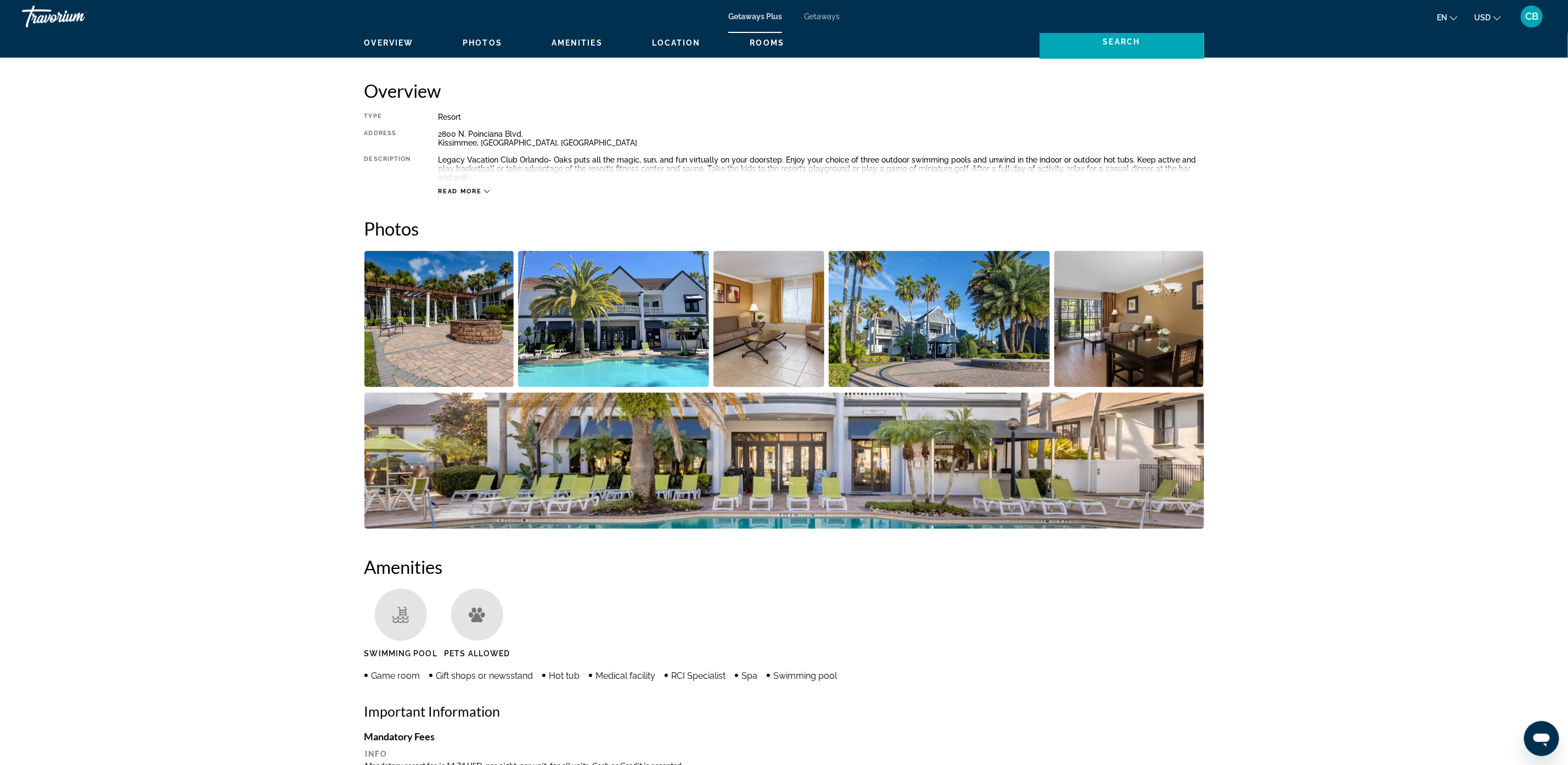
click at [489, 193] on icon "Main content" at bounding box center [488, 191] width 6 height 6
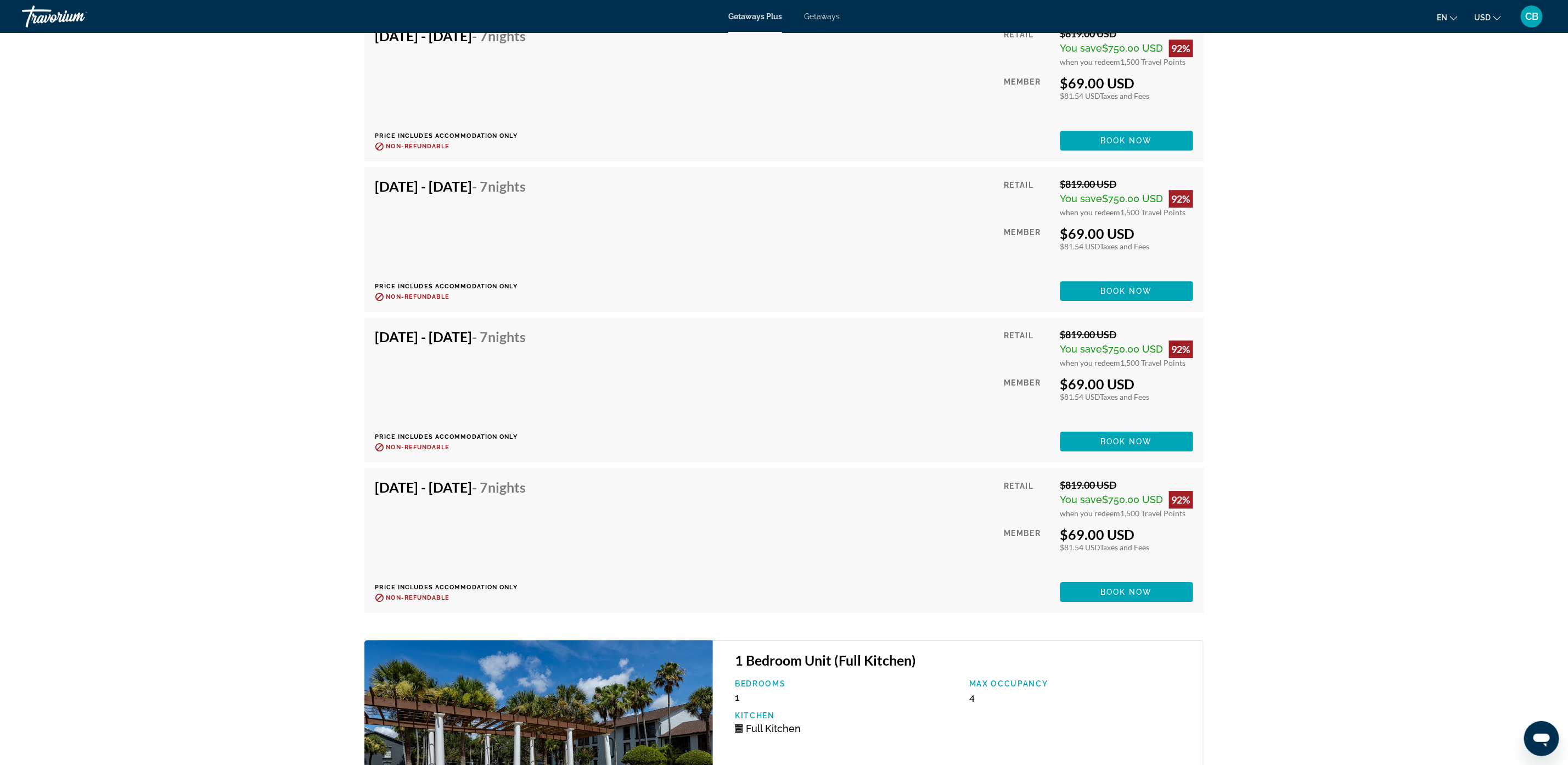
scroll to position [2403, 0]
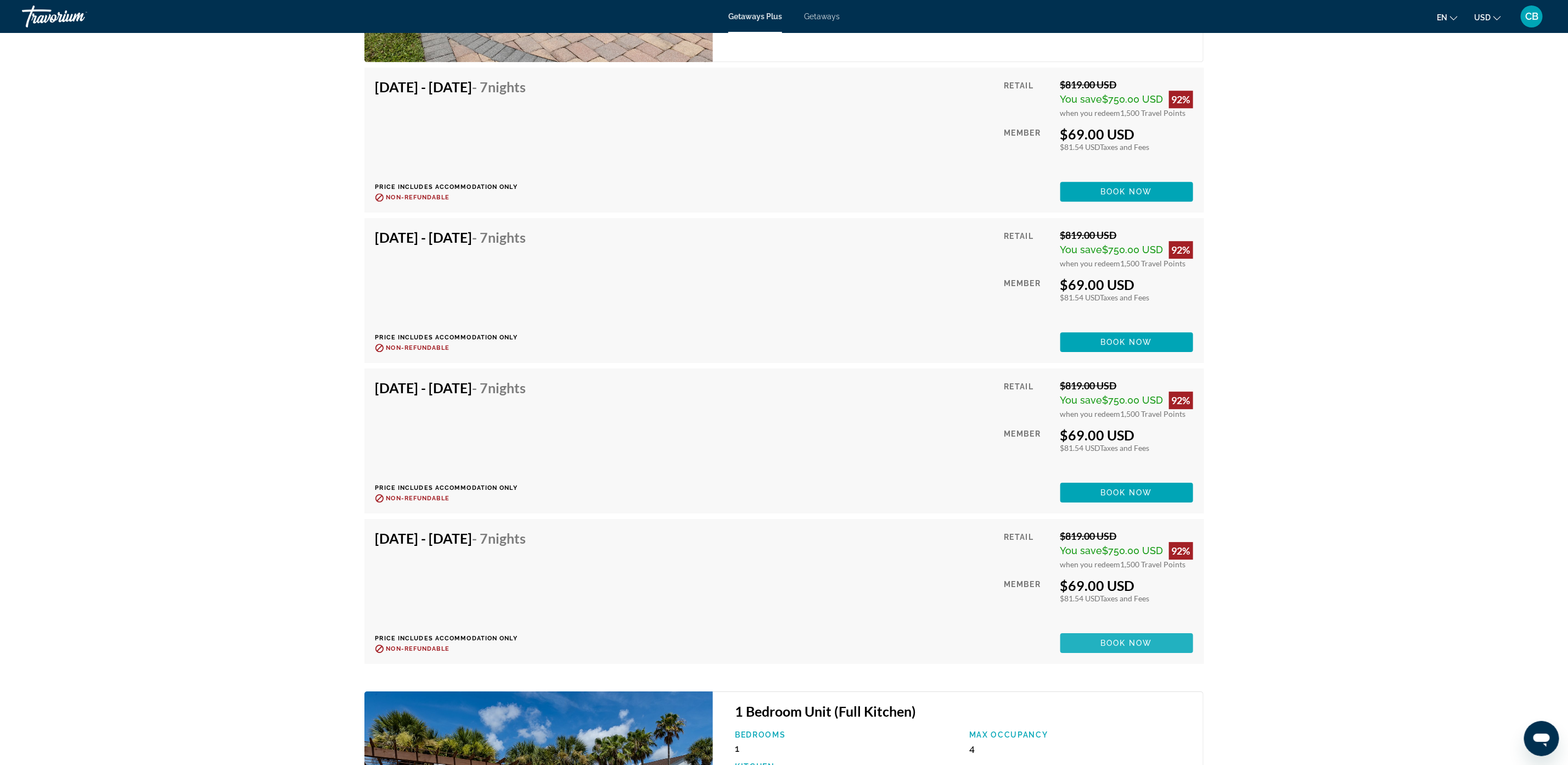
click at [1104, 648] on span "Main content" at bounding box center [1126, 643] width 133 height 27
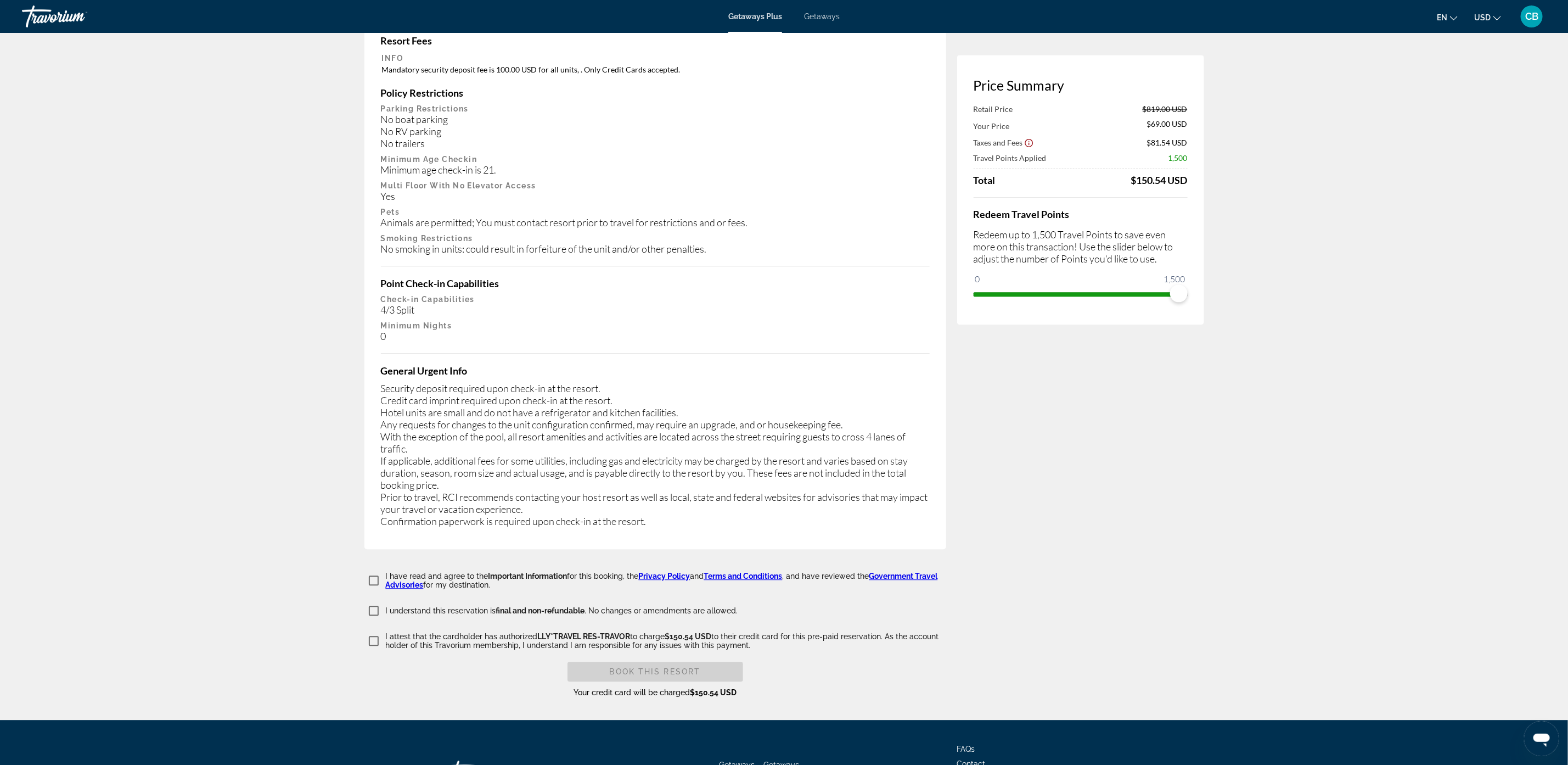
scroll to position [1822, 0]
